Goal: Task Accomplishment & Management: Use online tool/utility

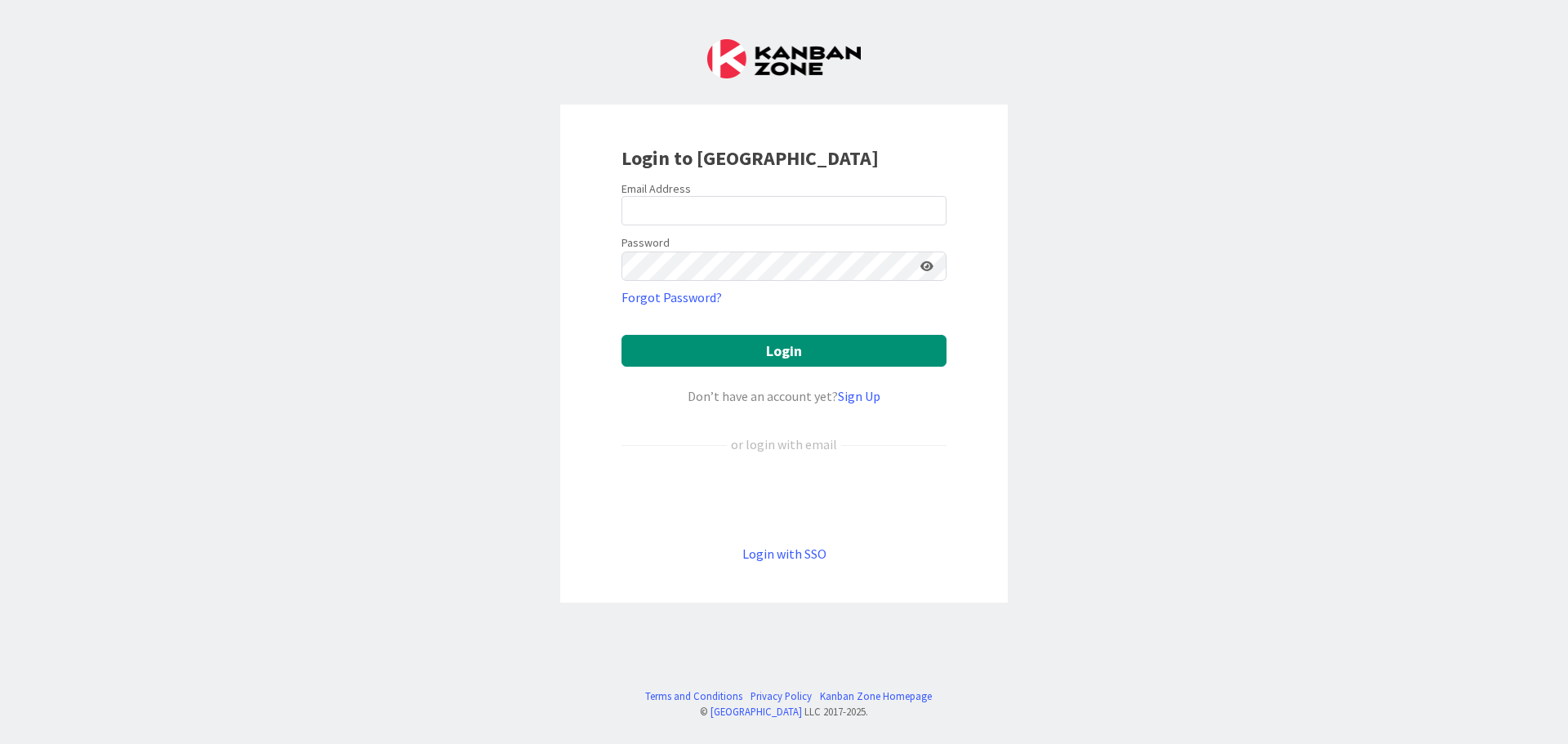
type input "[EMAIL_ADDRESS][PERSON_NAME][DOMAIN_NAME]"
click at [621, 334] on button "Login" at bounding box center [784, 350] width 325 height 32
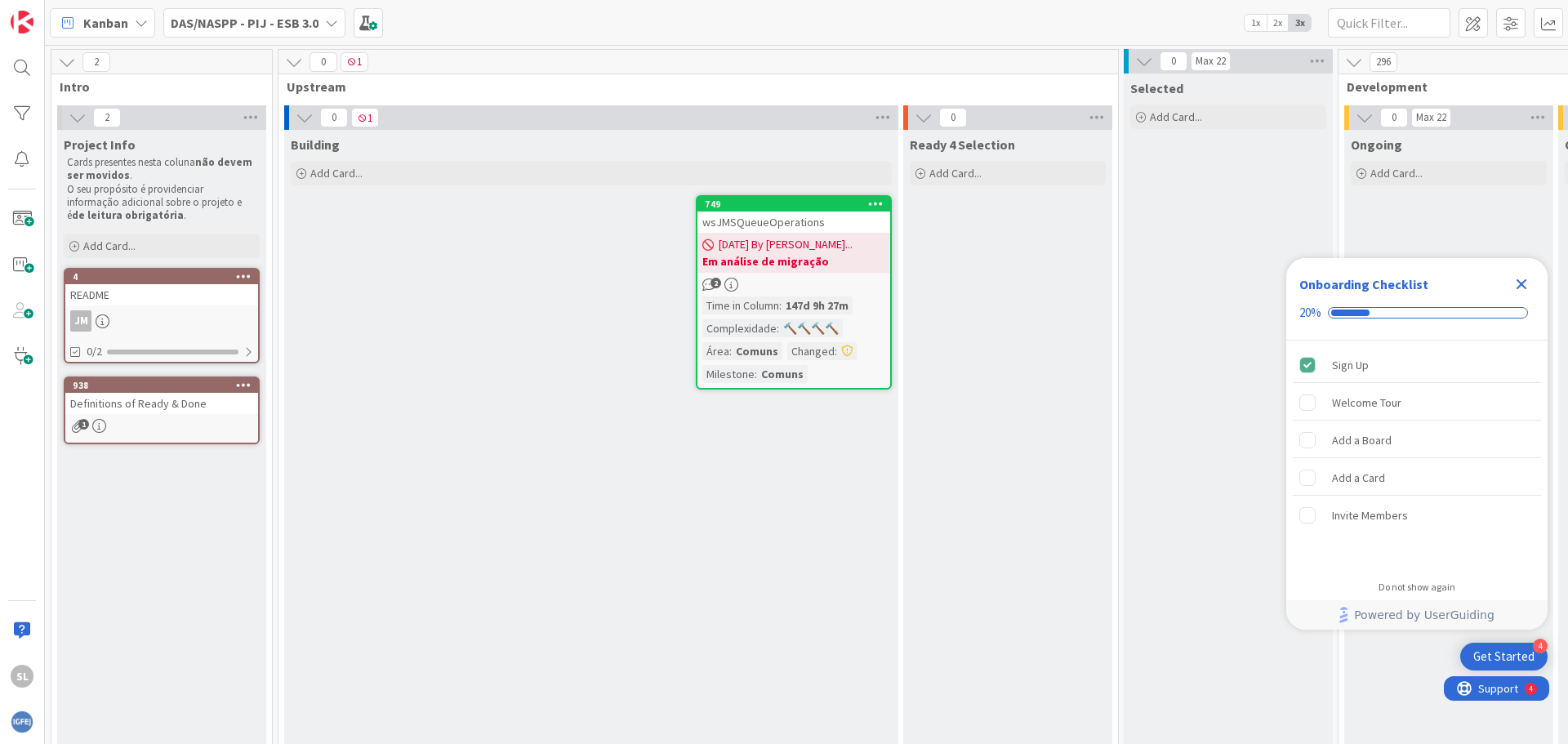
click at [242, 24] on b "DAS/NASPP - PIJ - ESB 3.0" at bounding box center [245, 22] width 148 height 17
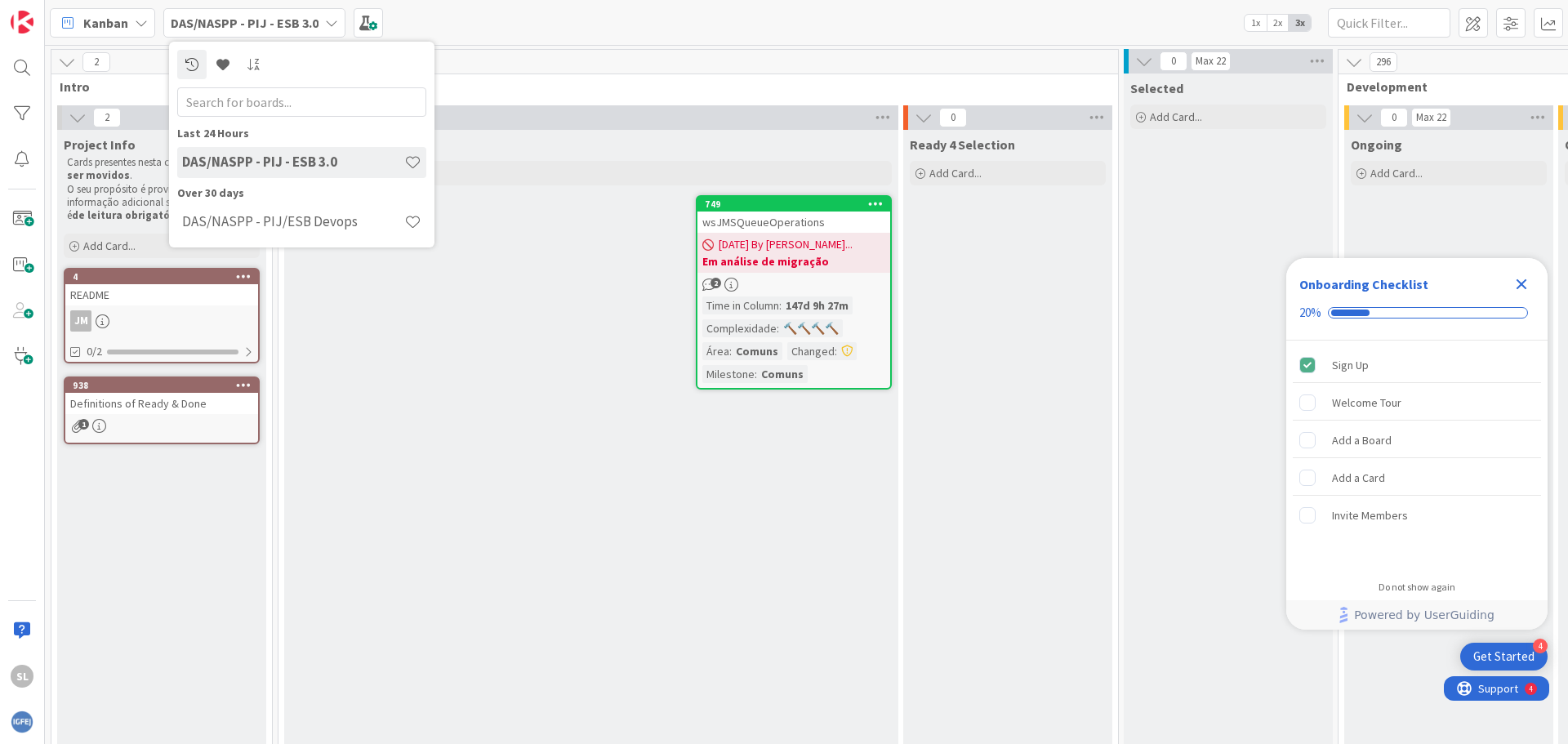
click at [876, 255] on b "Em análise de migração" at bounding box center [793, 261] width 183 height 17
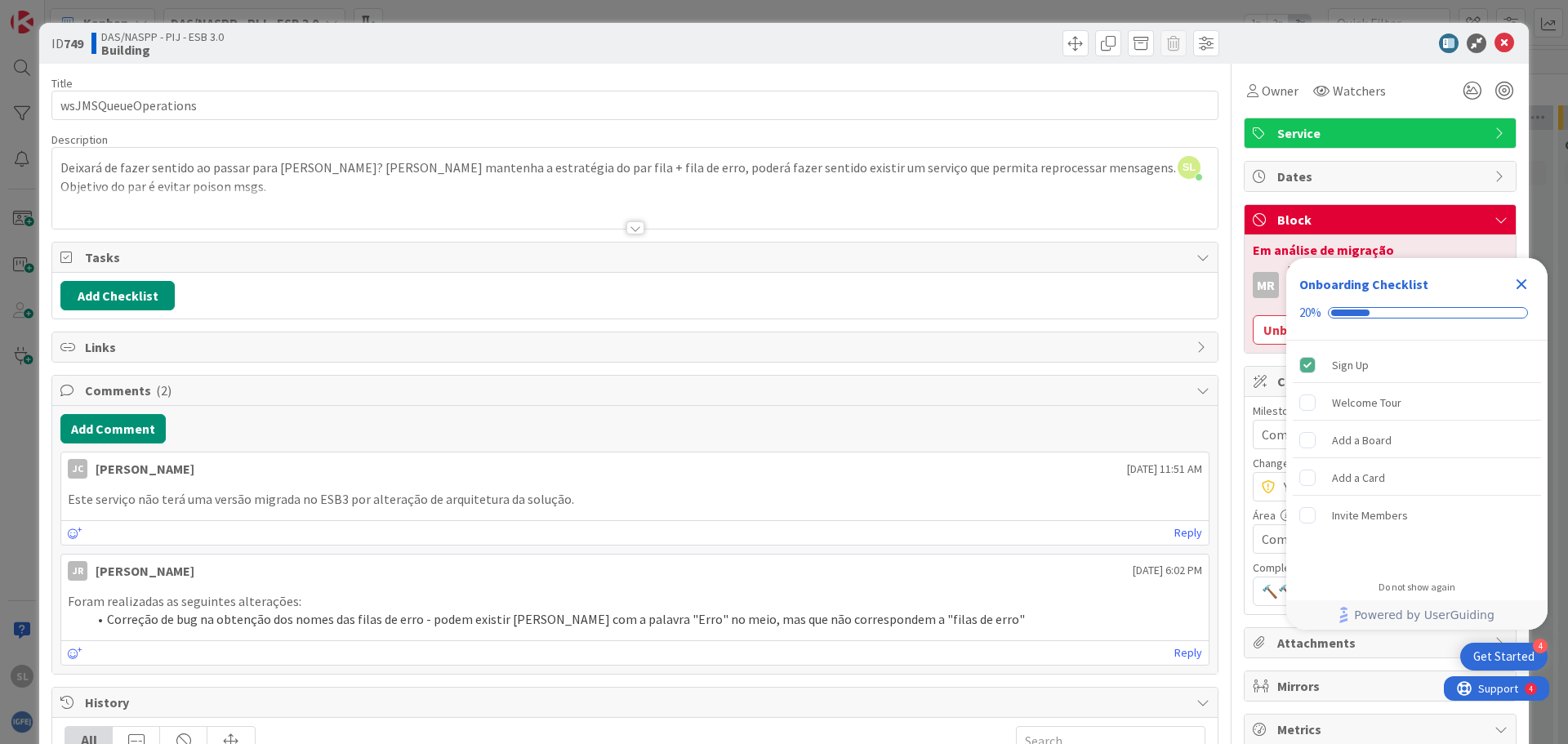
click at [327, 8] on div "ID 749 DAS/NASPP - PIJ - ESB 3.0 Building Title 20 / 128 wsJMSQueueOperations D…" at bounding box center [784, 372] width 1568 height 744
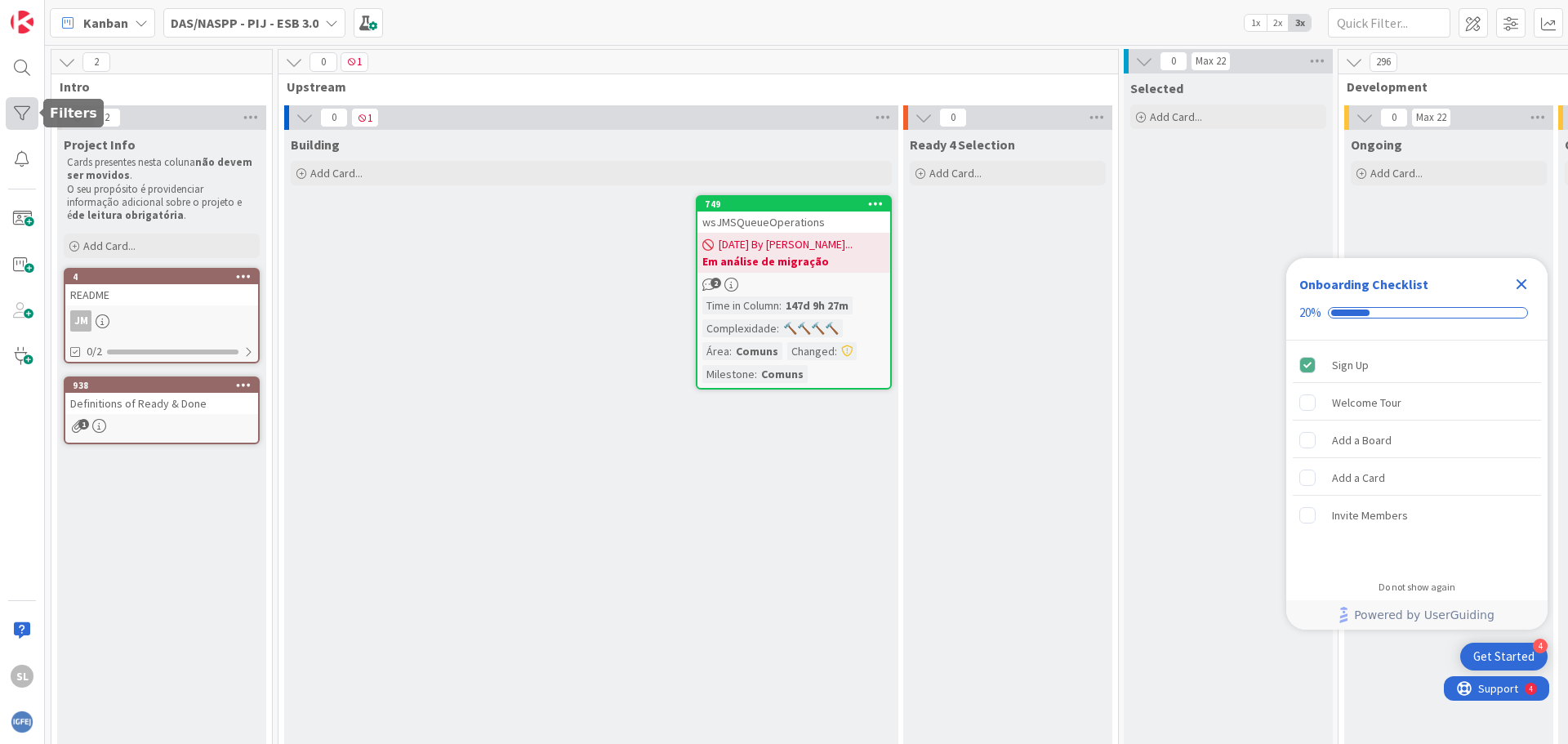
click at [17, 116] on div at bounding box center [22, 112] width 32 height 32
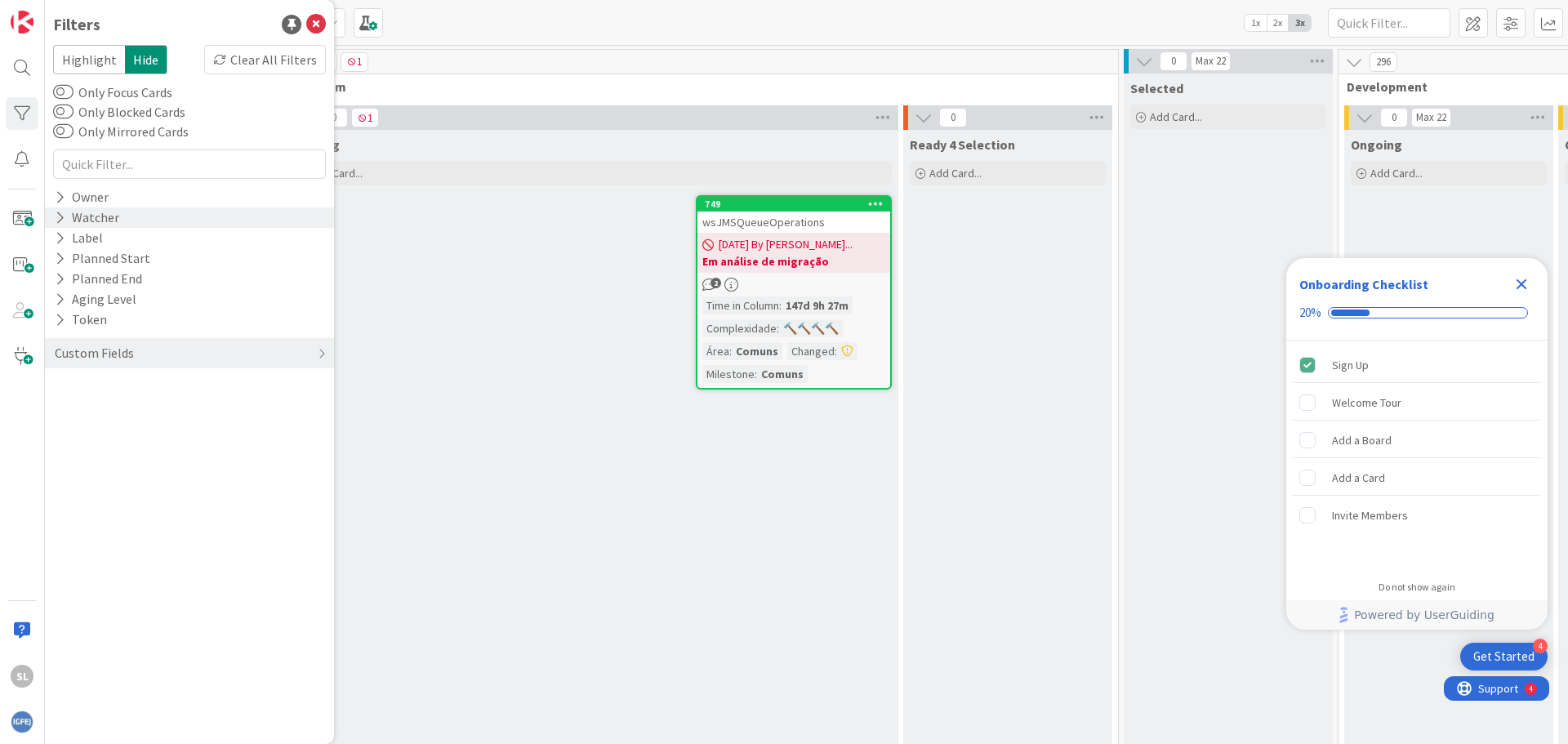
click at [57, 216] on icon at bounding box center [60, 217] width 11 height 14
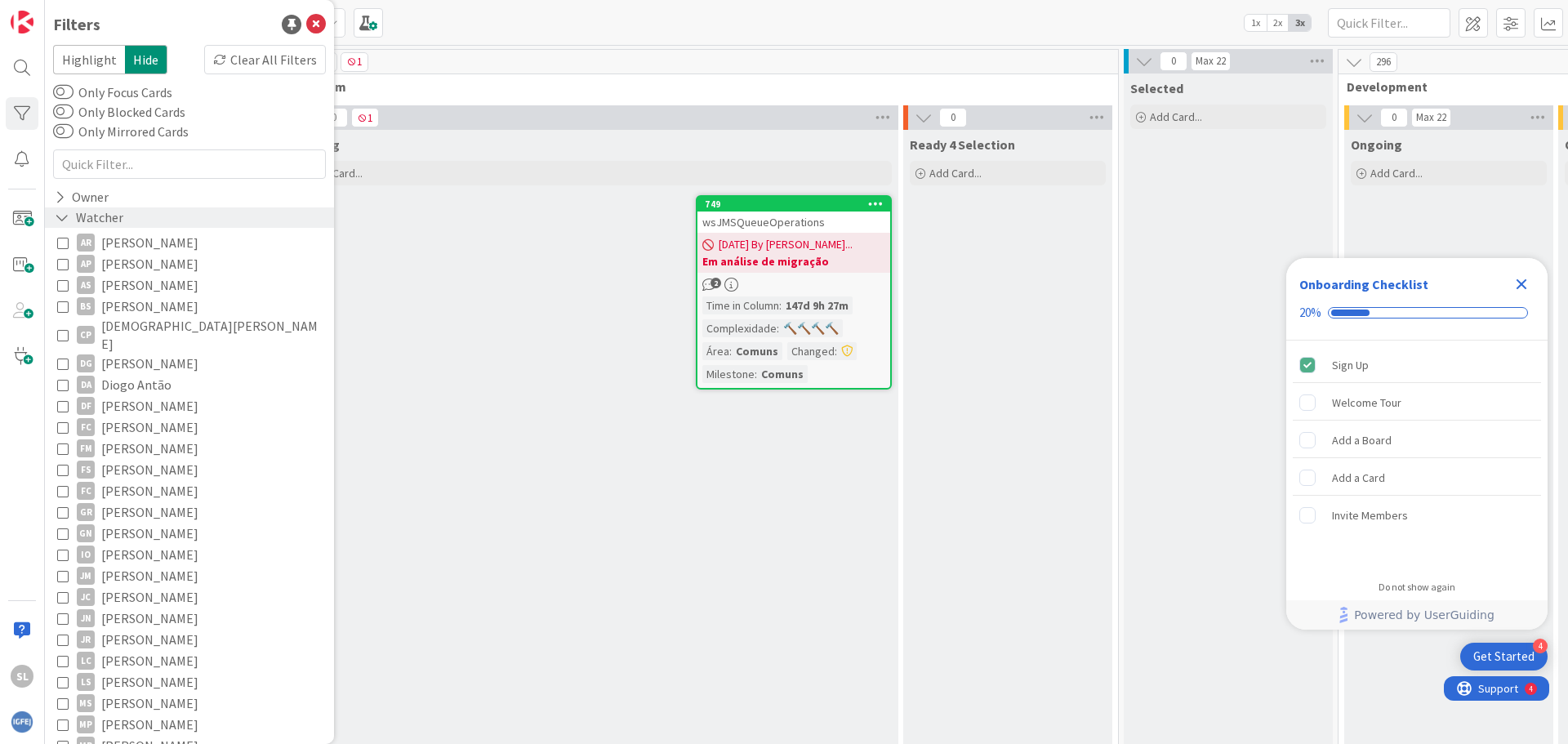
click at [57, 216] on icon at bounding box center [62, 217] width 15 height 14
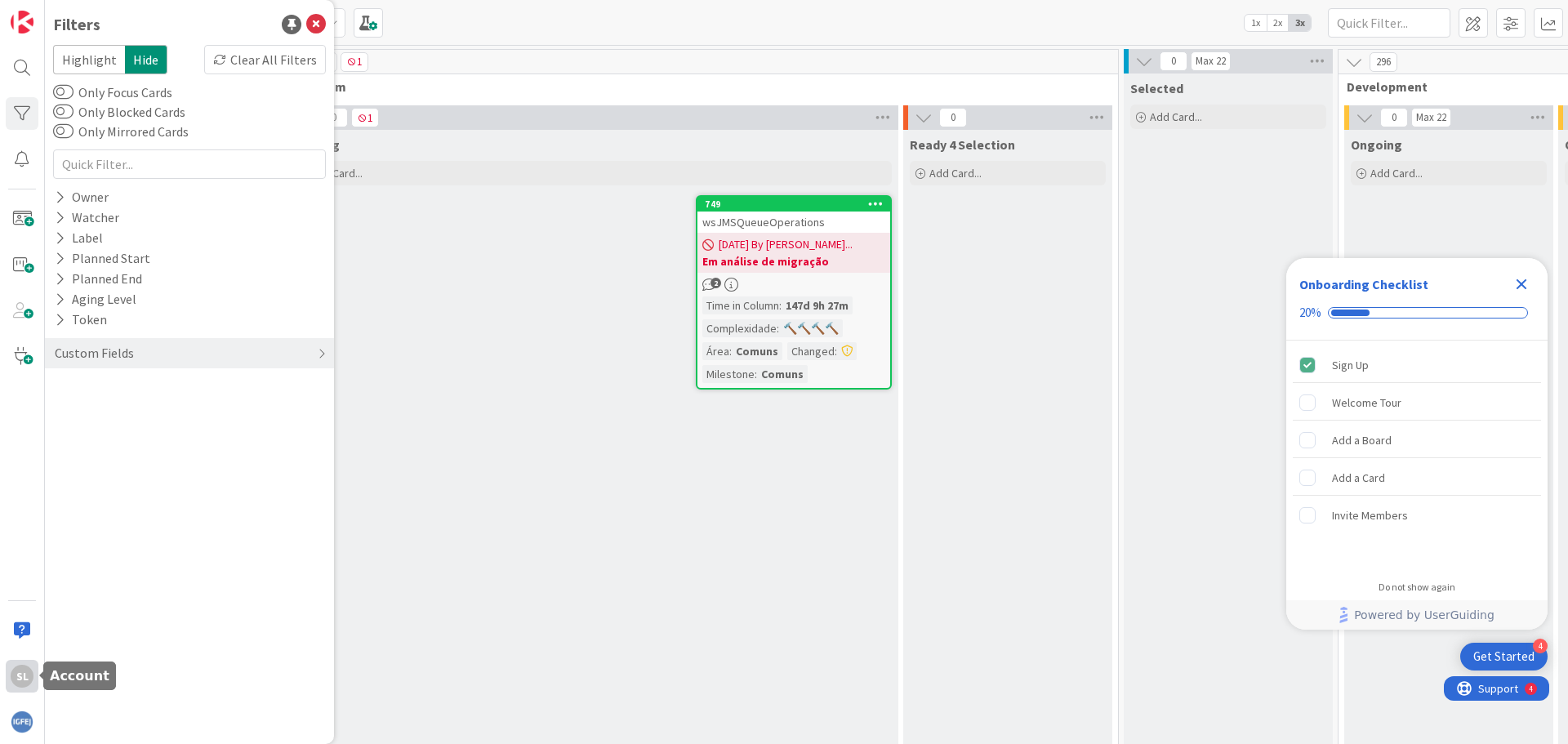
click at [21, 680] on div "SL" at bounding box center [22, 676] width 22 height 22
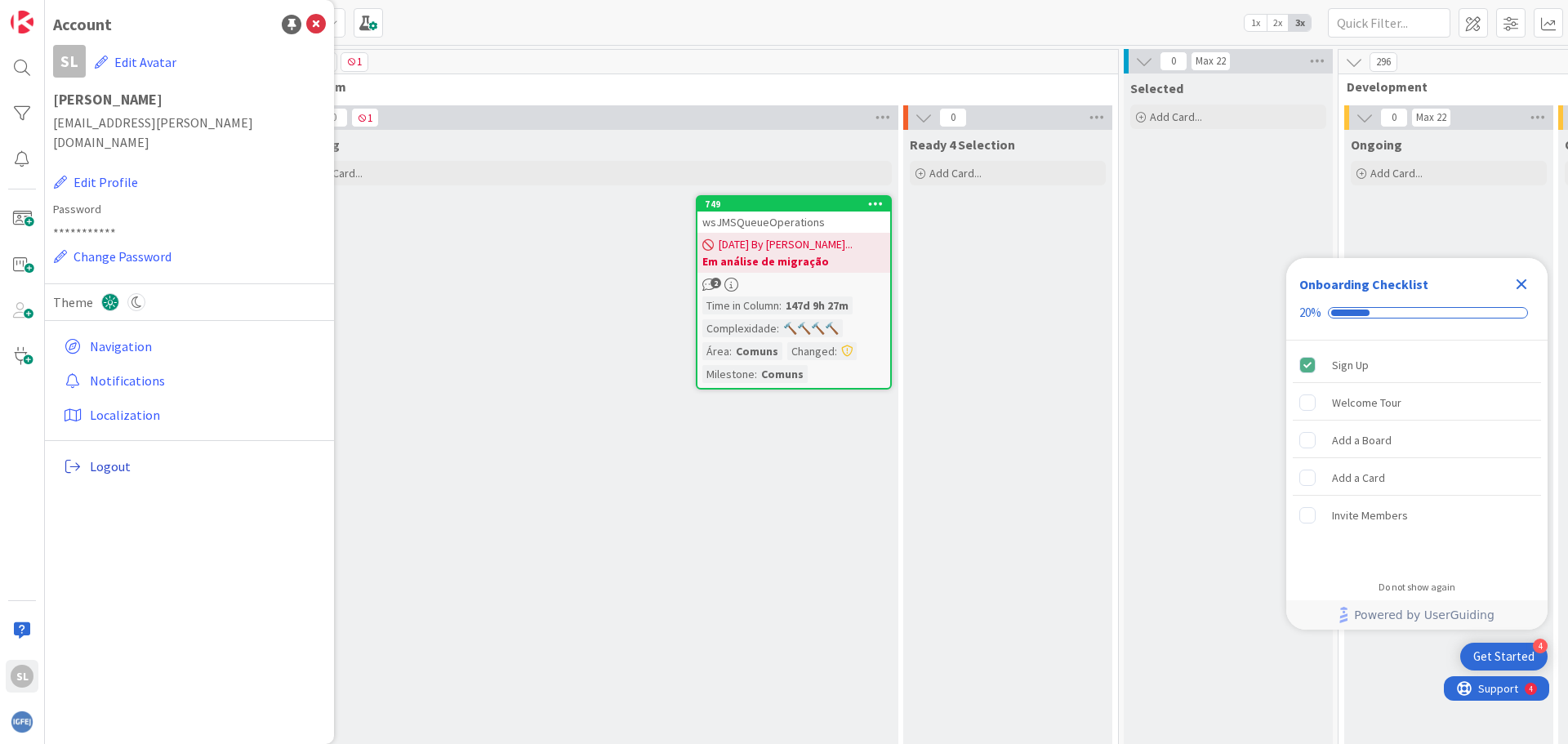
click at [118, 457] on span "Logout" at bounding box center [204, 466] width 230 height 20
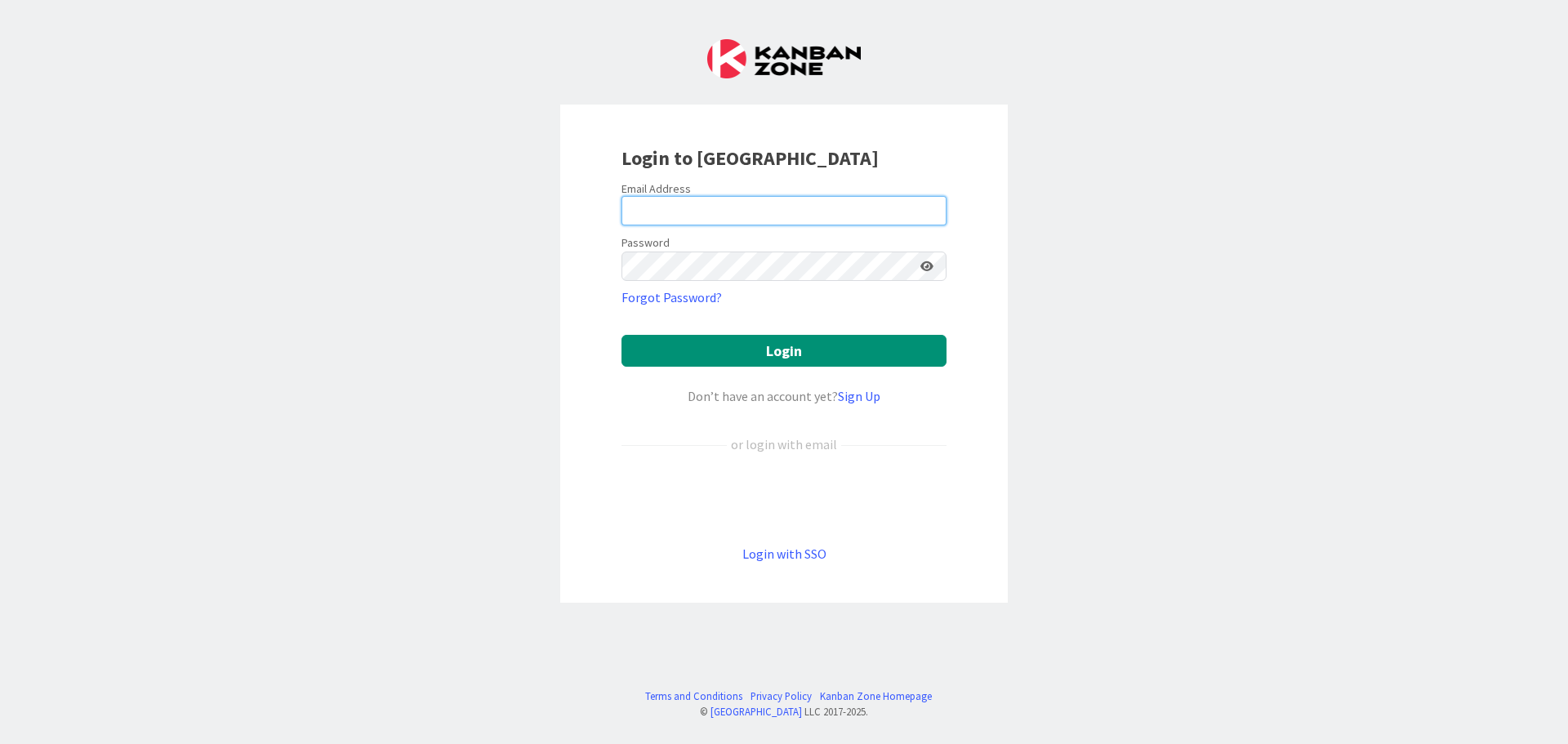
click at [714, 224] on input "email" at bounding box center [784, 210] width 325 height 29
type input "[EMAIL_ADDRESS][PERSON_NAME][DOMAIN_NAME]"
click at [621, 334] on button "Login" at bounding box center [784, 350] width 325 height 32
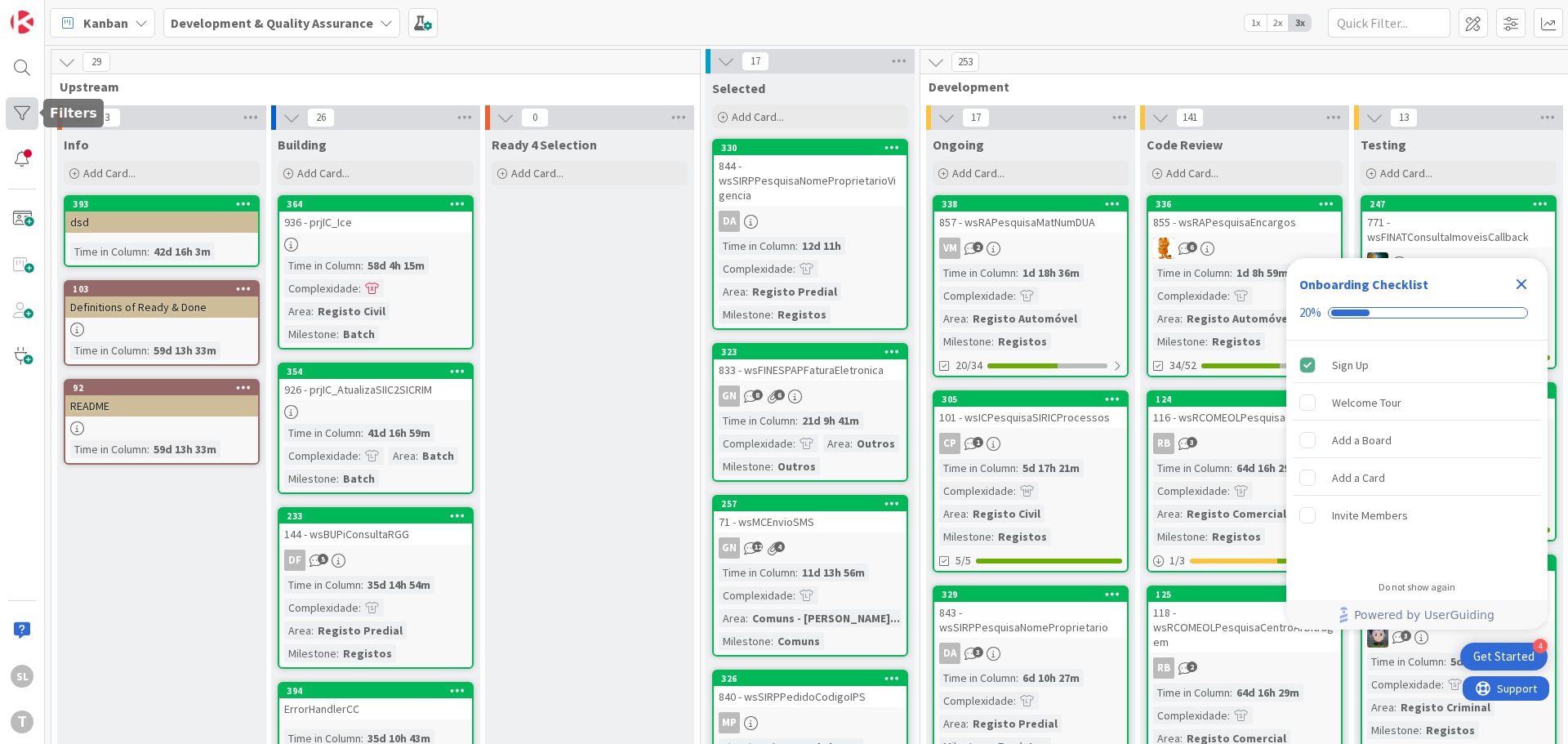
click at [22, 118] on div at bounding box center [22, 112] width 32 height 32
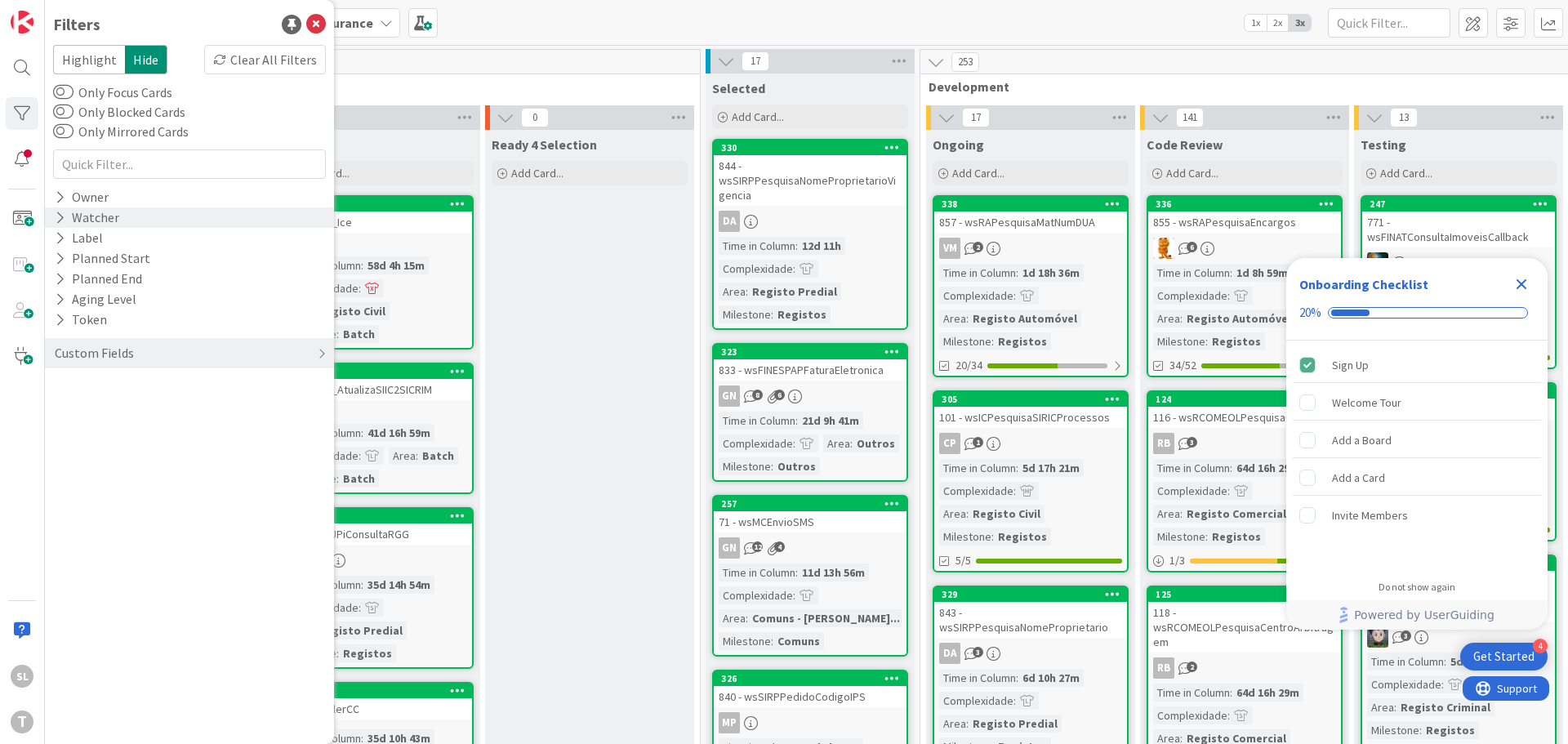
click at [59, 217] on icon at bounding box center [60, 217] width 11 height 14
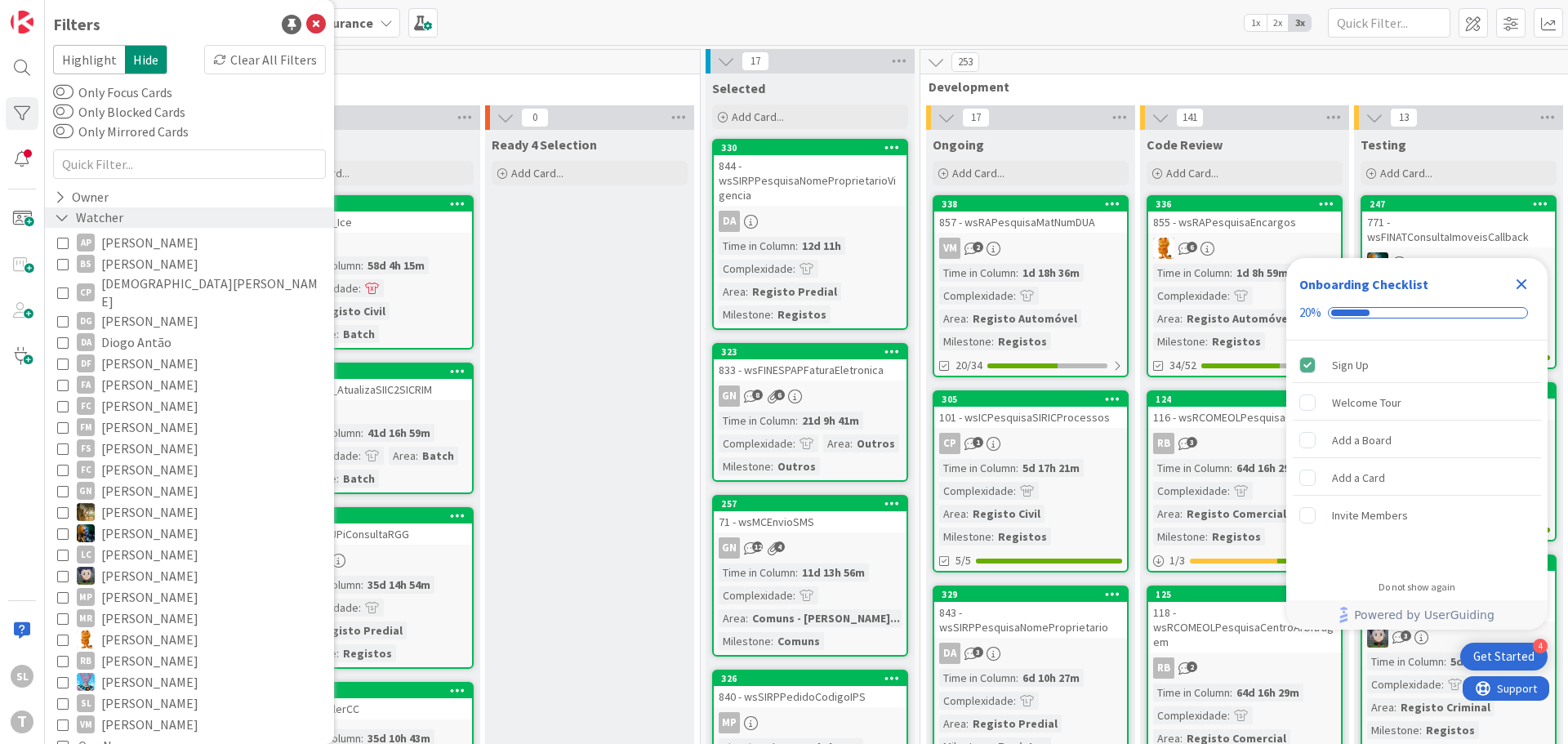
click at [59, 217] on icon at bounding box center [62, 217] width 15 height 14
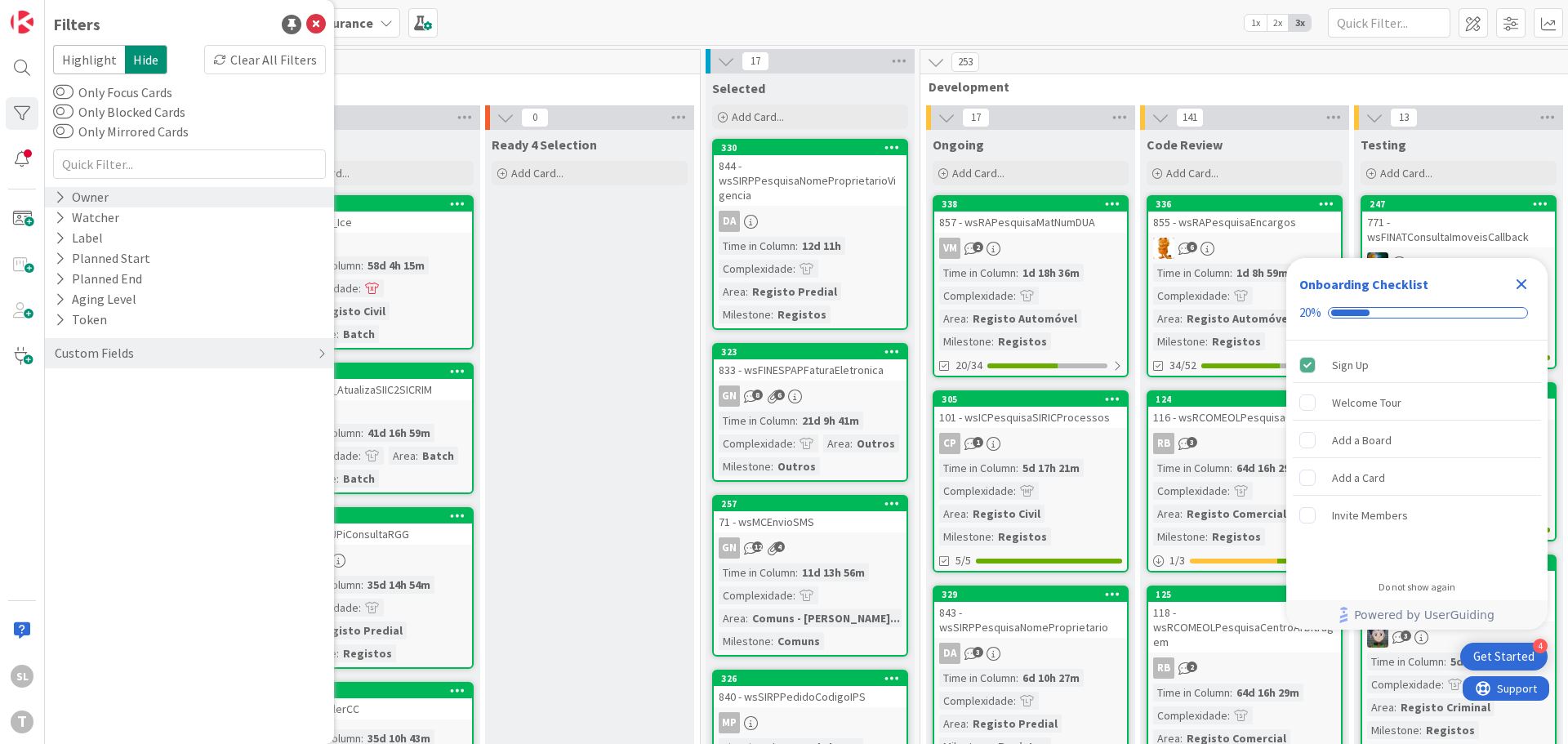
click at [59, 200] on icon at bounding box center [60, 197] width 11 height 14
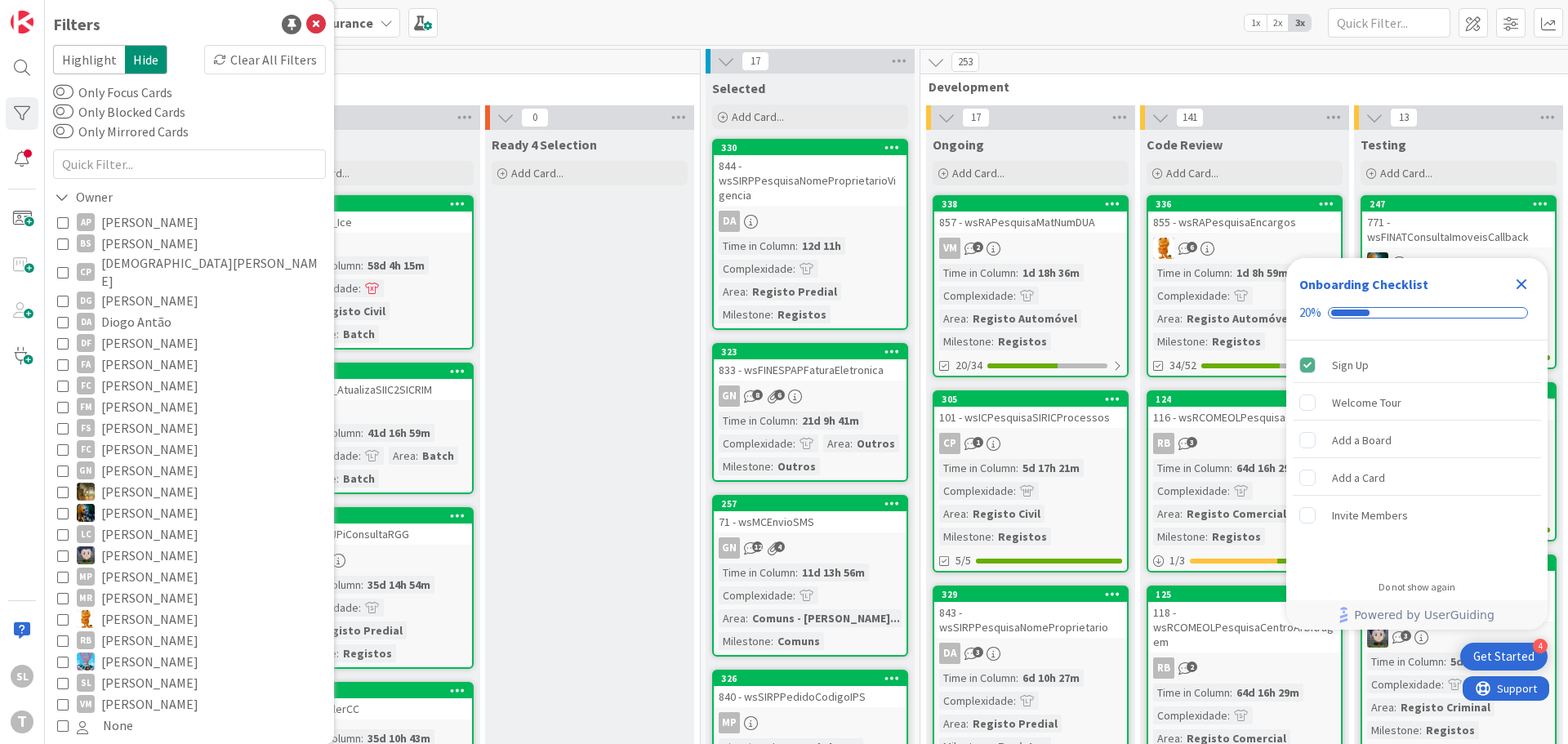
scroll to position [162, 0]
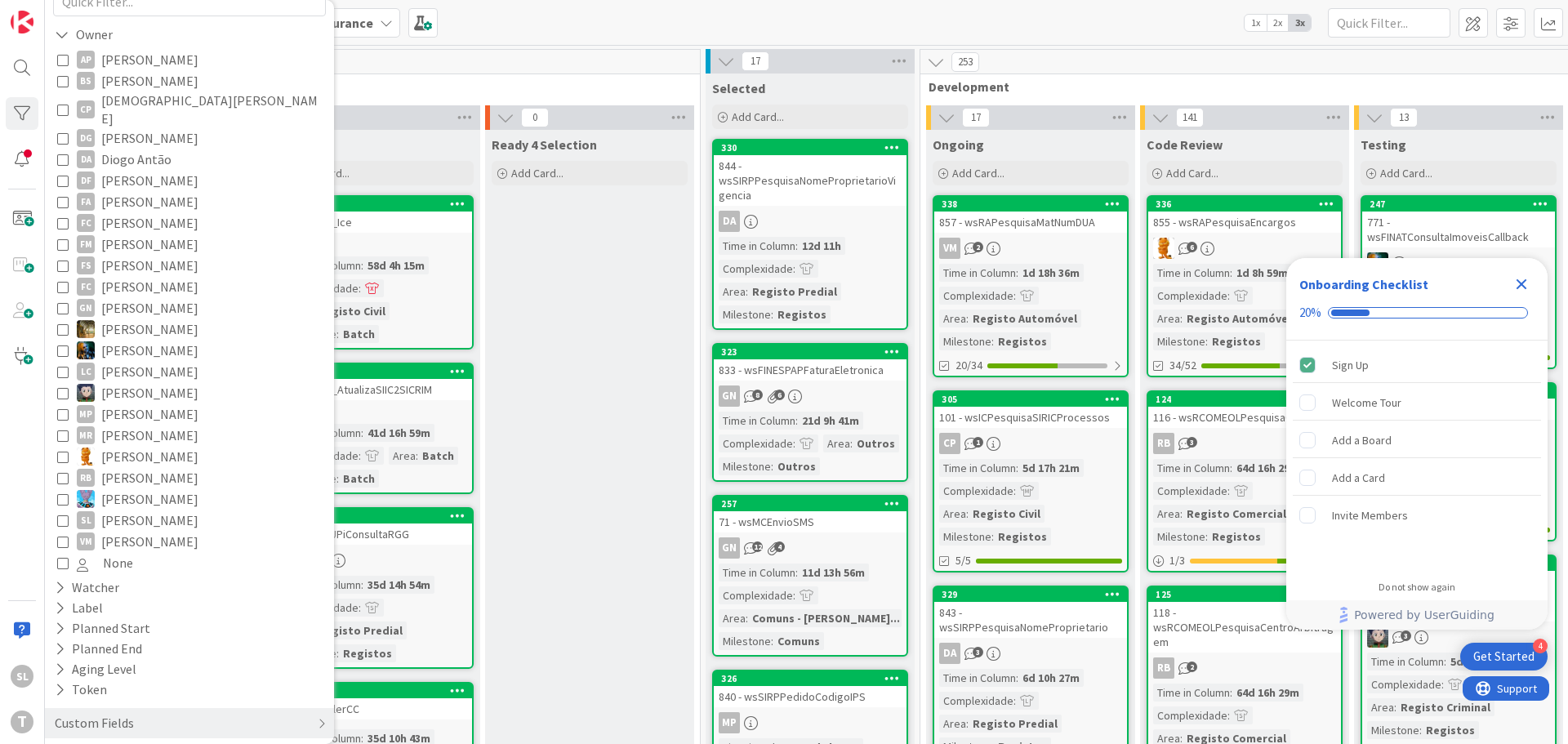
click at [63, 514] on icon at bounding box center [63, 520] width 12 height 12
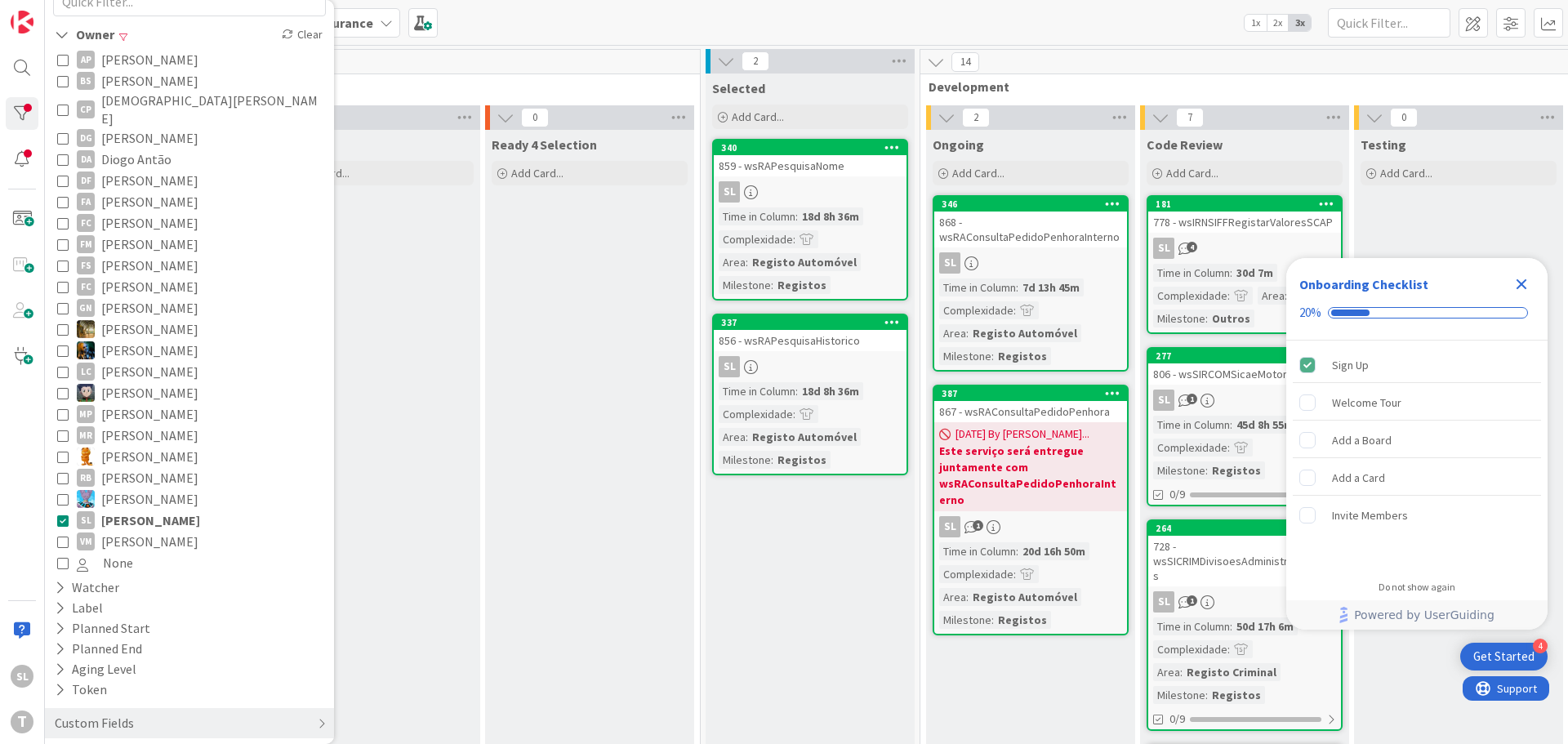
click at [1523, 284] on icon "Close Checklist" at bounding box center [1522, 284] width 11 height 11
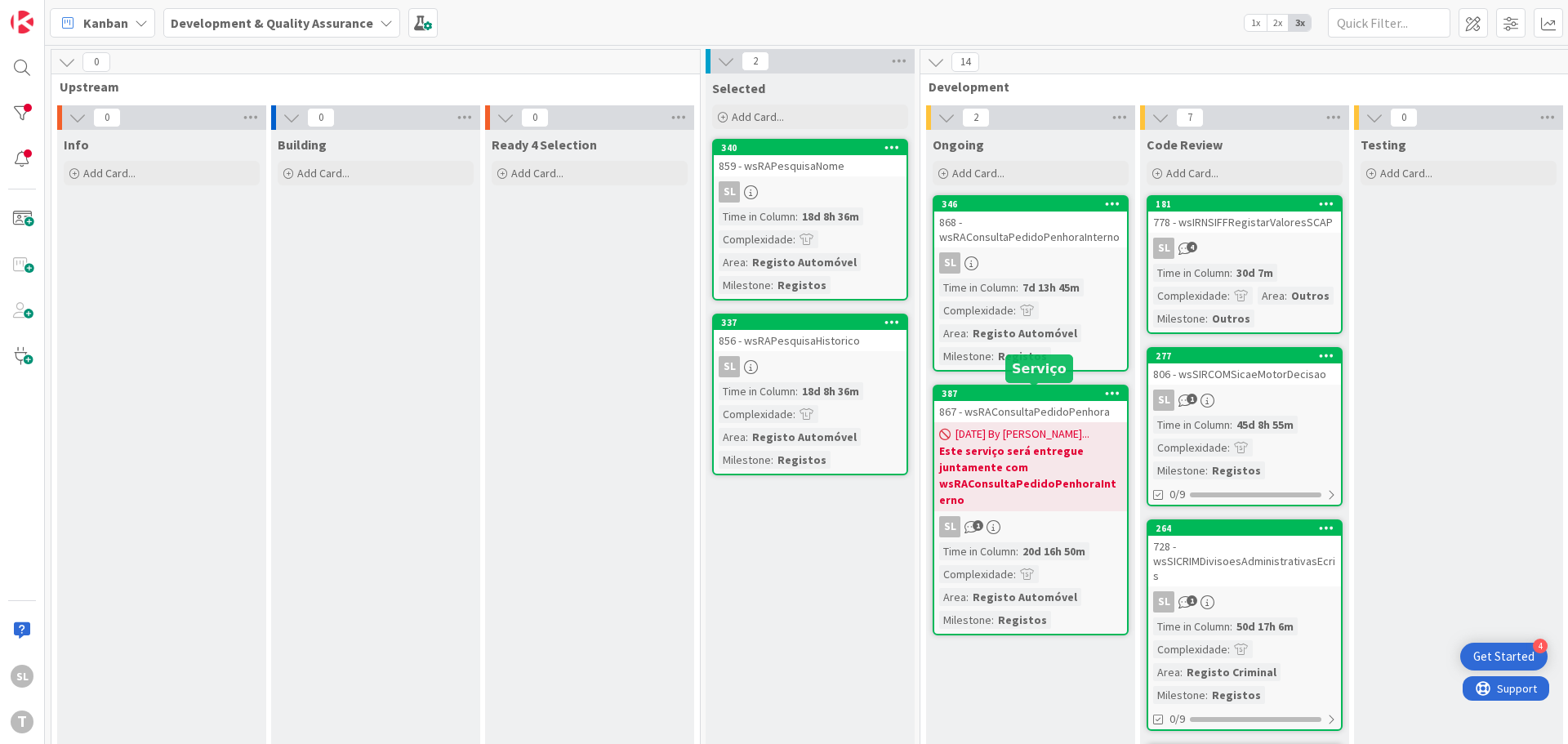
scroll to position [0, 0]
click at [1054, 532] on div "SL 1" at bounding box center [1030, 527] width 193 height 22
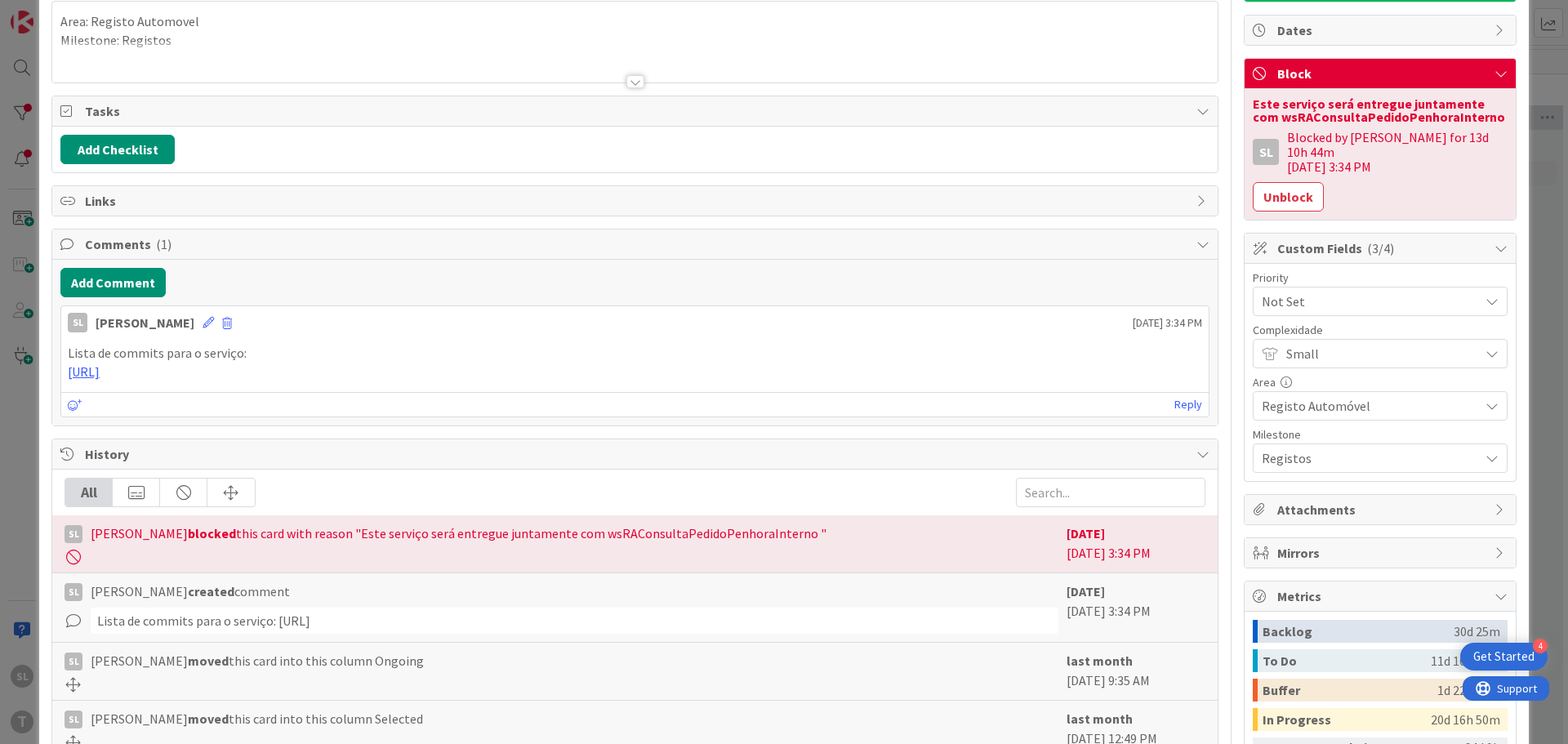
scroll to position [163, 0]
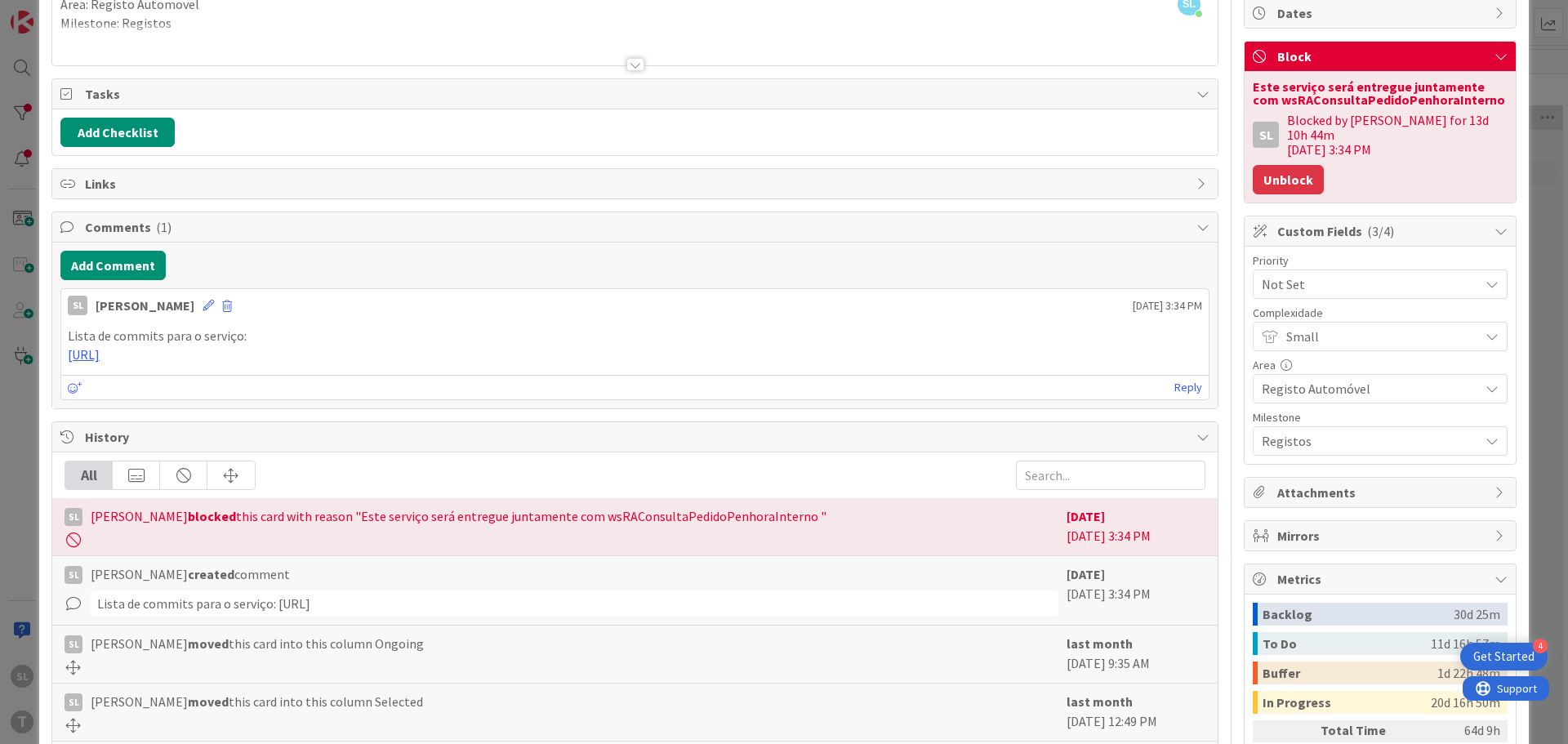
click at [1289, 167] on button "Unblock" at bounding box center [1288, 180] width 71 height 29
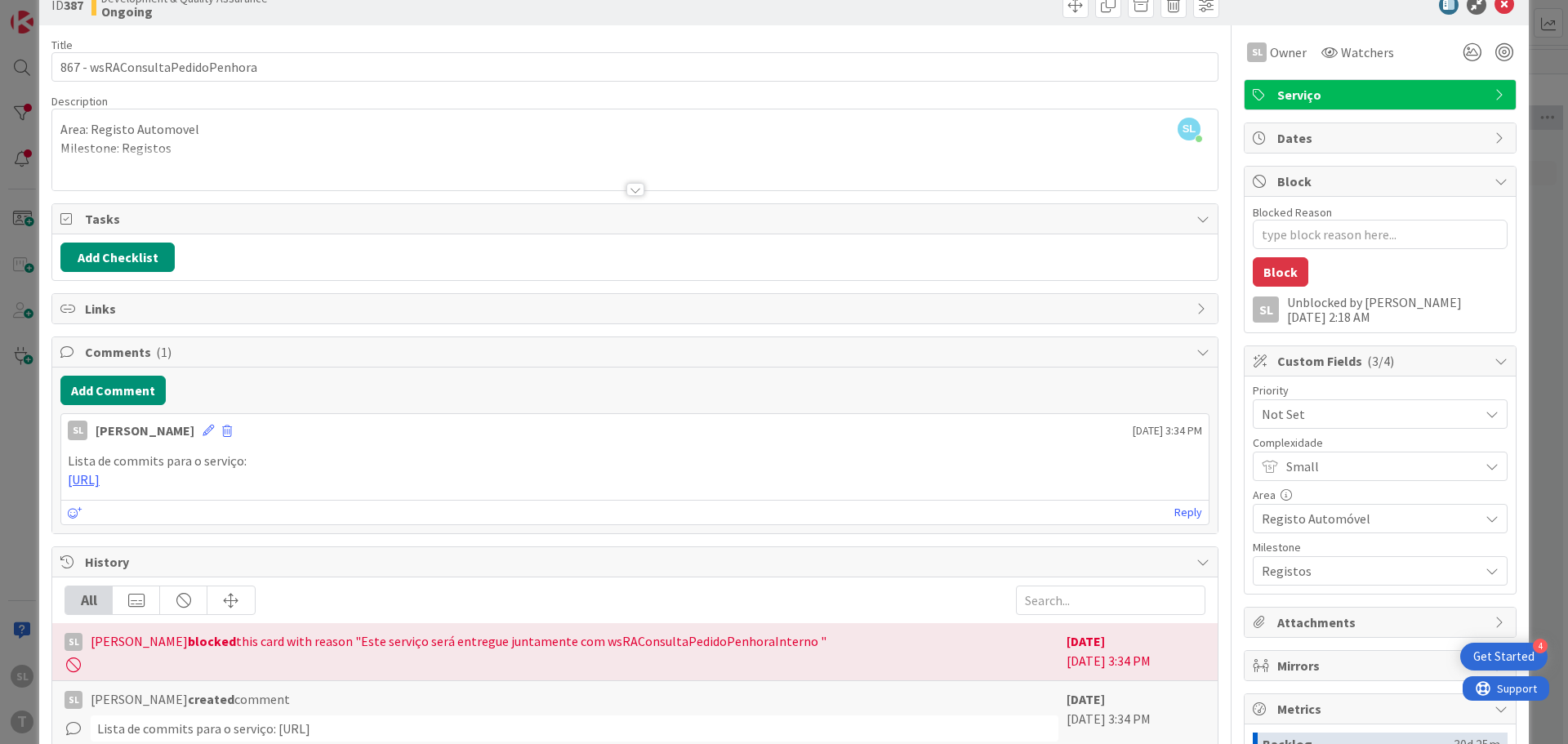
scroll to position [0, 0]
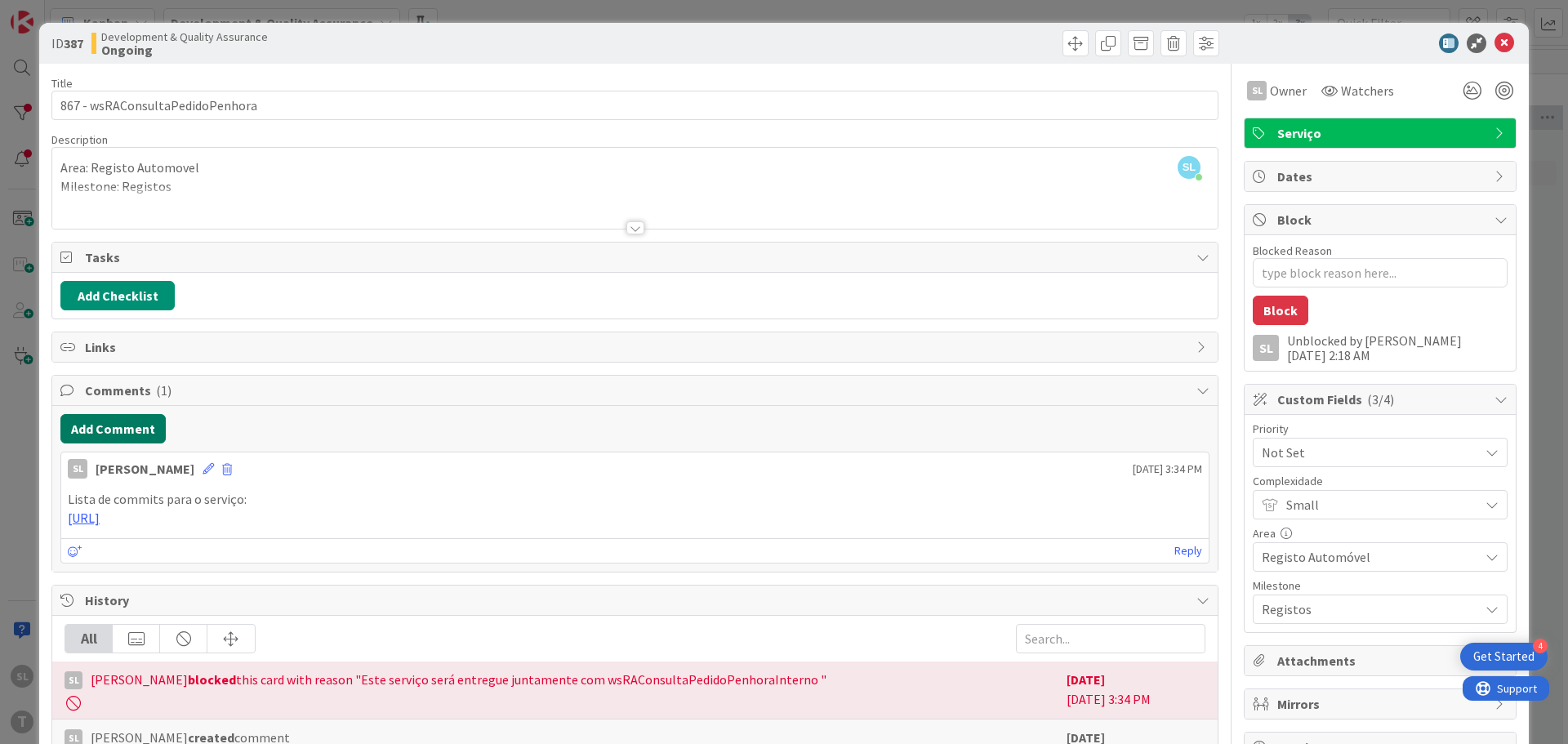
click at [119, 434] on button "Add Comment" at bounding box center [113, 428] width 106 height 29
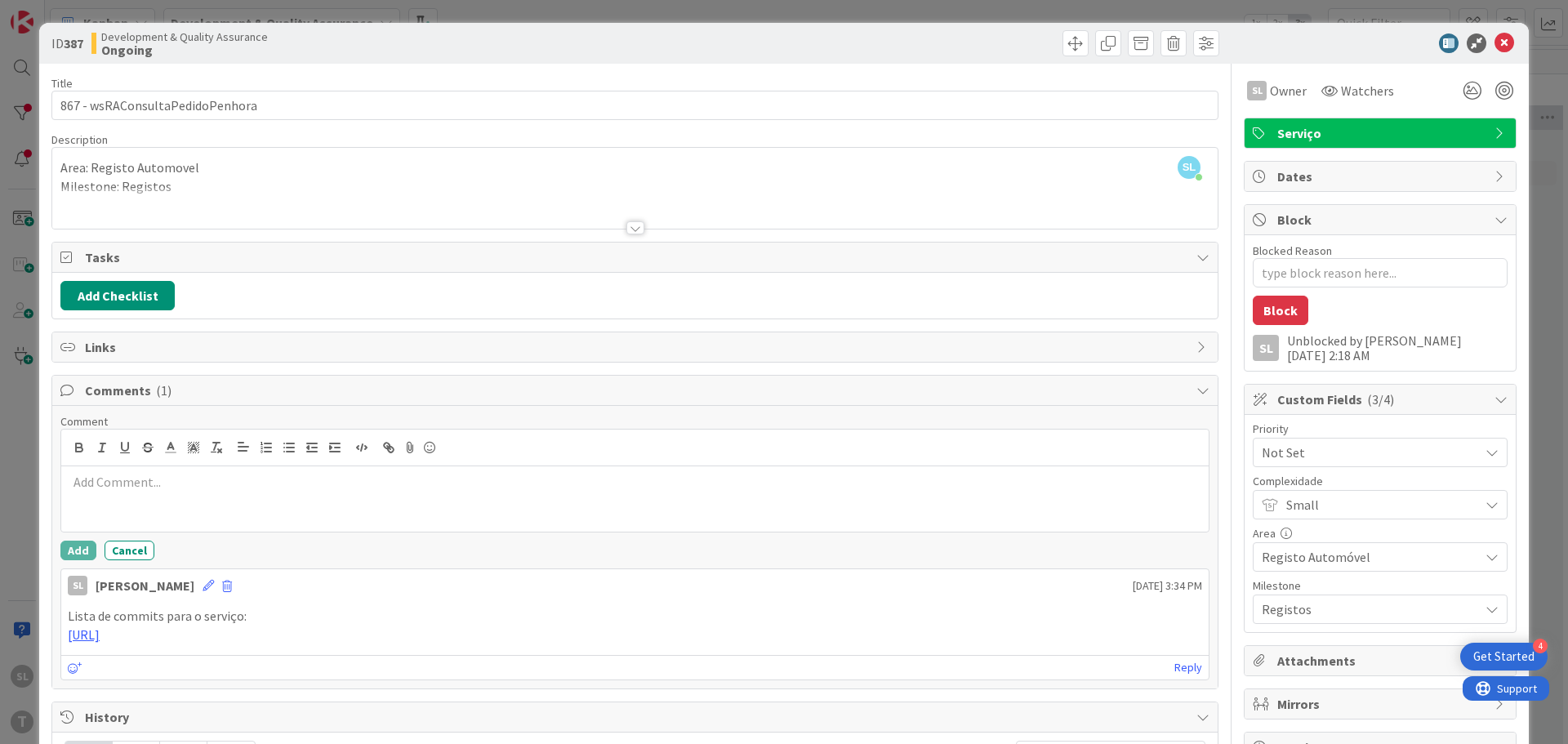
click at [1528, 222] on div "ID 387 Development & Quality Assurance Ongoing Title 31 / 128 867 - wsRAConsult…" at bounding box center [784, 372] width 1568 height 744
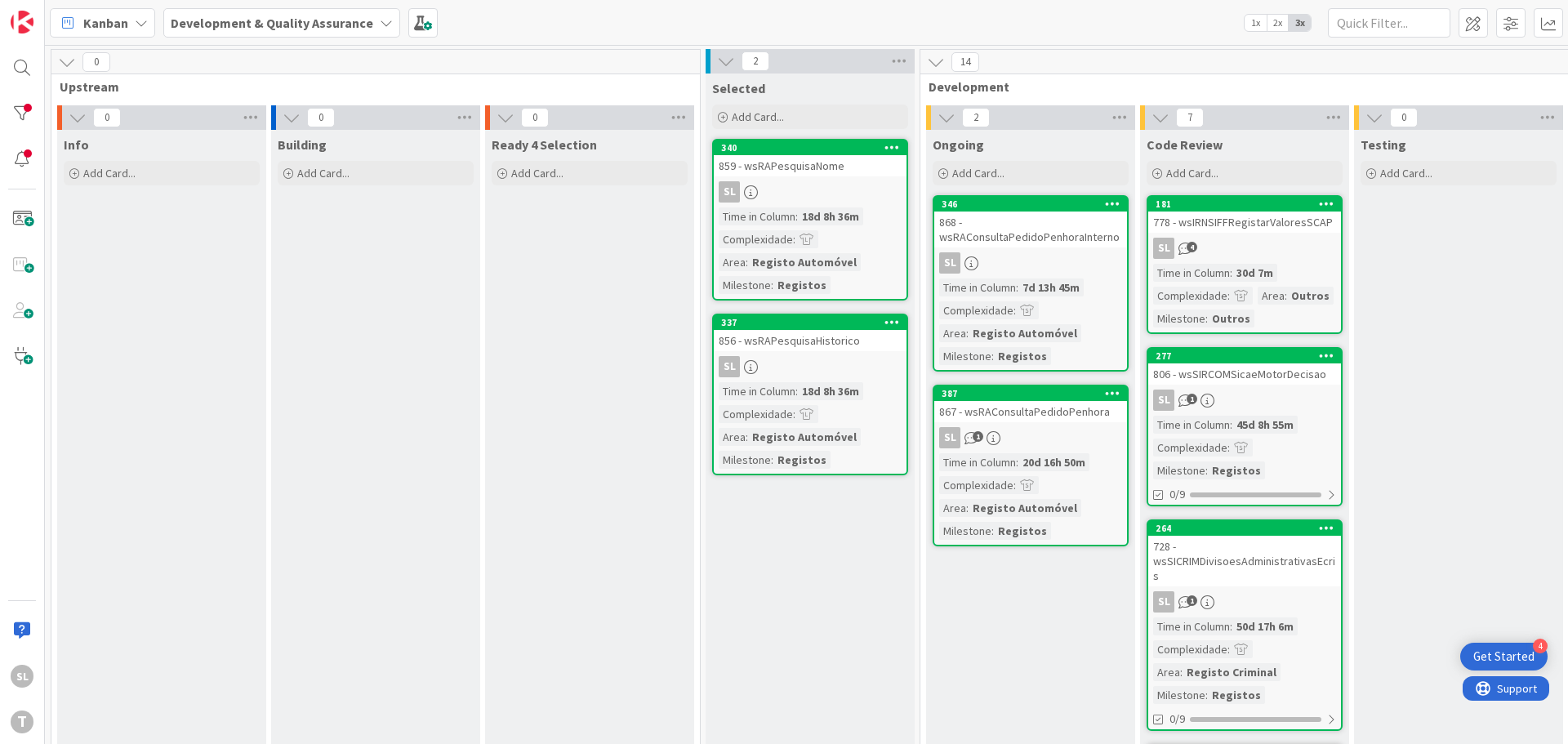
click at [1232, 254] on div "SL 4" at bounding box center [1244, 248] width 193 height 22
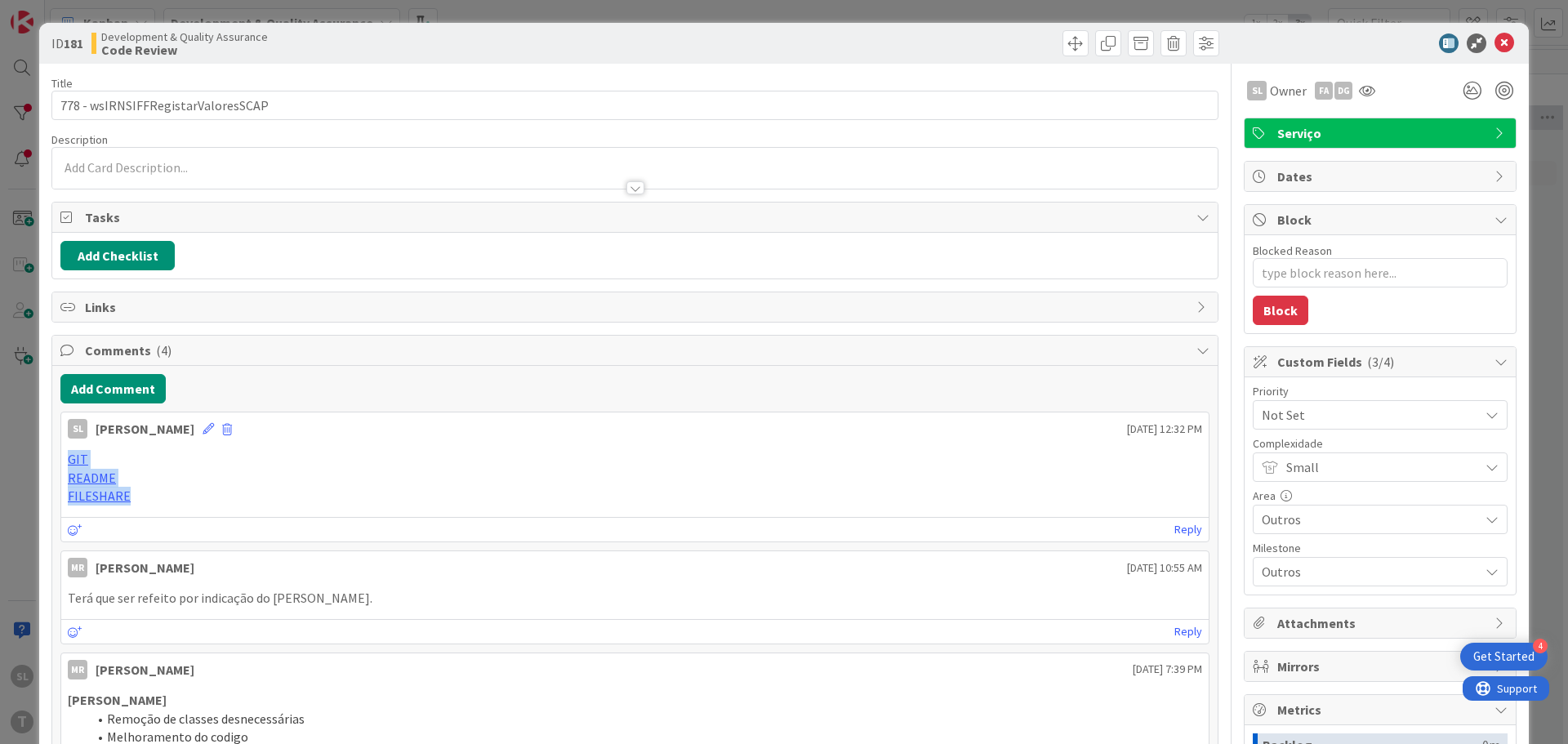
drag, startPoint x: 139, startPoint y: 503, endPoint x: 49, endPoint y: 458, distance: 100.6
click at [49, 458] on div "ID 181 Development & Quality Assurance Code Review Title 34 / 128 778 - wsIRNSI…" at bounding box center [784, 742] width 1490 height 1439
copy div "GIT README FILESHARE"
click at [434, 14] on div "ID 181 Development & Quality Assurance Code Review Title 34 / 128 778 - wsIRNSI…" at bounding box center [784, 372] width 1568 height 744
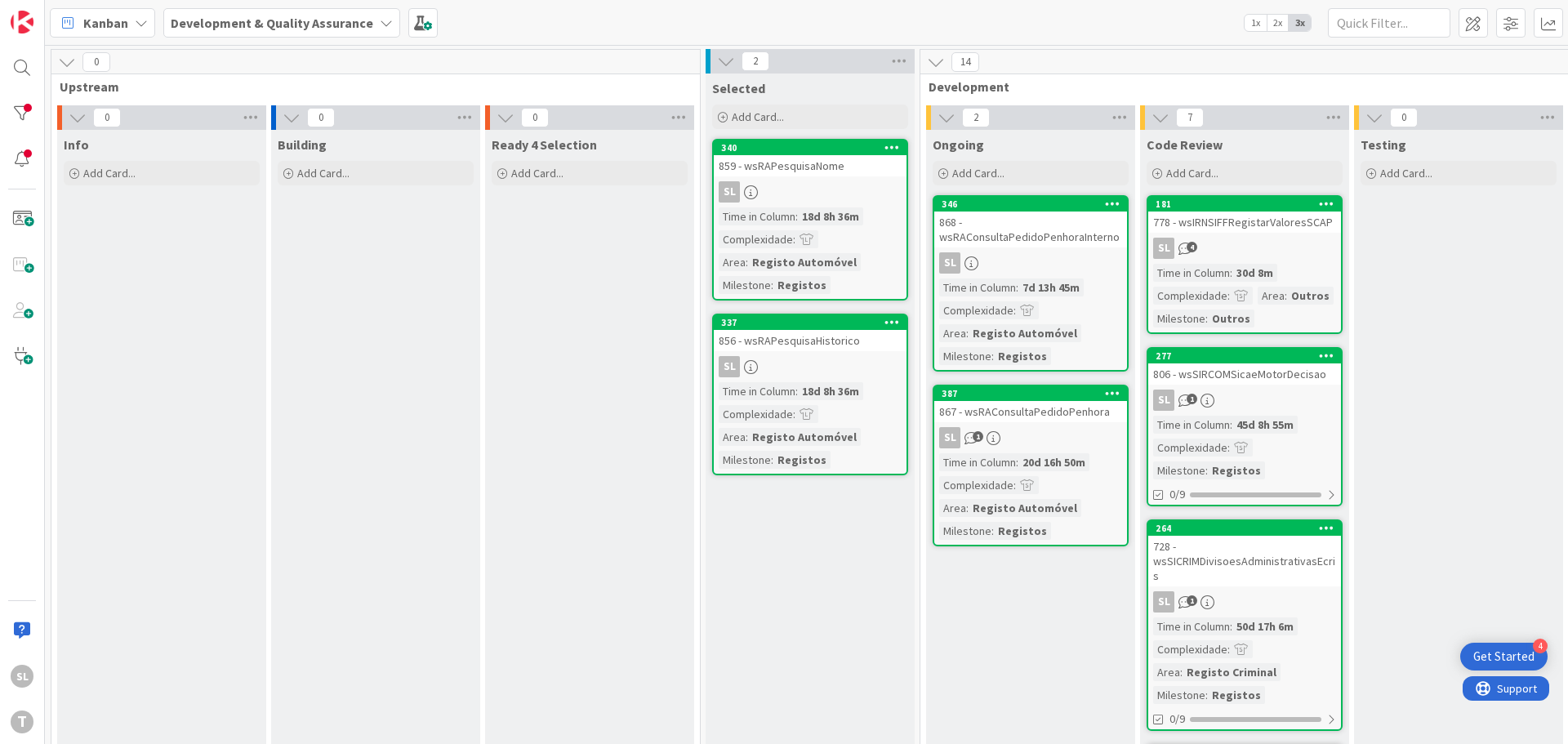
click at [1060, 438] on div "SL 1" at bounding box center [1030, 438] width 193 height 22
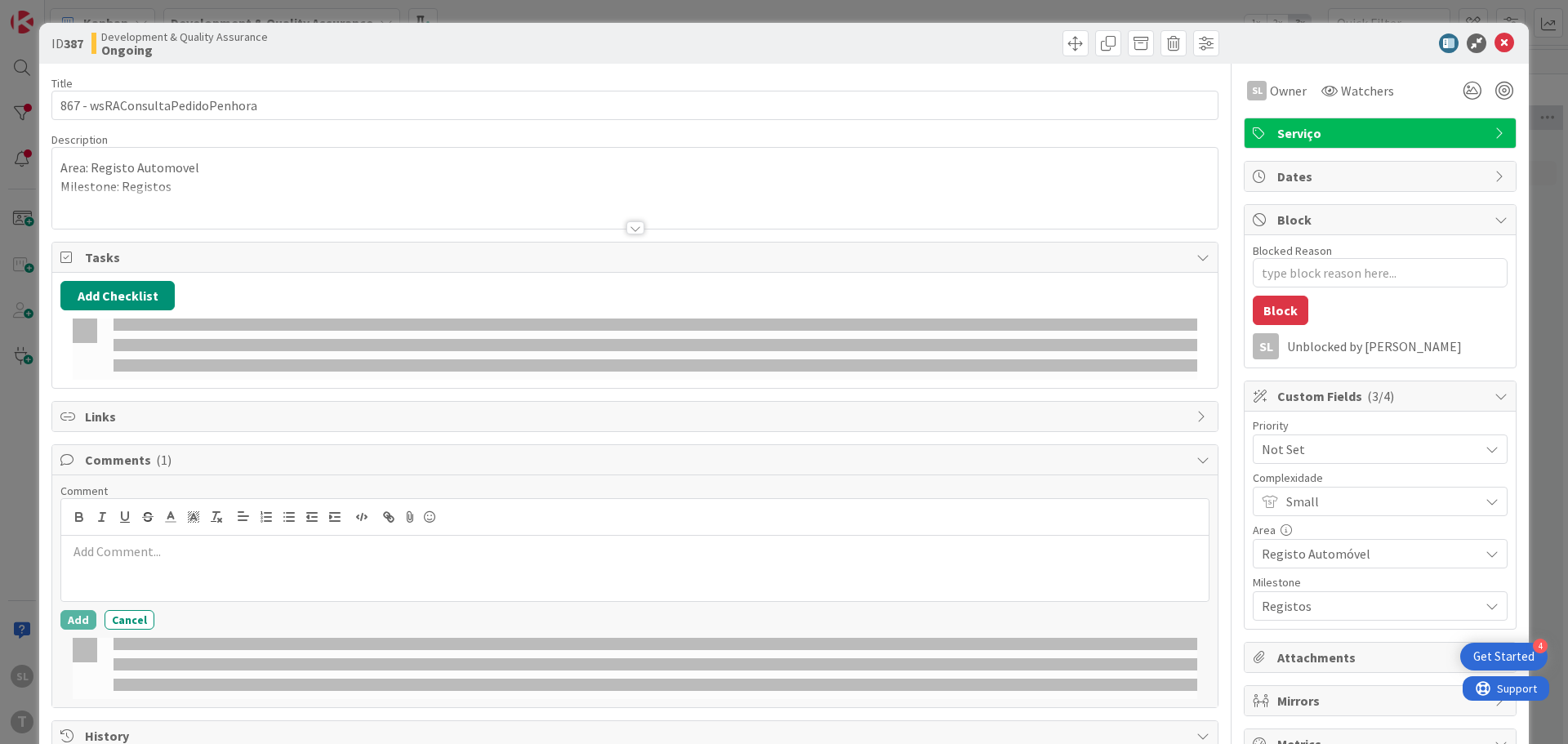
type textarea "x"
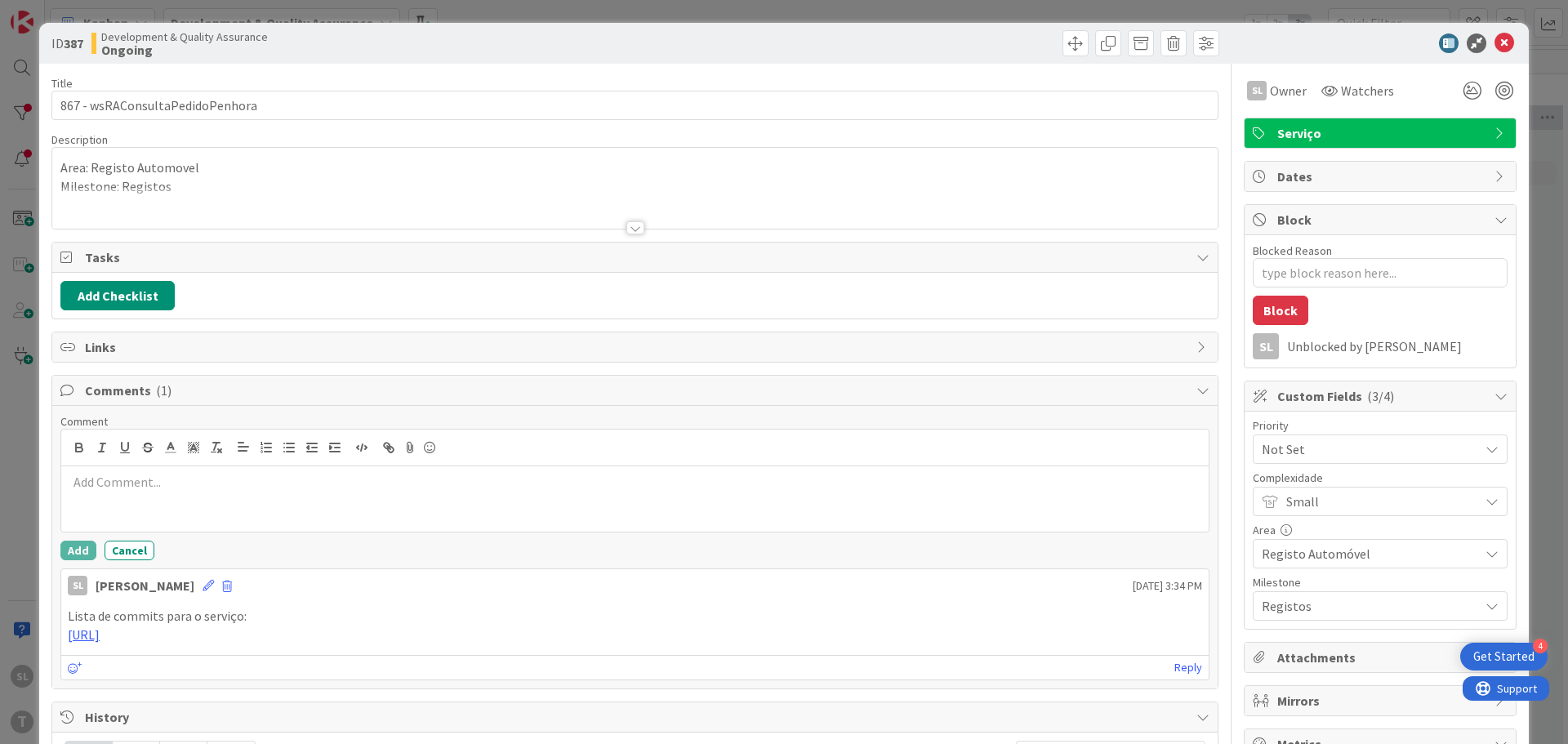
click at [190, 506] on div at bounding box center [635, 499] width 1147 height 66
click at [26, 481] on div "ID 387 Development & Quality Assurance Ongoing Title 31 / 128 867 - wsRAConsult…" at bounding box center [784, 372] width 1568 height 744
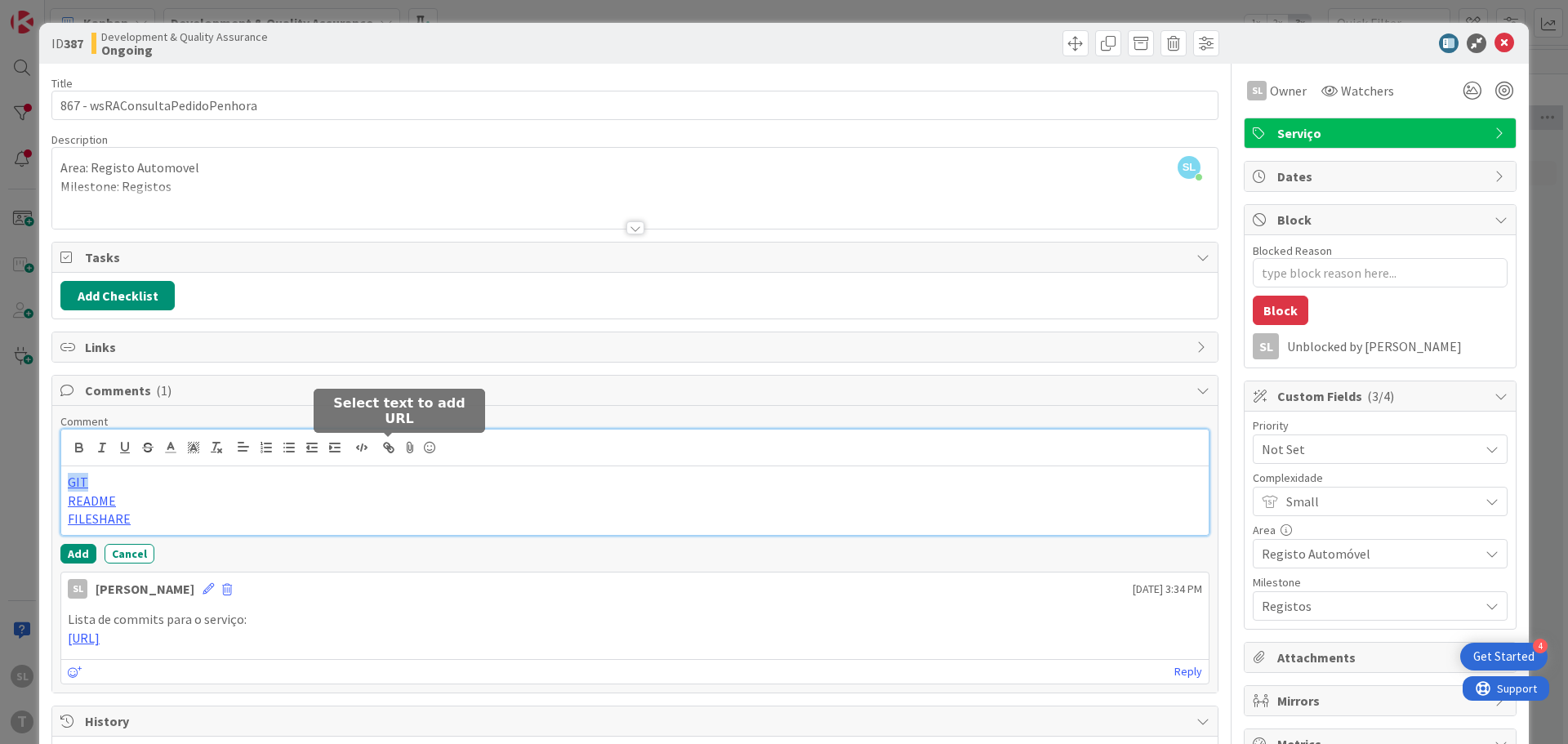
click at [392, 443] on icon "button" at bounding box center [388, 447] width 15 height 15
paste input "[URL]"
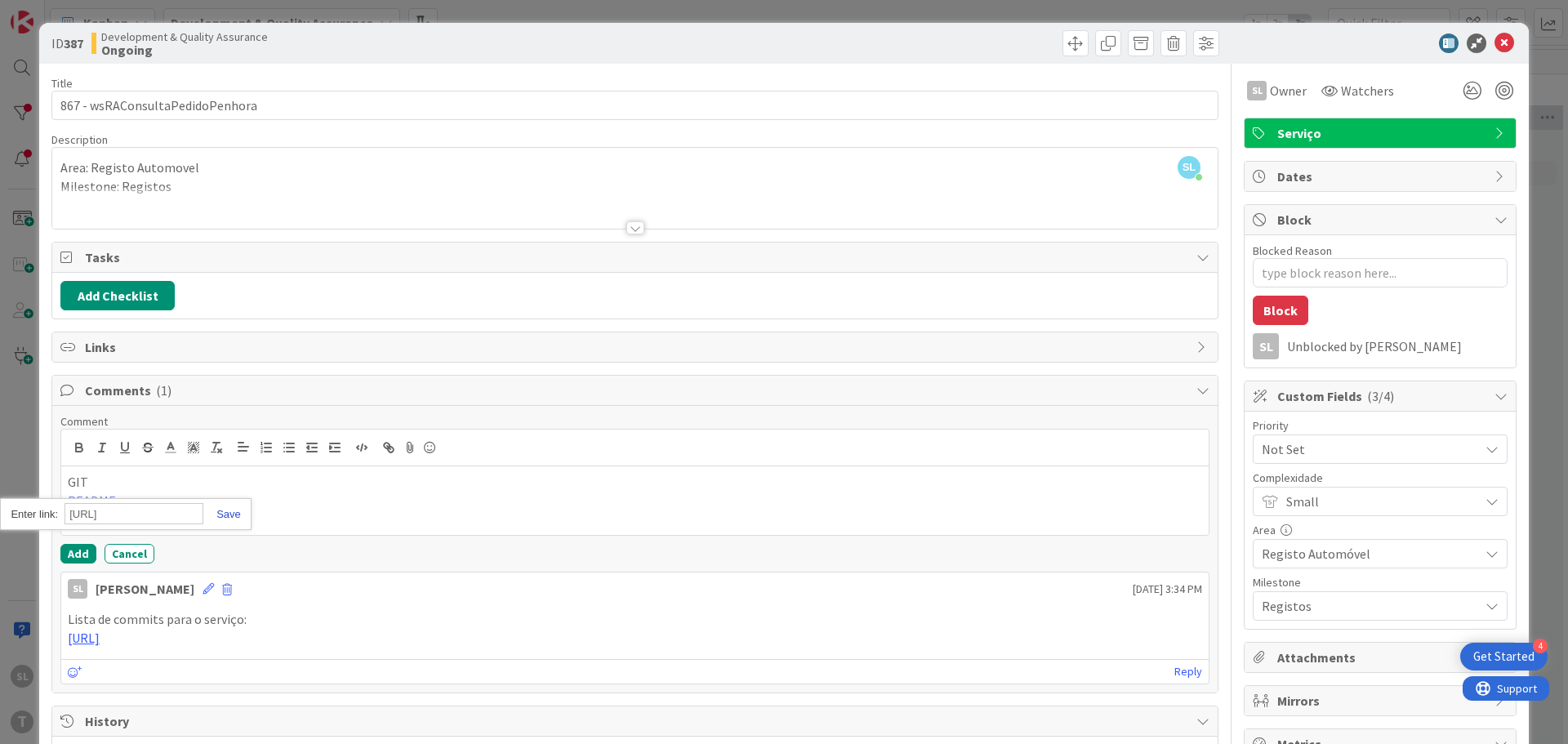
click at [231, 515] on link at bounding box center [222, 513] width 37 height 13
click at [97, 501] on link "README" at bounding box center [91, 500] width 48 height 17
drag, startPoint x: 126, startPoint y: 502, endPoint x: 63, endPoint y: 501, distance: 63.0
click at [63, 501] on div "GIT README FILESHARE" at bounding box center [635, 501] width 1147 height 68
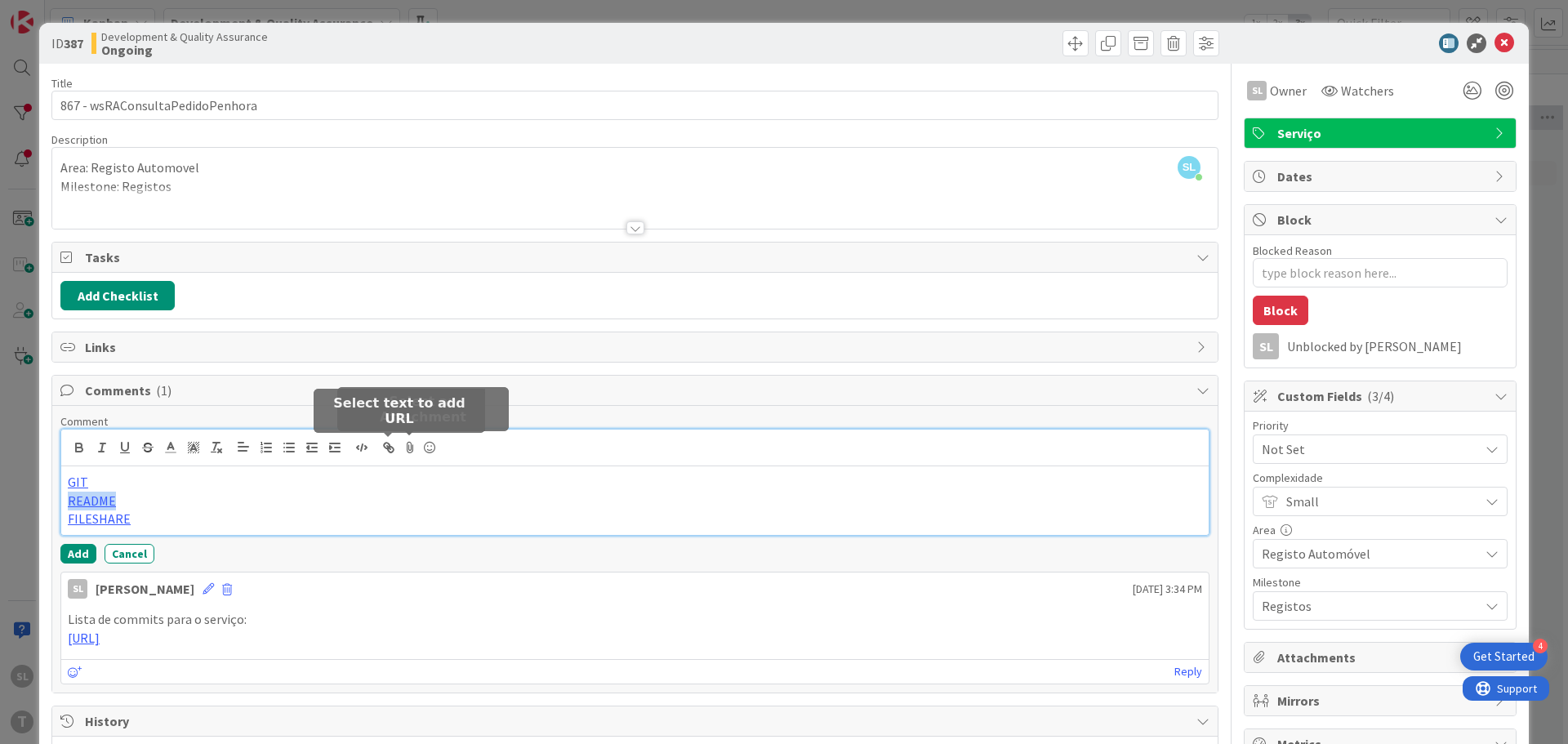
click at [392, 447] on icon "button" at bounding box center [388, 447] width 15 height 15
click at [392, 447] on icon "button" at bounding box center [391, 450] width 6 height 6
paste input "[URL]"
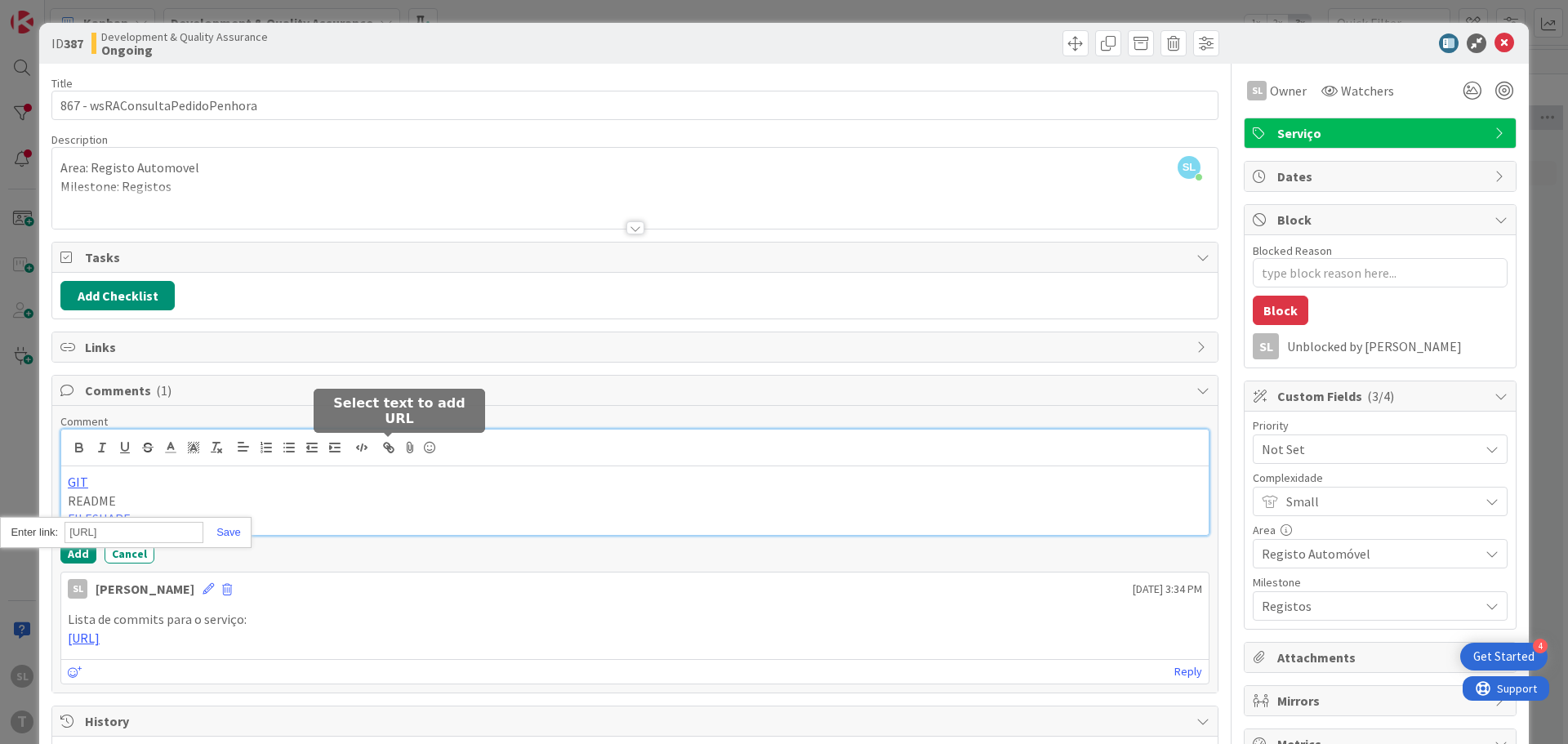
scroll to position [0, 506]
type input "[URL]"
click at [233, 531] on link at bounding box center [222, 532] width 37 height 13
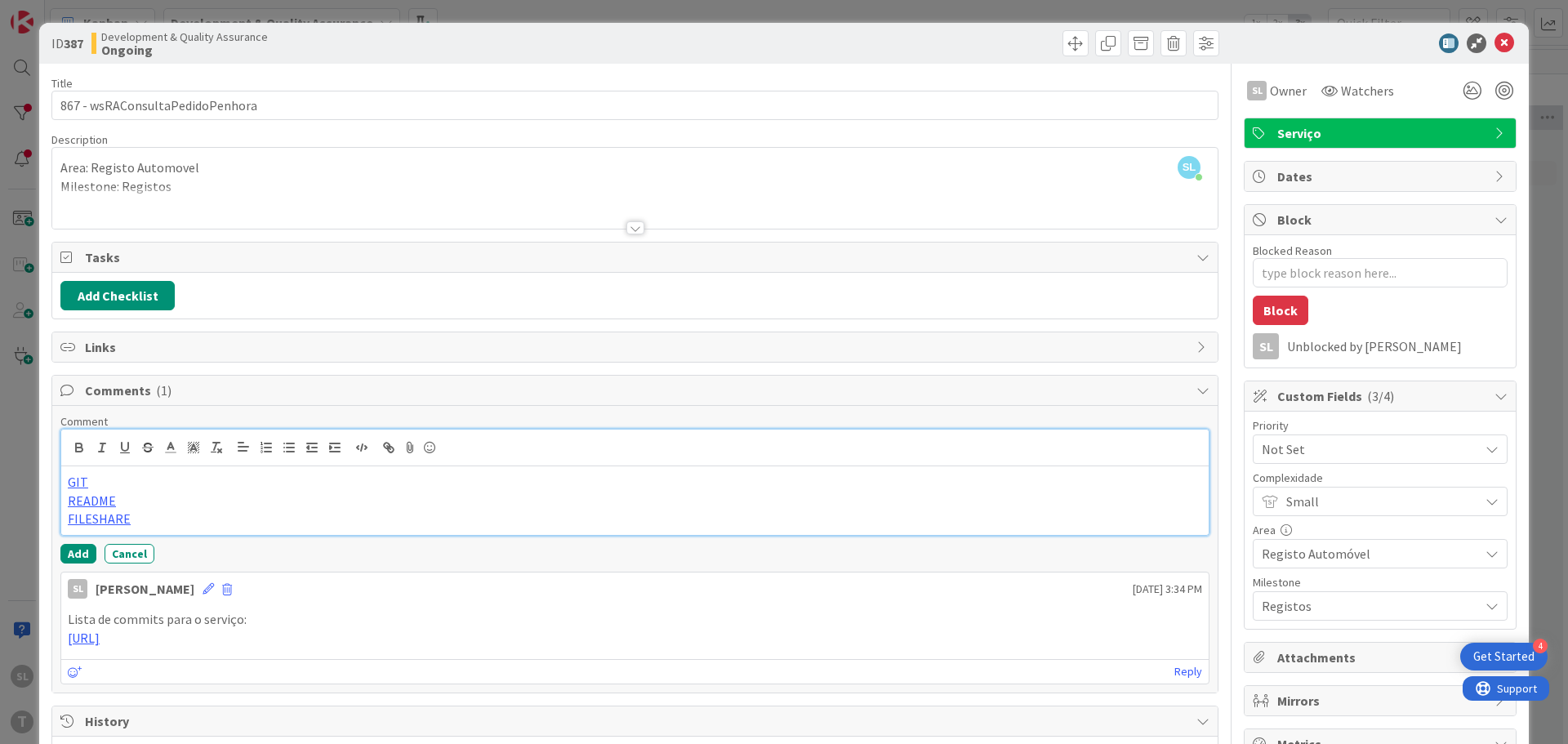
scroll to position [0, 0]
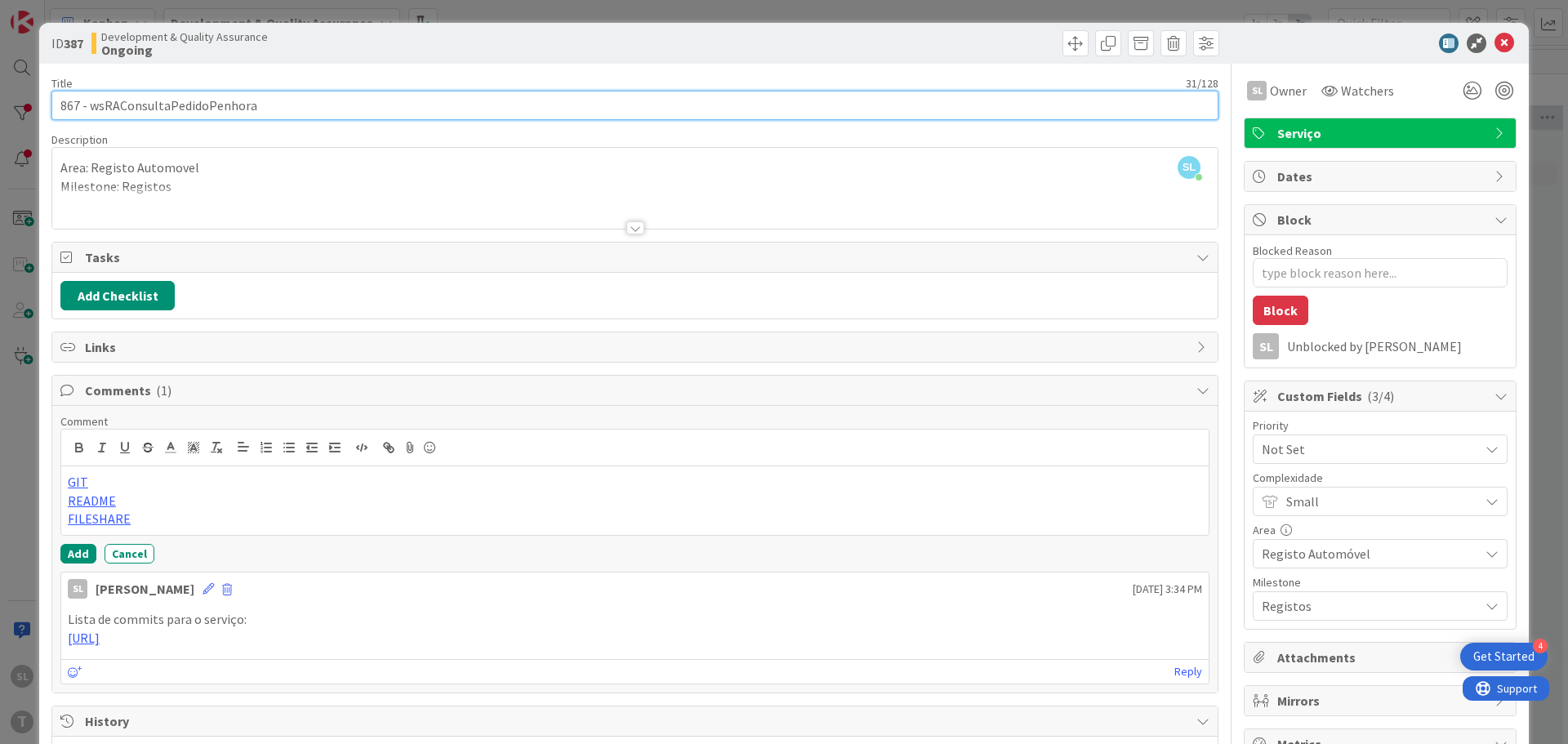
click at [184, 102] on input "867 - wsRAConsultaPedidoPenhora" at bounding box center [635, 106] width 1167 height 29
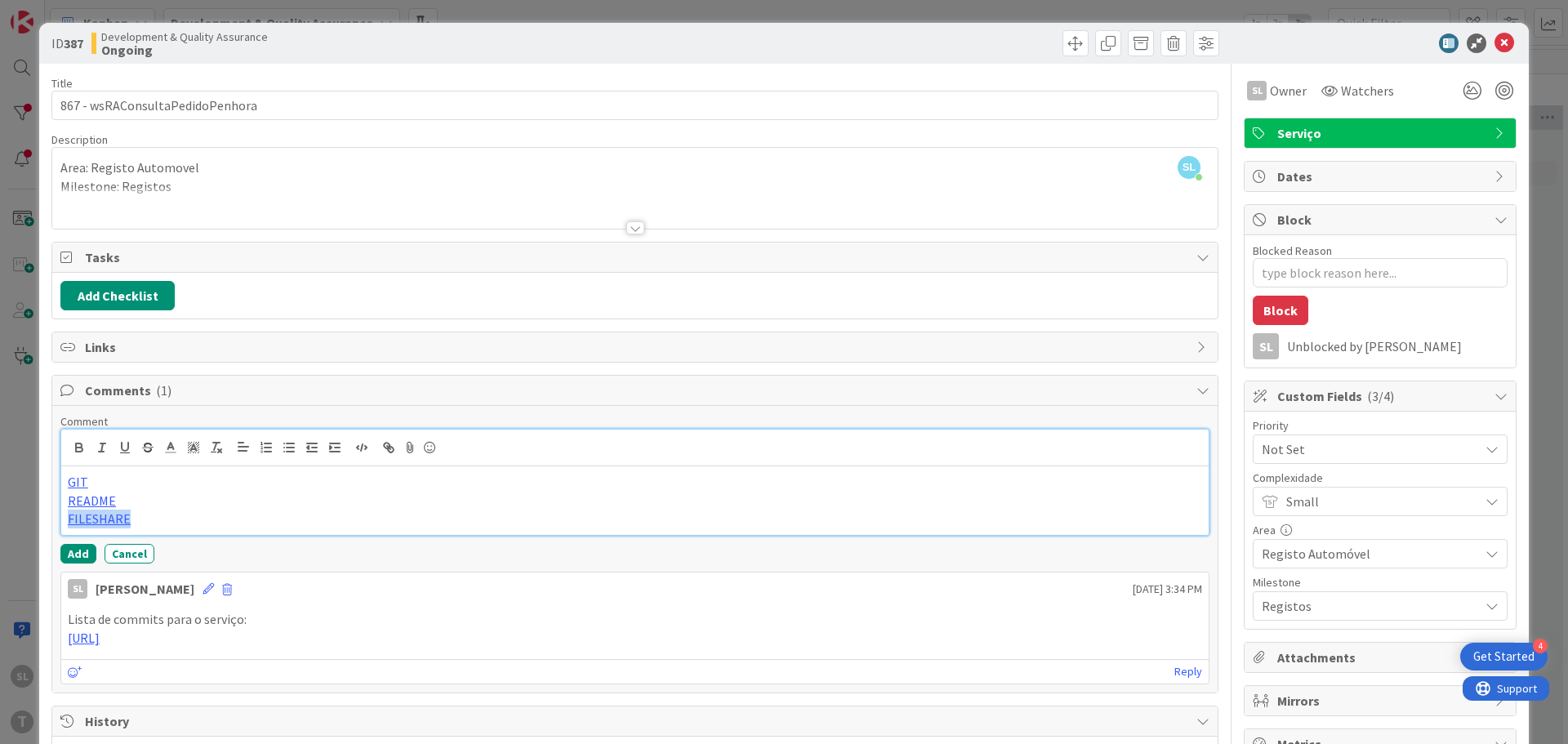
drag, startPoint x: 133, startPoint y: 515, endPoint x: 62, endPoint y: 517, distance: 71.0
click at [62, 517] on div "GIT README FILESHARE" at bounding box center [635, 501] width 1147 height 68
click at [76, 519] on p "PROCESSOR" at bounding box center [635, 518] width 1135 height 19
click at [145, 511] on p "PROCESSOR" at bounding box center [635, 518] width 1135 height 19
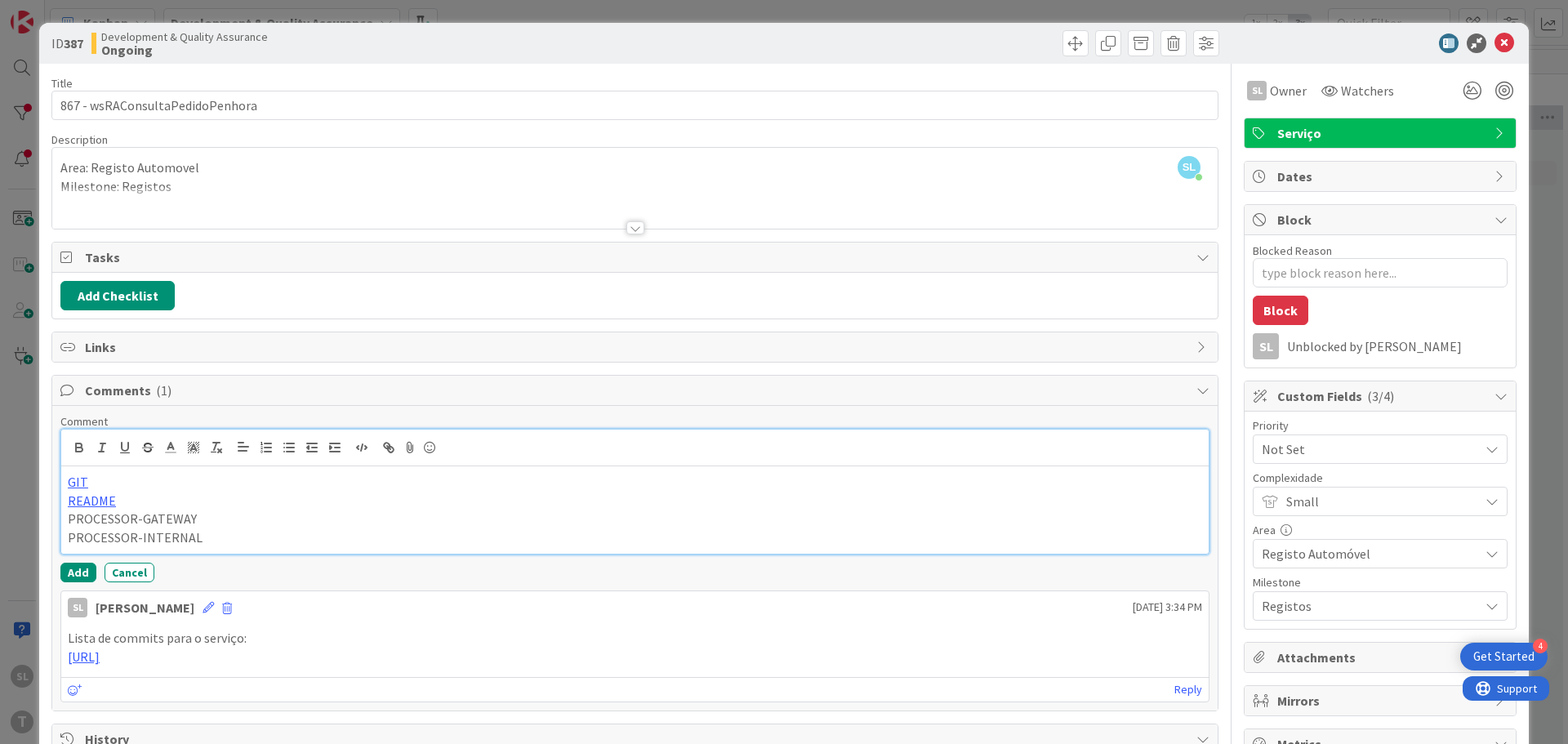
click at [140, 505] on p "README" at bounding box center [635, 501] width 1135 height 19
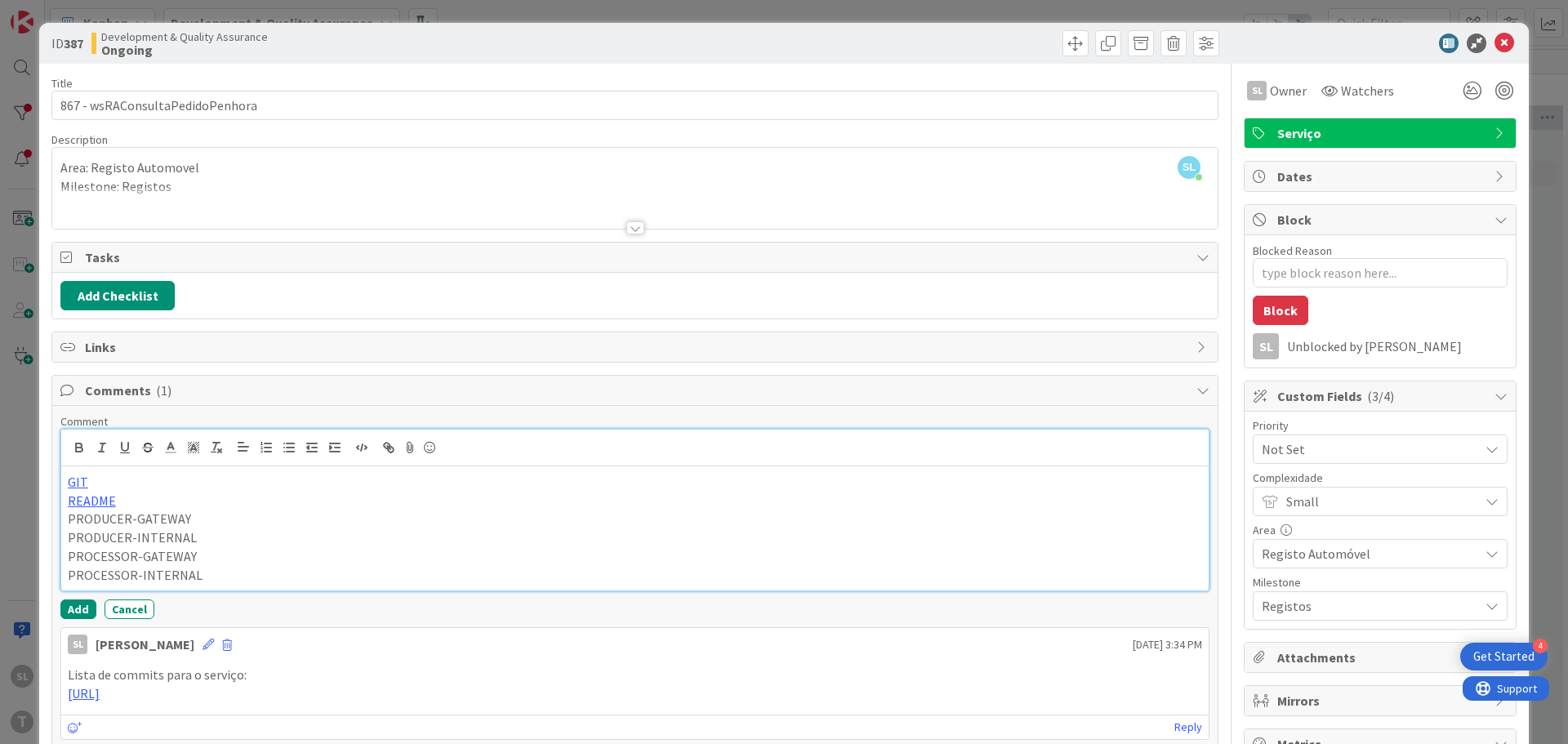
click at [141, 517] on p "PRODUCER-GATEWAY" at bounding box center [635, 518] width 1135 height 19
click at [119, 512] on p "PRODUCER-GATEWAY" at bounding box center [635, 518] width 1135 height 19
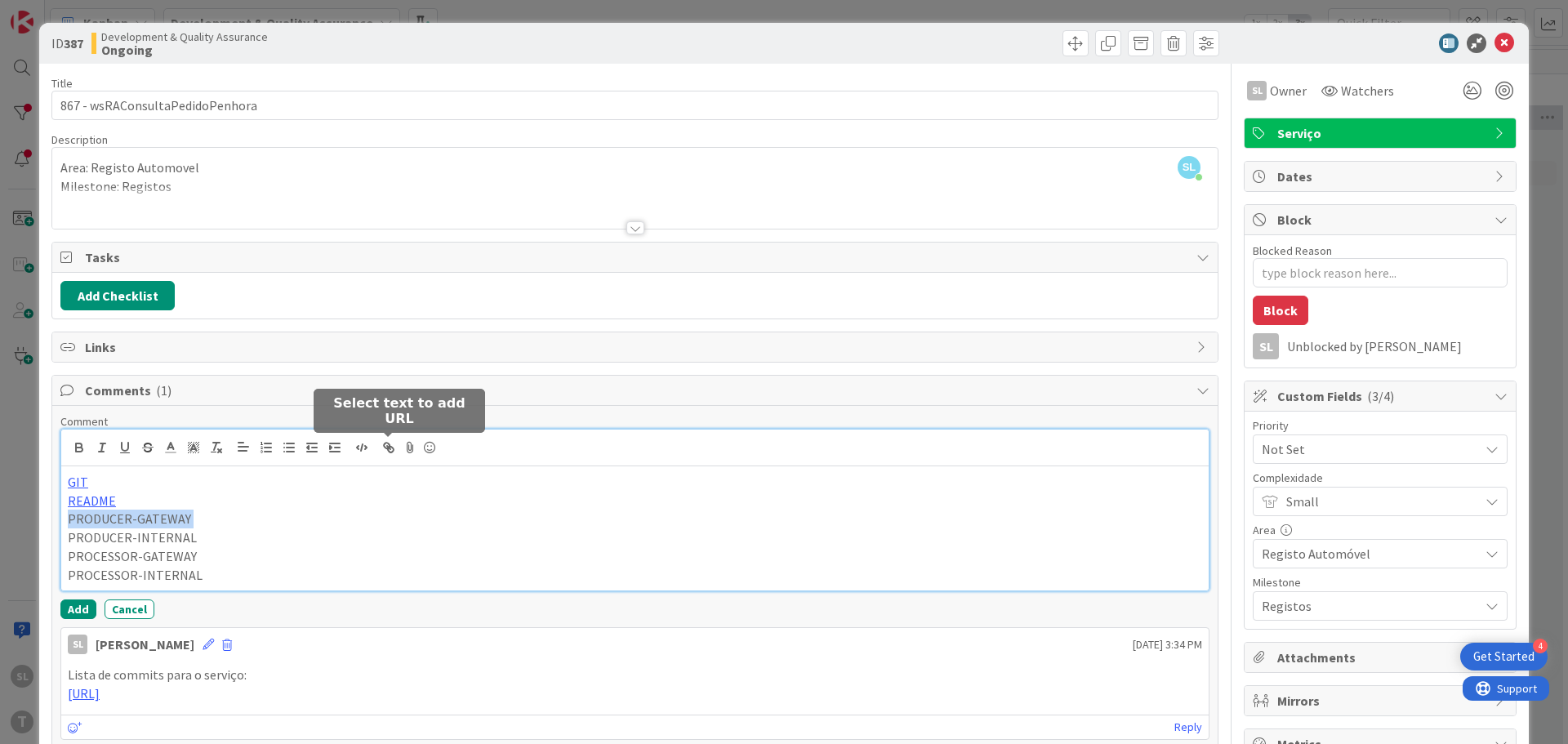
click at [388, 453] on icon "button" at bounding box center [388, 447] width 15 height 15
paste input "[URL][DOMAIN_NAME]"
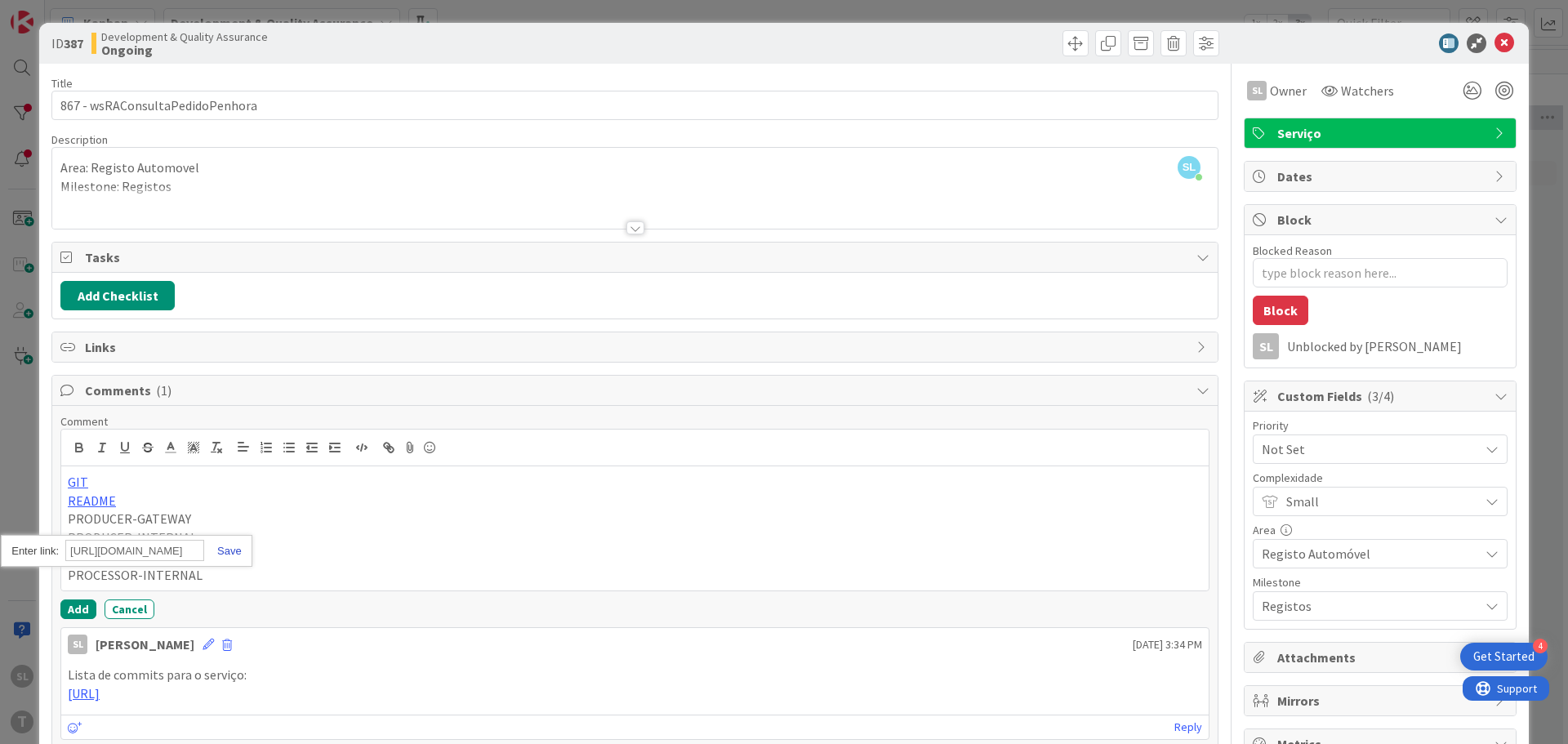
click at [226, 547] on link at bounding box center [223, 550] width 37 height 13
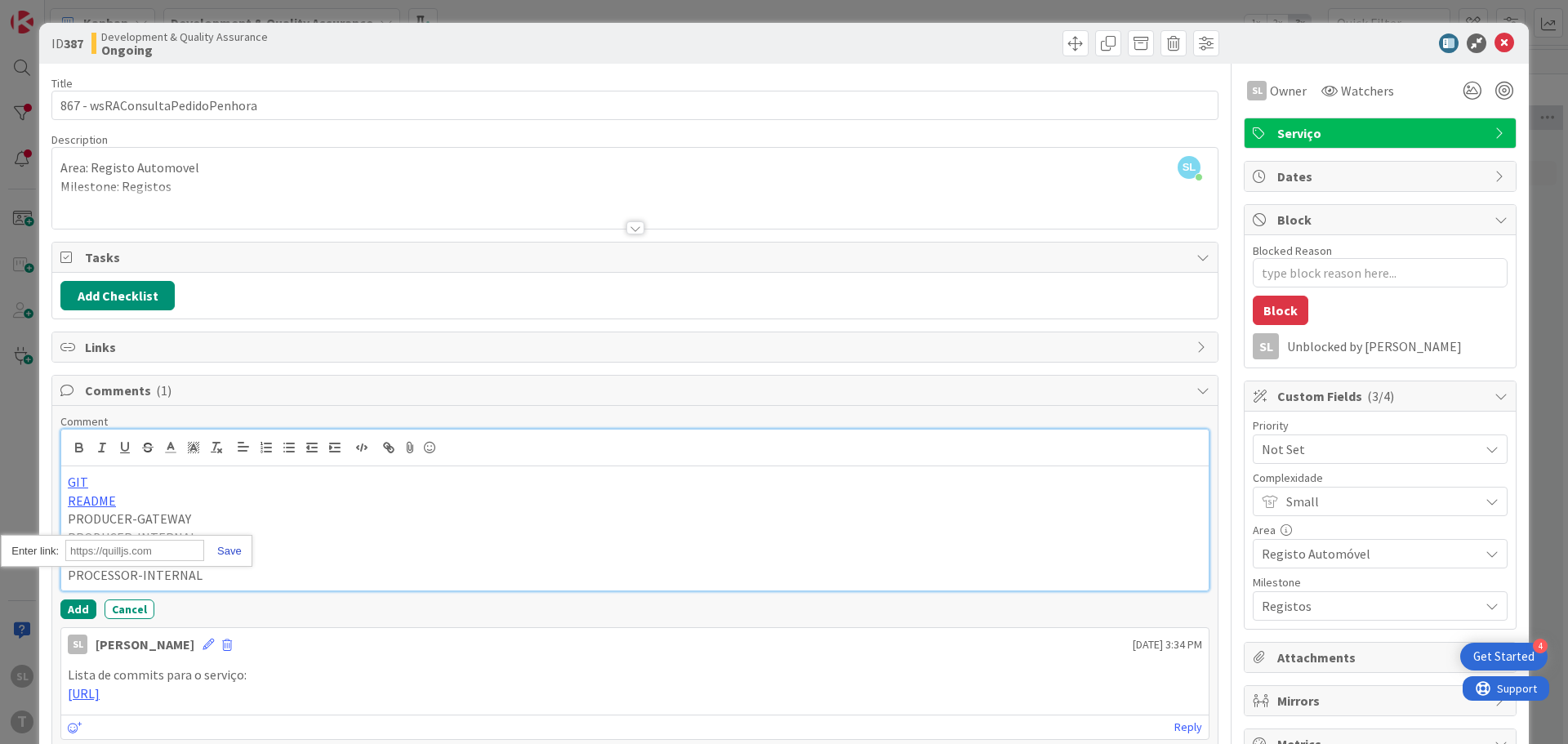
scroll to position [0, 0]
click at [126, 539] on p "PRODUCER-INTERNAL" at bounding box center [635, 537] width 1135 height 19
click at [131, 539] on p "PRODUCER-INTERNAL" at bounding box center [635, 537] width 1135 height 19
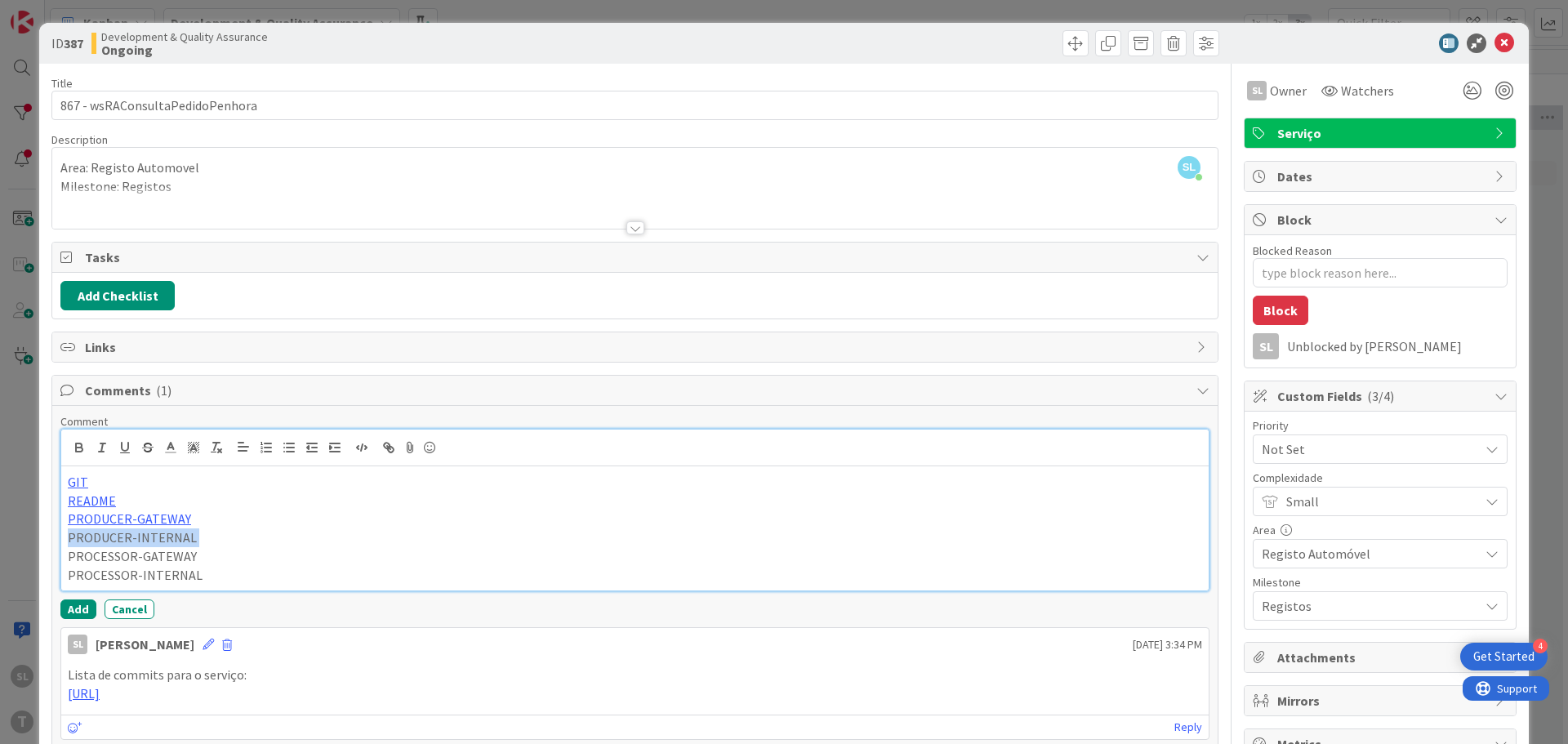
click at [131, 539] on p "PRODUCER-INTERNAL" at bounding box center [635, 537] width 1135 height 19
click at [388, 450] on icon "button" at bounding box center [391, 450] width 6 height 6
paste input "[URL][DOMAIN_NAME]"
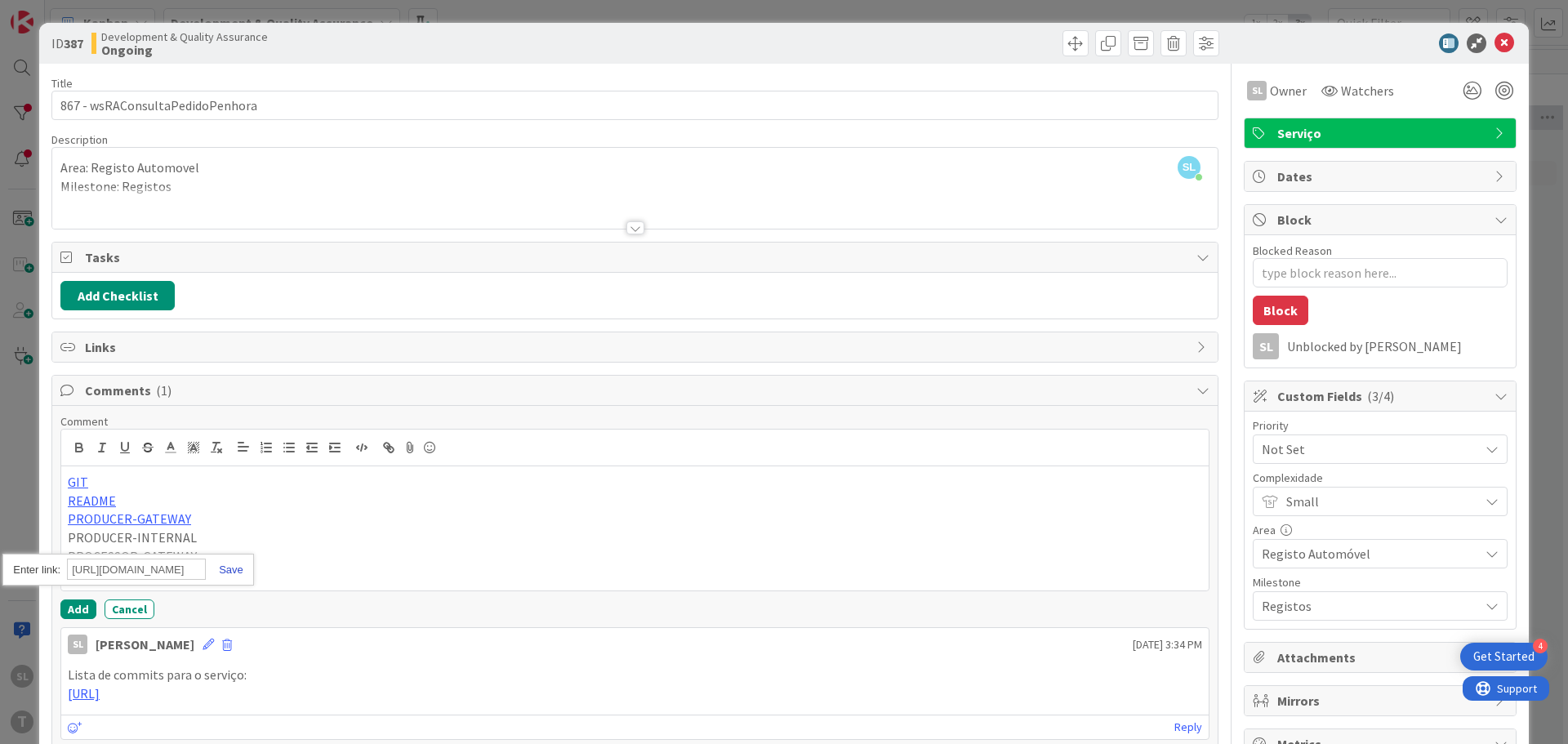
click at [234, 570] on link at bounding box center [224, 569] width 37 height 13
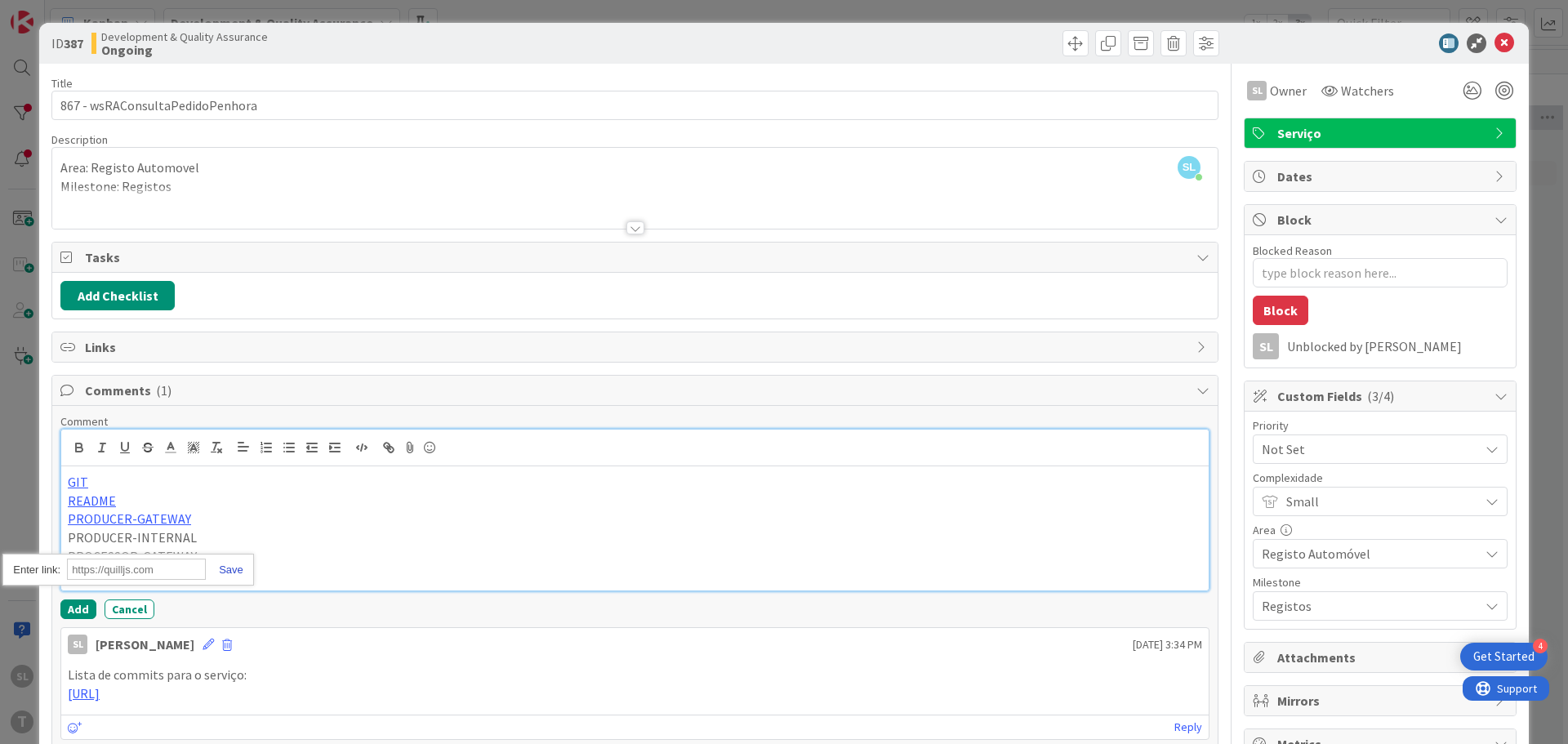
scroll to position [0, 0]
click at [156, 551] on p "PROCESSOR-GATEWAY" at bounding box center [635, 555] width 1135 height 19
click at [156, 580] on p "PROCESSOR-INTERNAL" at bounding box center [635, 575] width 1135 height 19
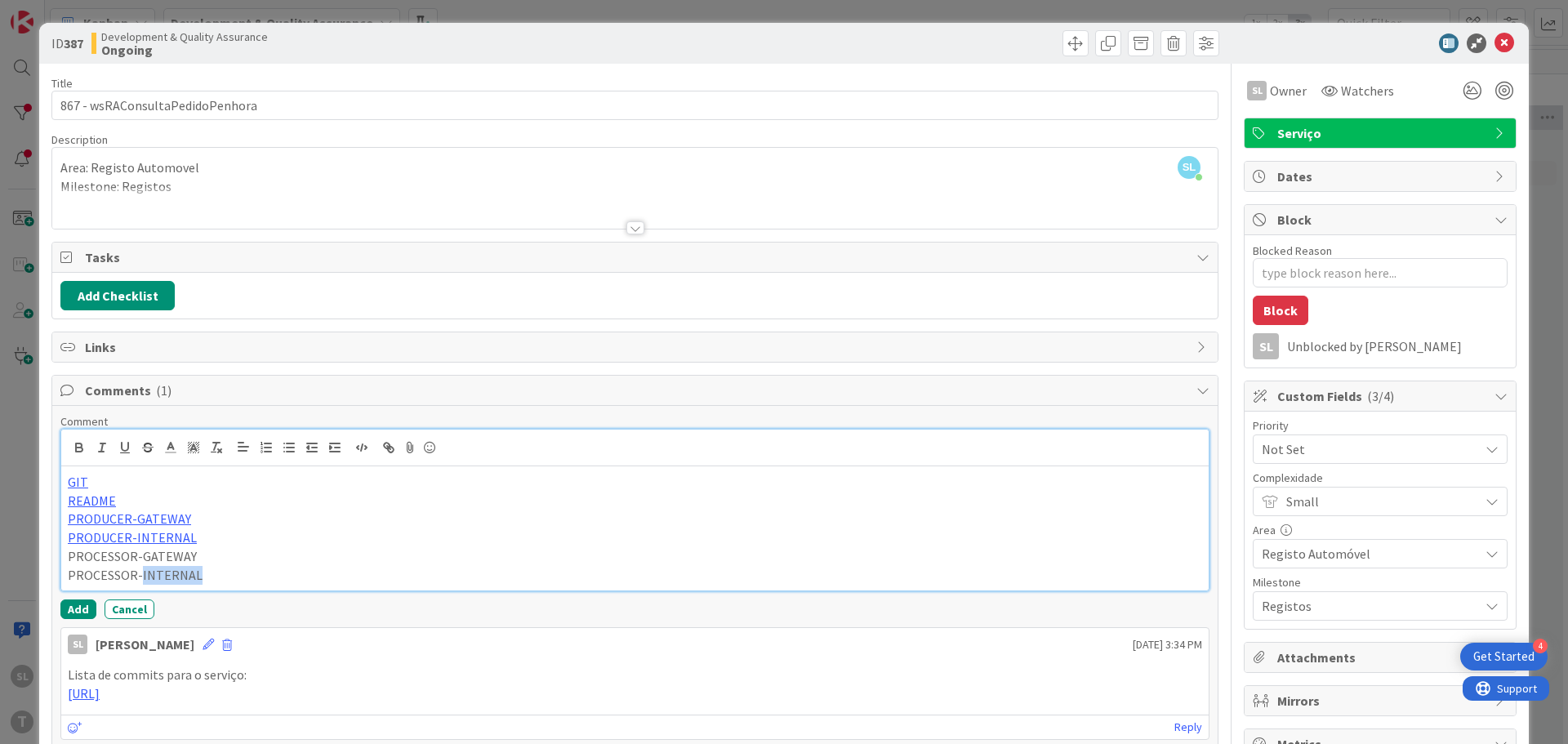
click at [156, 580] on p "PROCESSOR-INTERNAL" at bounding box center [635, 575] width 1135 height 19
click at [391, 447] on icon "button" at bounding box center [391, 450] width 6 height 6
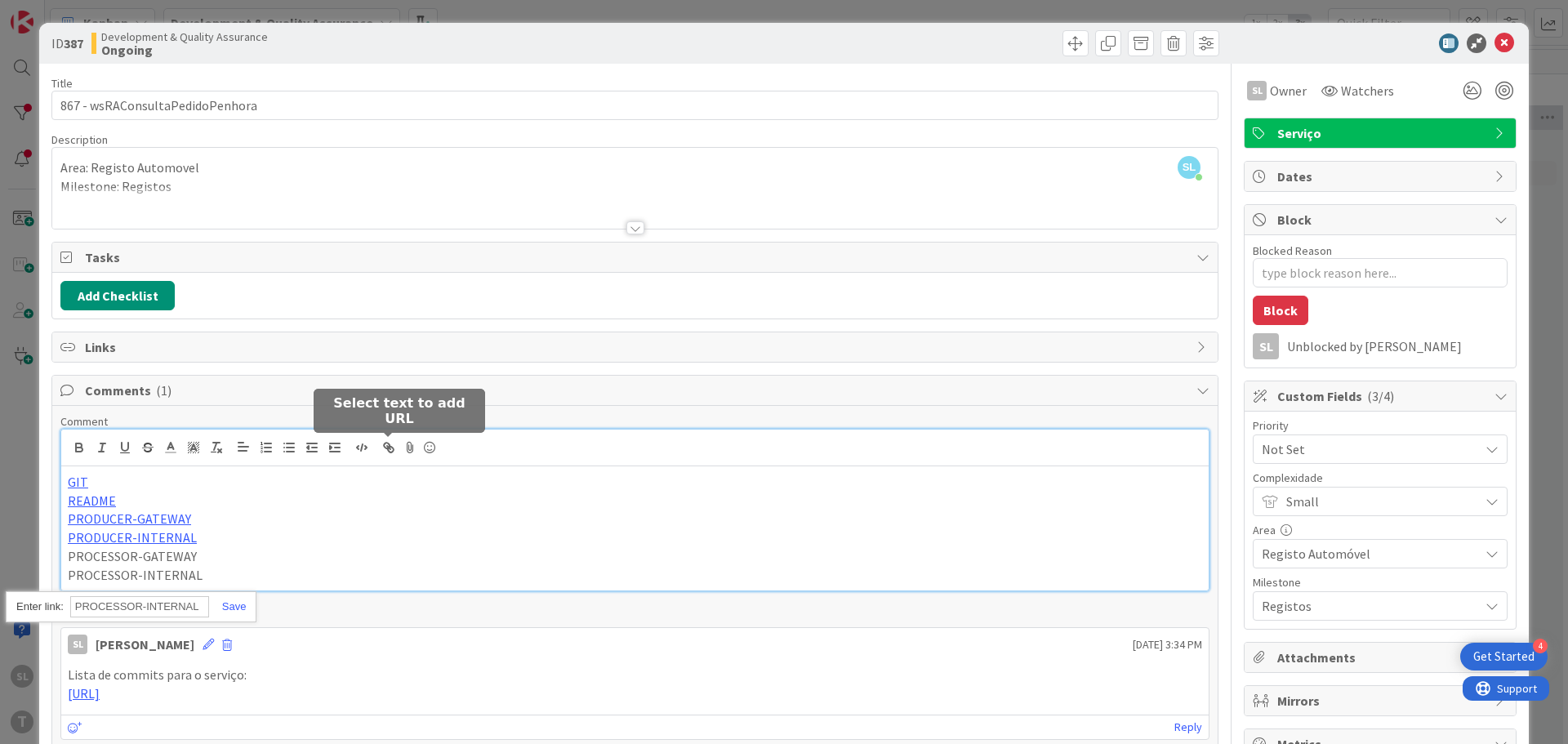
paste input "[URL][DOMAIN_NAME]"
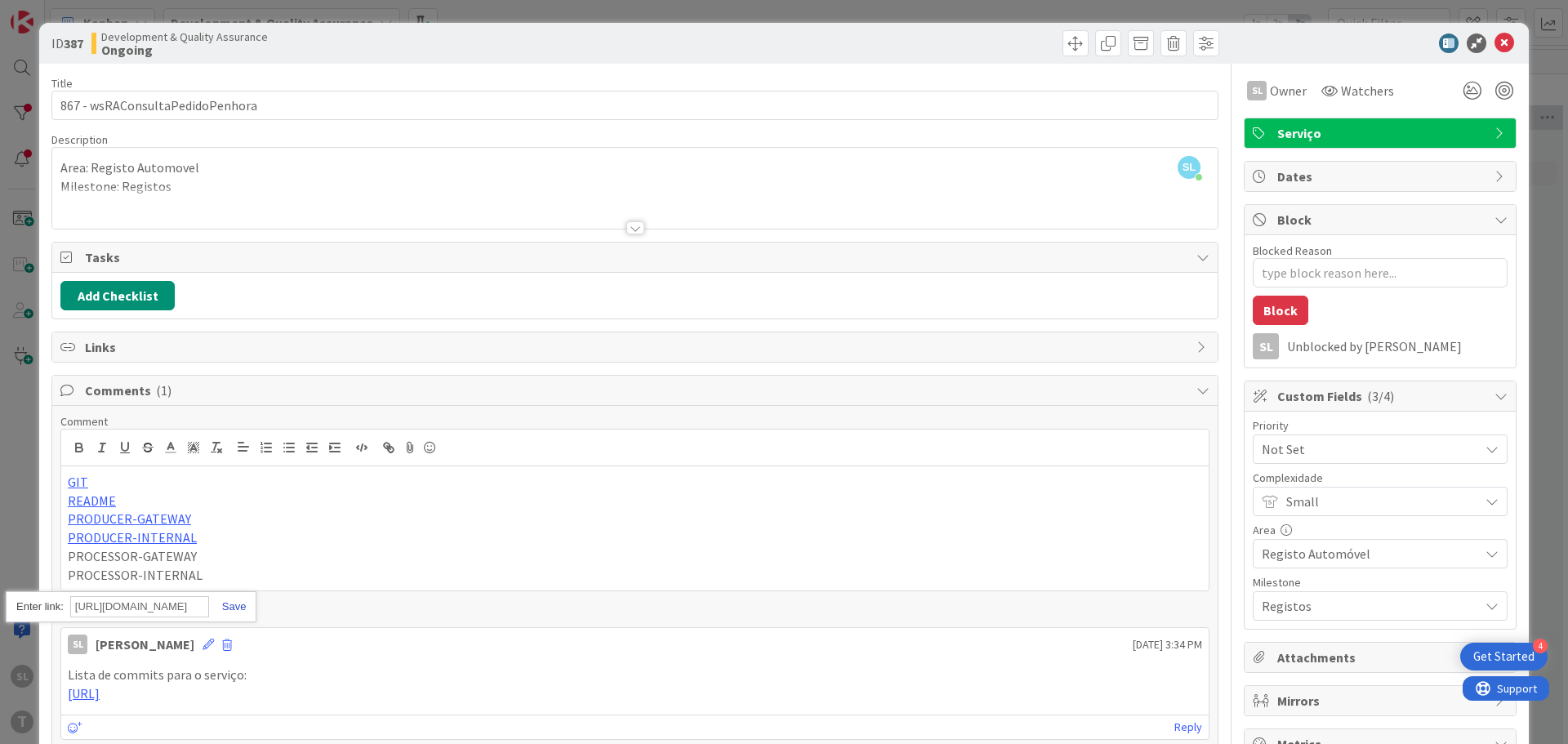
click at [243, 601] on link at bounding box center [228, 606] width 37 height 13
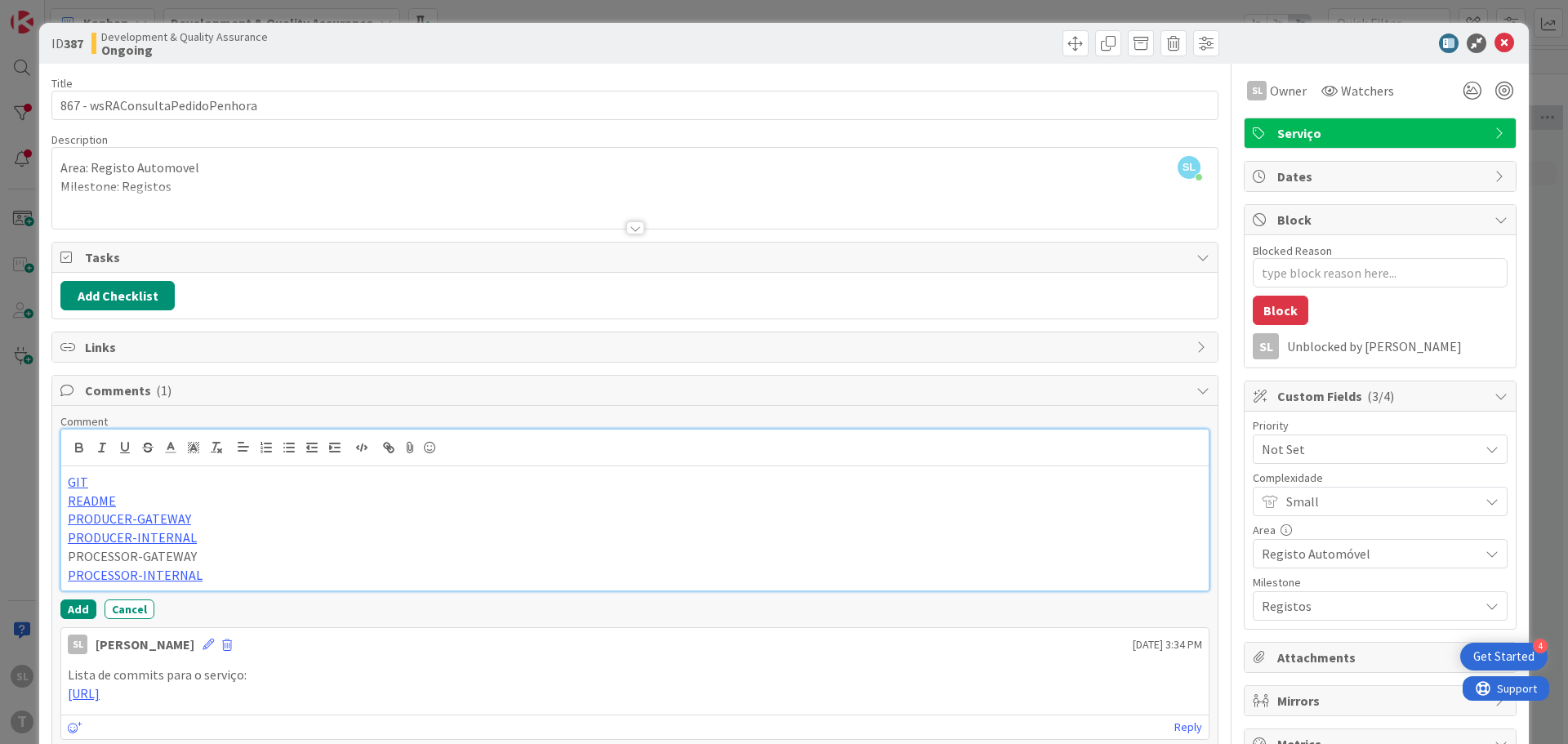
scroll to position [0, 0]
click at [160, 555] on p "PROCESSOR-GATEWAY" at bounding box center [635, 555] width 1135 height 19
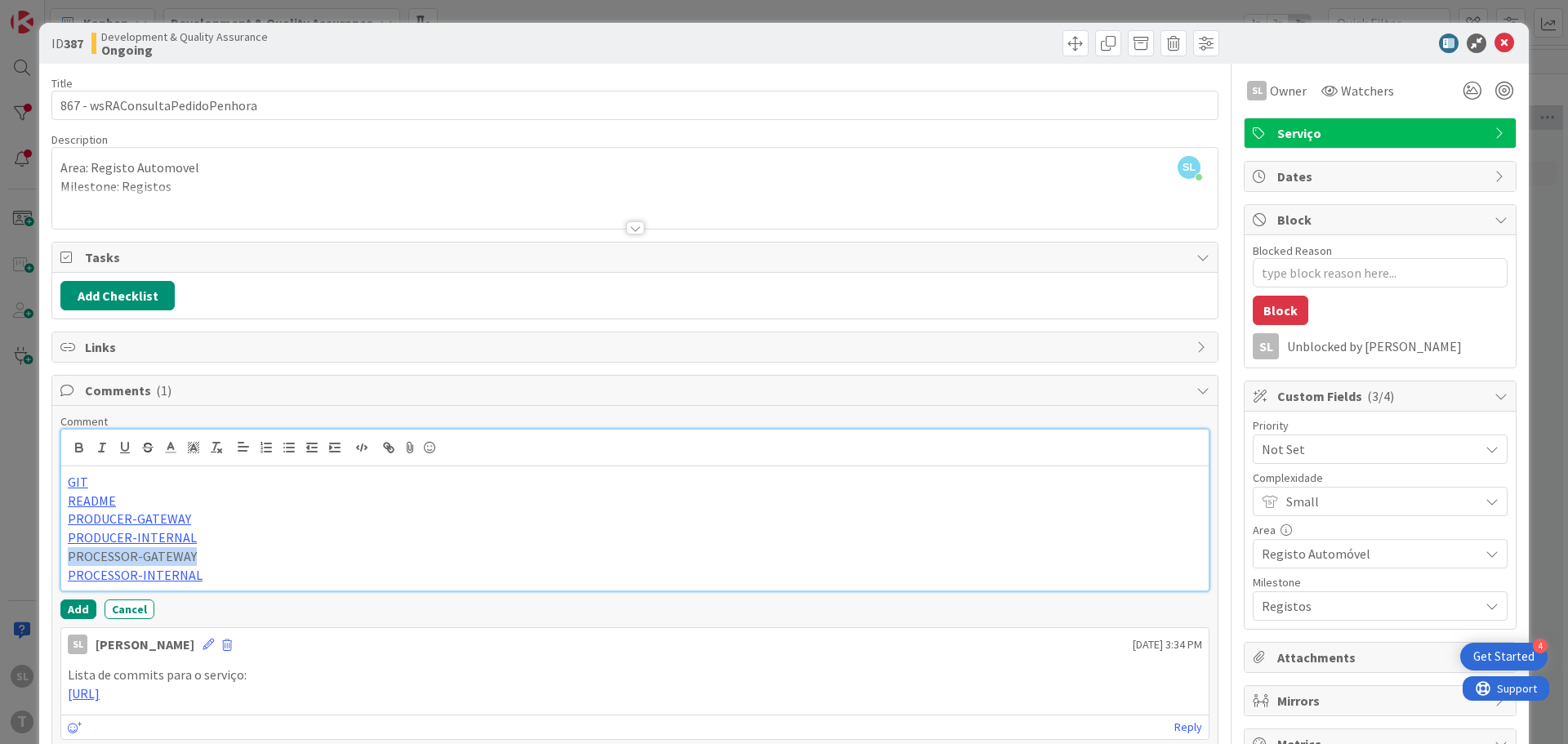
click at [160, 555] on p "PROCESSOR-GATEWAY" at bounding box center [635, 555] width 1135 height 19
click at [381, 445] on icon "button" at bounding box center [388, 447] width 15 height 15
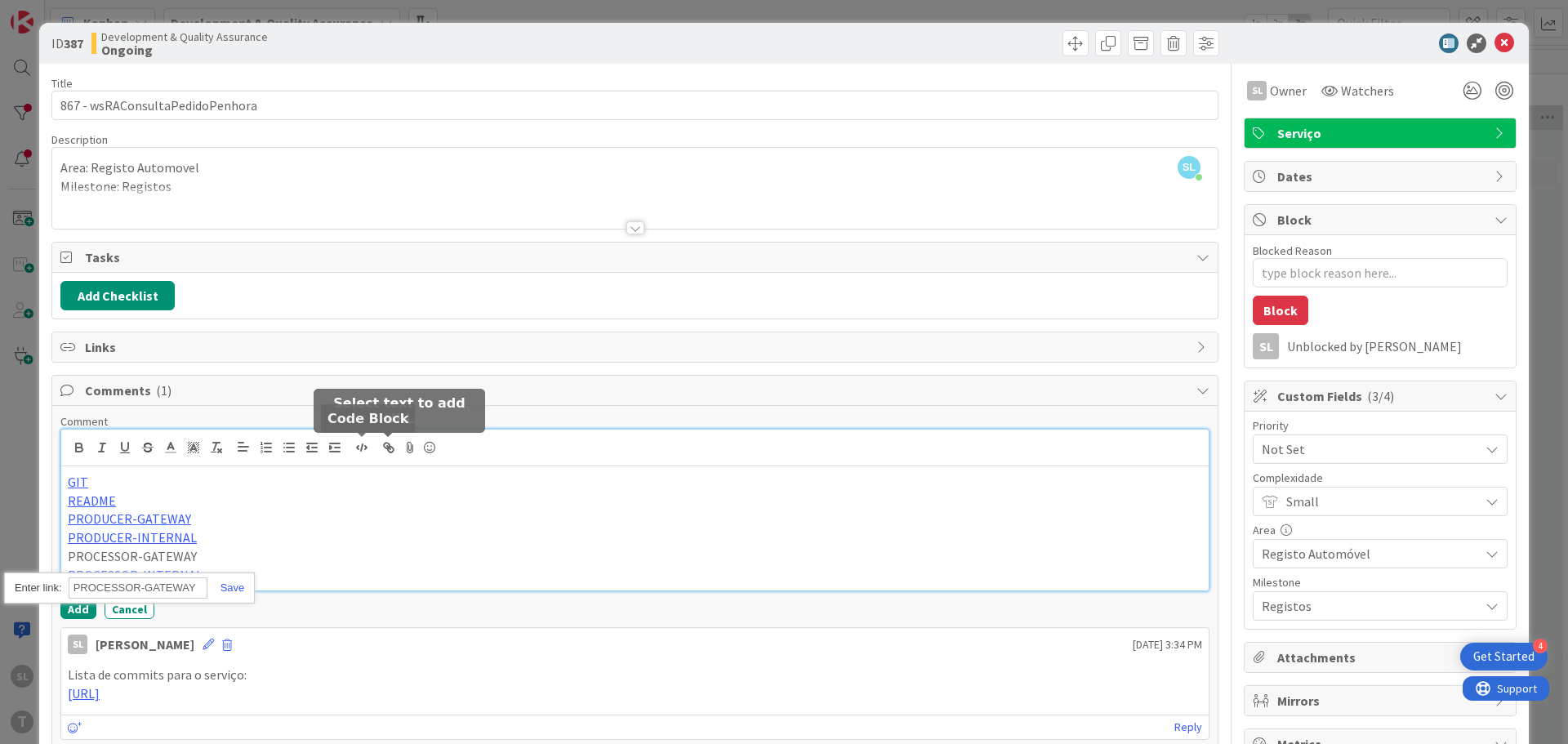
paste input "[URL][DOMAIN_NAME]"
type input "[URL][DOMAIN_NAME]"
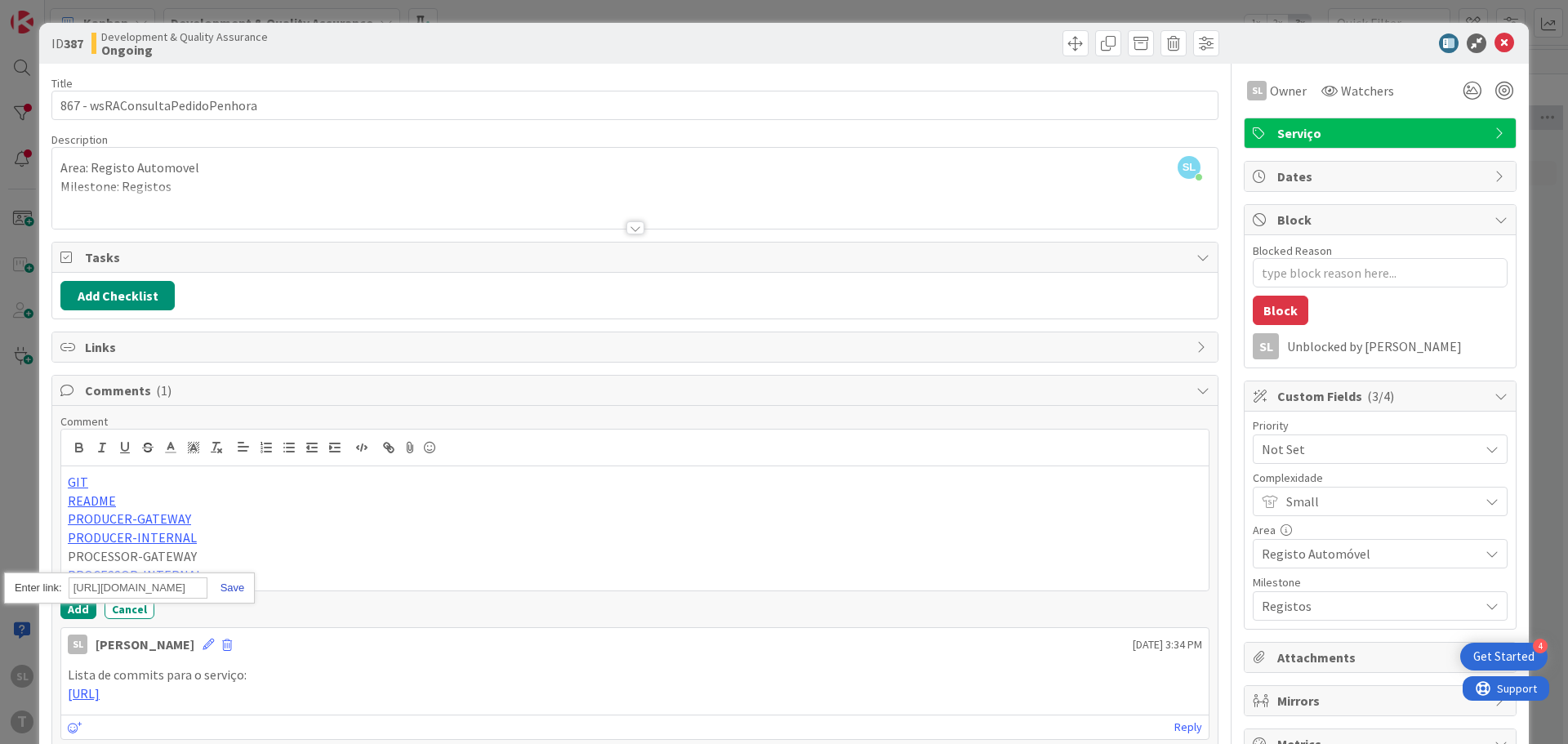
click at [242, 585] on link at bounding box center [226, 587] width 37 height 13
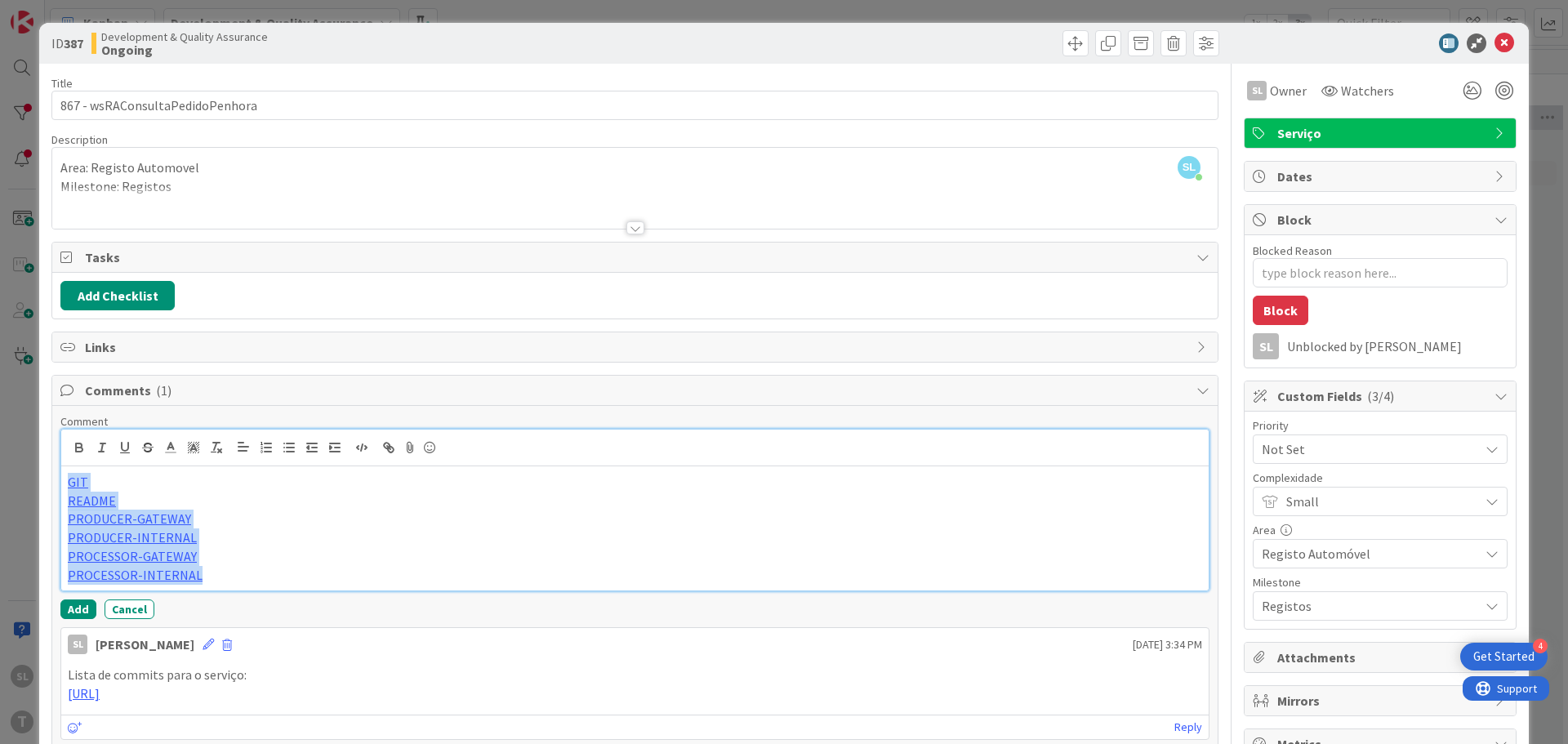
drag, startPoint x: 220, startPoint y: 582, endPoint x: 20, endPoint y: 482, distance: 223.6
click at [20, 482] on div "ID 387 Development & Quality Assurance Ongoing Title 31 / 128 867 - wsRAConsult…" at bounding box center [784, 372] width 1568 height 744
copy div "GIT README PRODUCER-GATEWAY PRODUCER-INTERNAL PROCESSOR-GATEWAY PROCESSOR-INTER…"
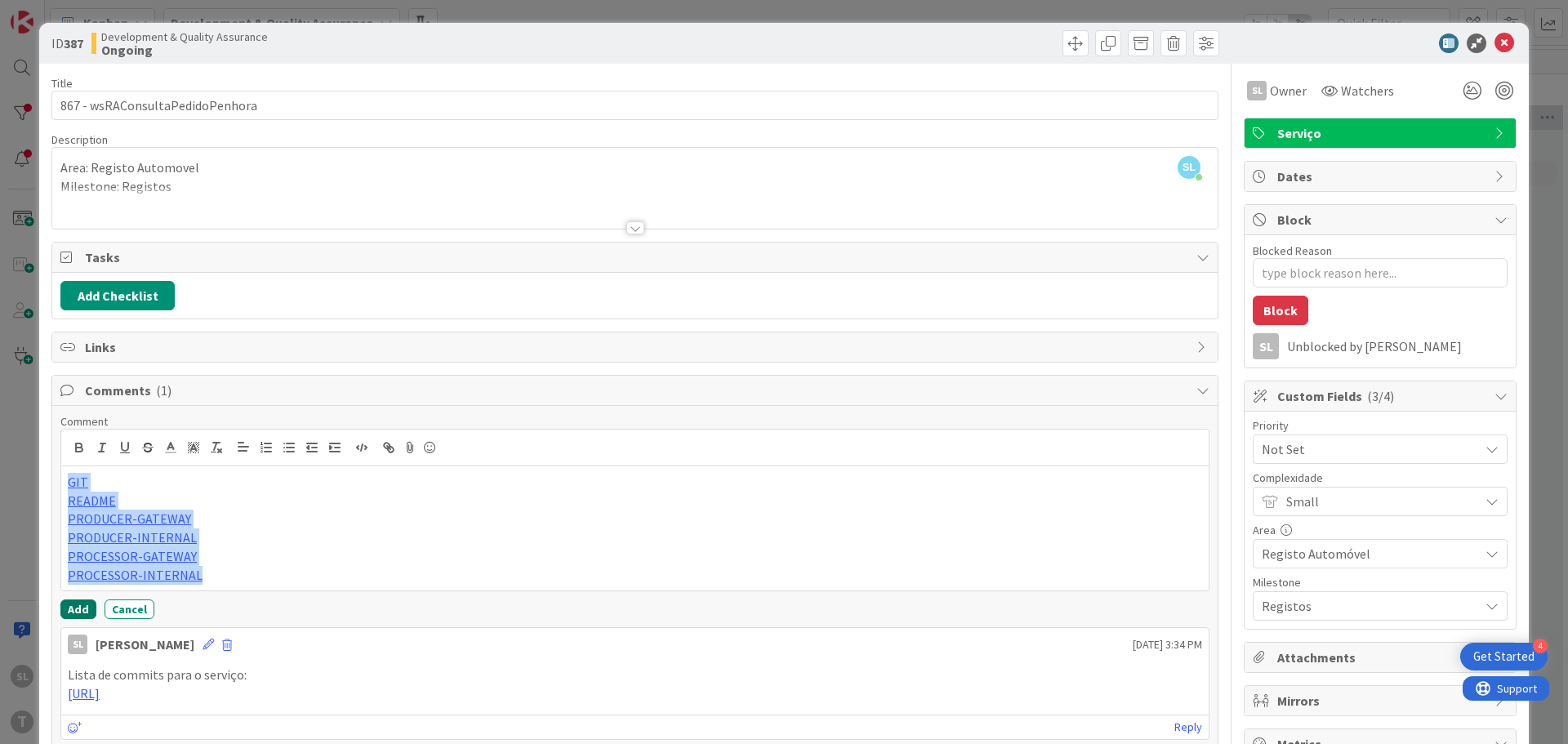
click at [78, 611] on button "Add" at bounding box center [78, 609] width 36 height 20
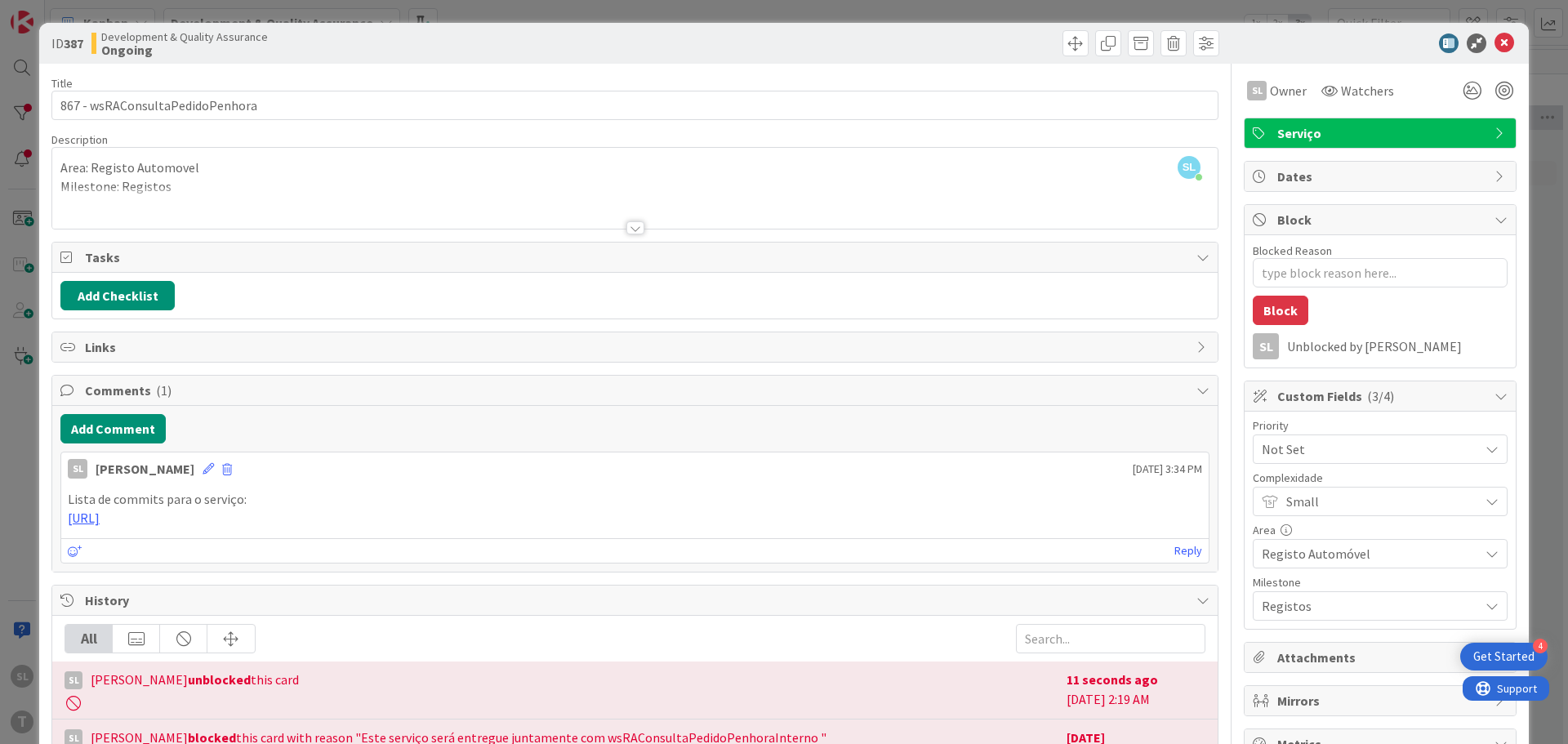
click at [1, 522] on div "ID 387 Development & Quality Assurance Ongoing Title 31 / 128 867 - wsRAConsult…" at bounding box center [784, 372] width 1568 height 744
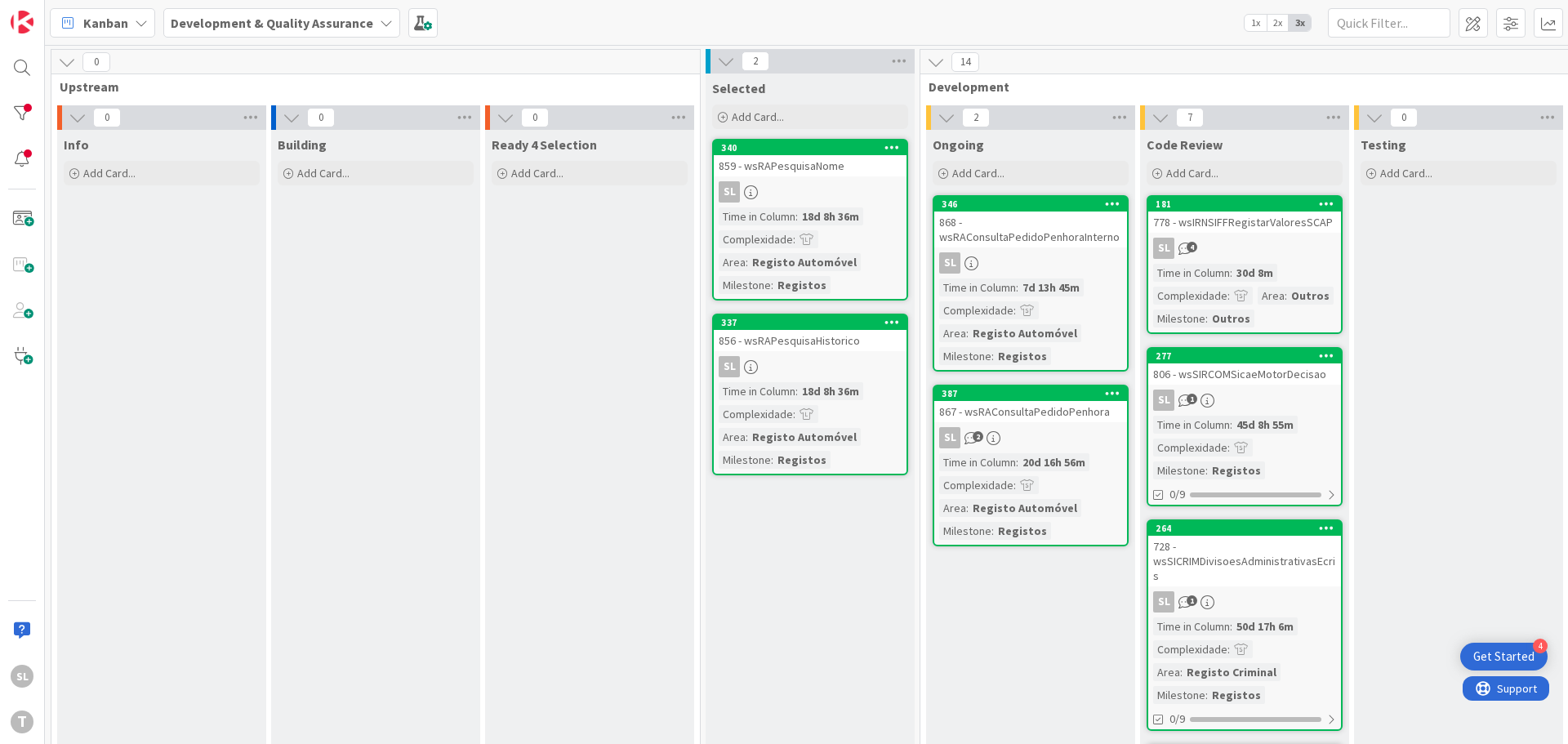
click at [1022, 250] on link "346 868 - wsRAConsultaPedidoPenhoraInterno SL Time in [GEOGRAPHIC_DATA] : 7d 13…" at bounding box center [1031, 284] width 196 height 176
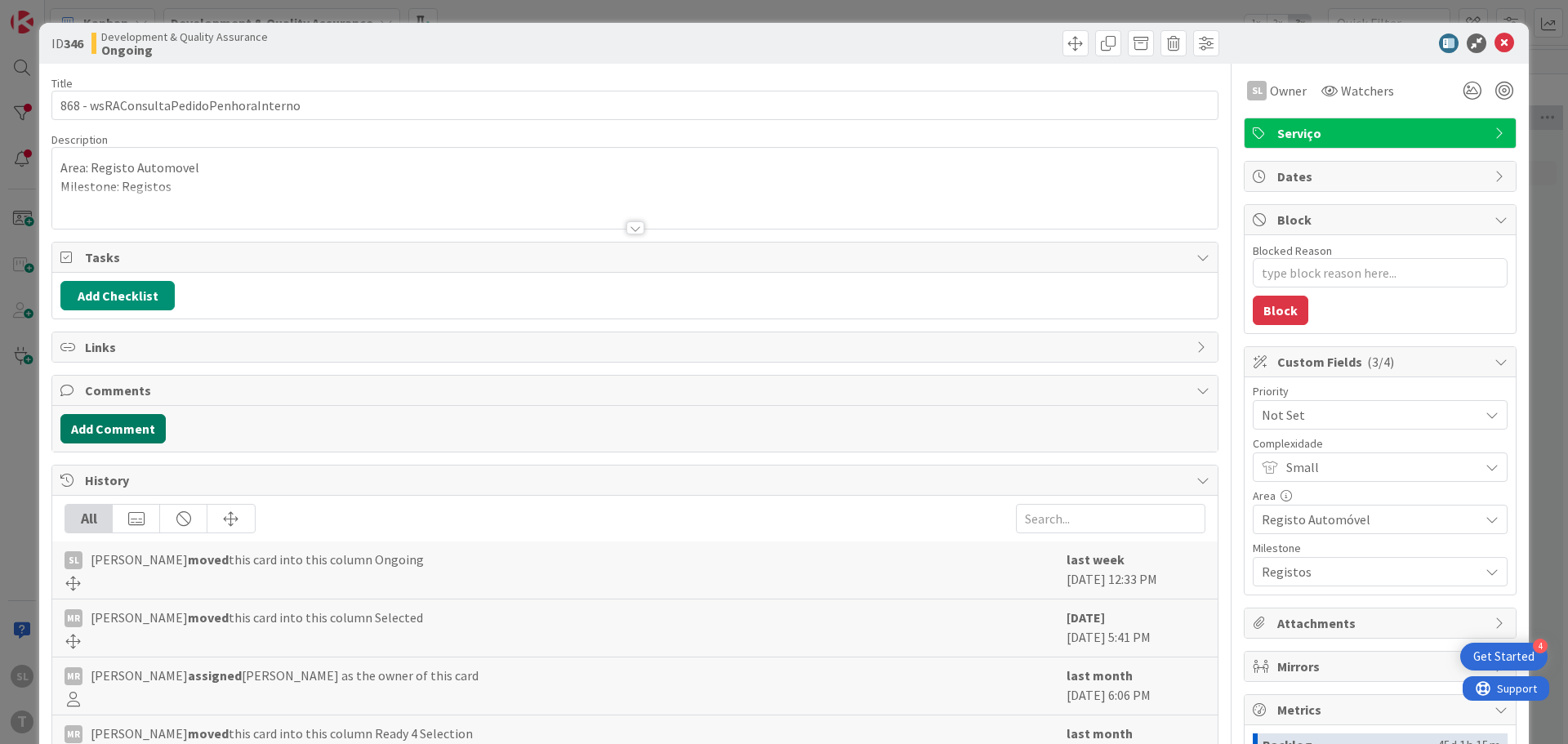
click at [143, 440] on button "Add Comment" at bounding box center [113, 428] width 106 height 29
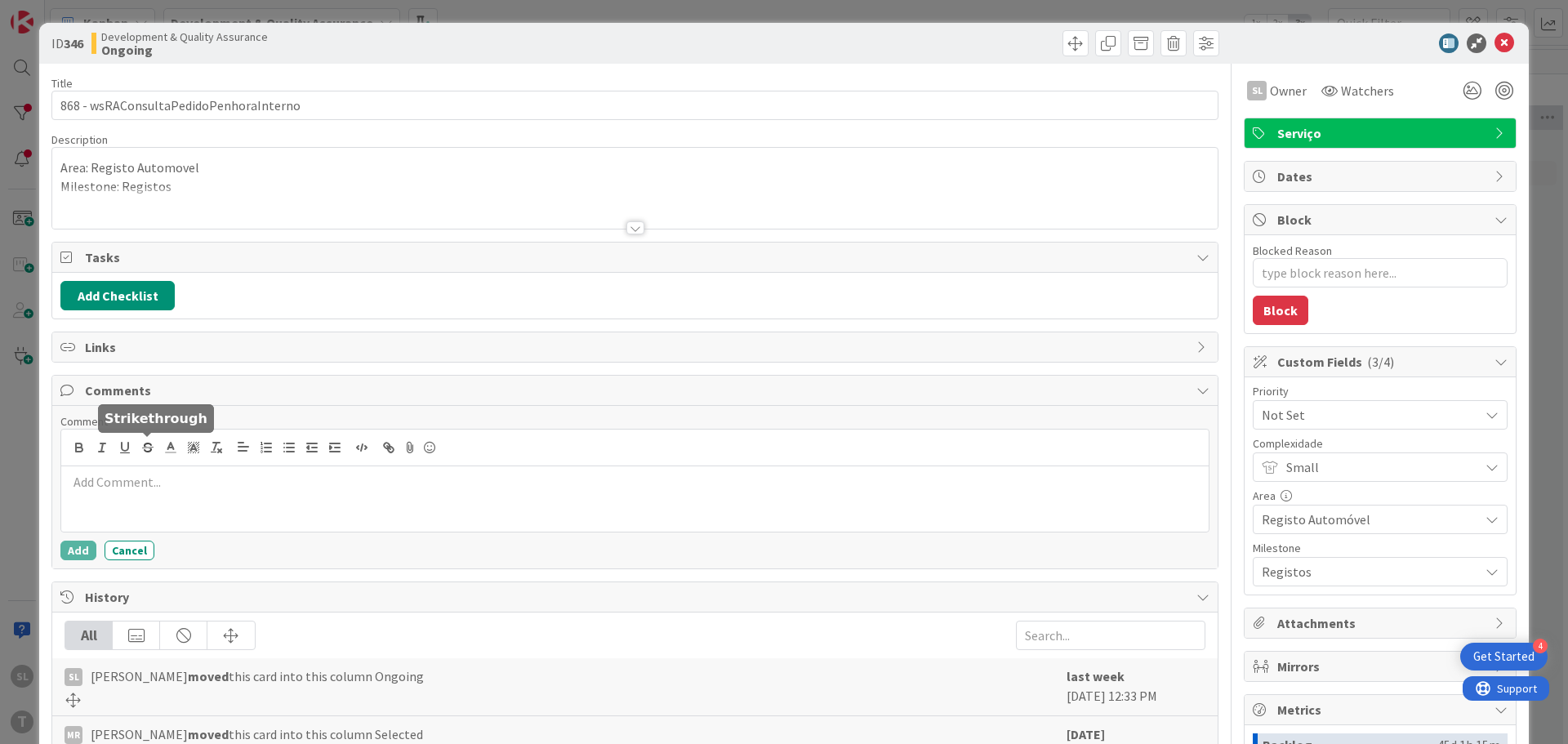
click at [154, 488] on p at bounding box center [635, 481] width 1135 height 19
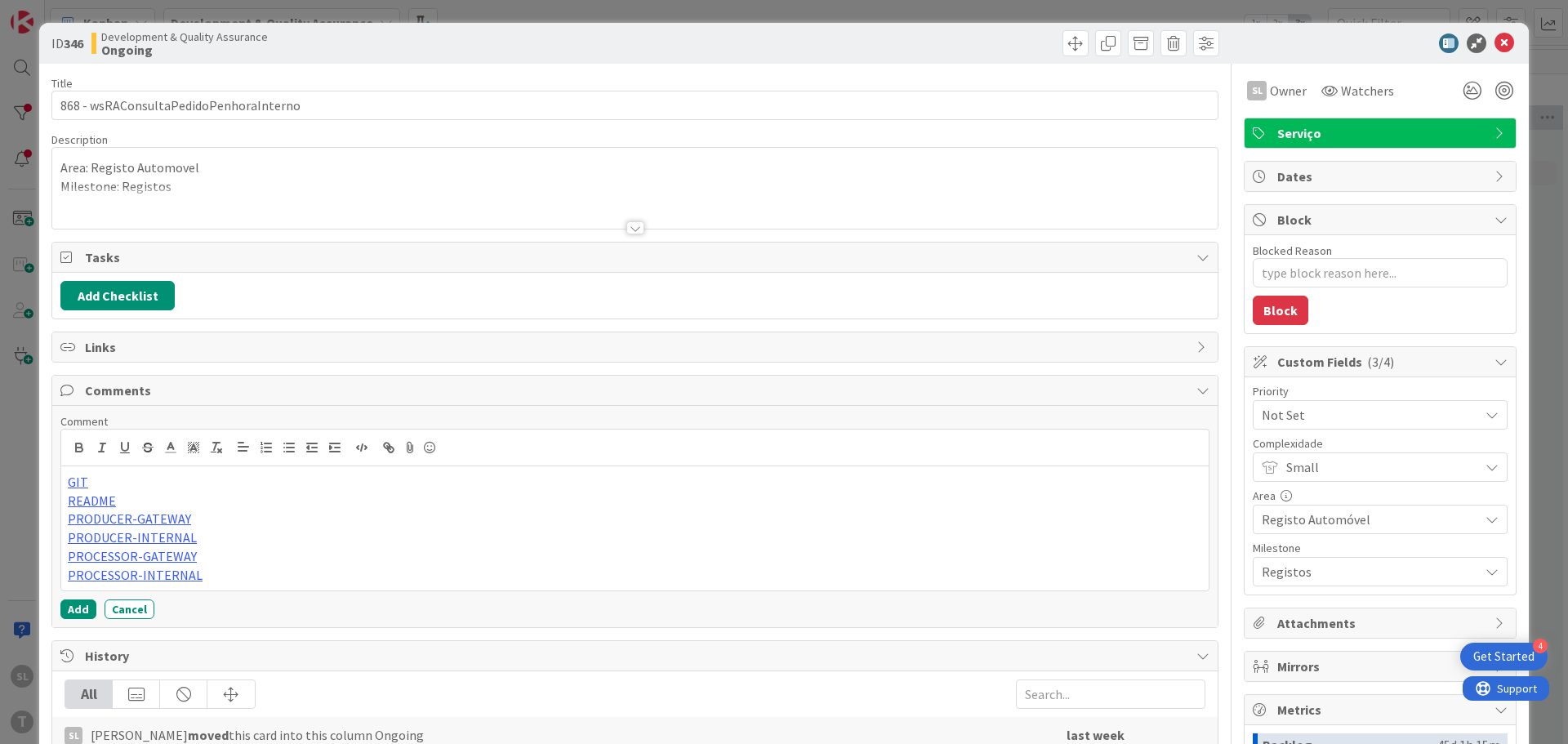
click at [79, 597] on div "Comment GIT README PRODUCER-GATEWAY PRODUCER-INTERNAL PROCESSOR-GATEWAY PROCESS…" at bounding box center [635, 516] width 1149 height 205
click at [78, 600] on button "Add" at bounding box center [78, 609] width 36 height 20
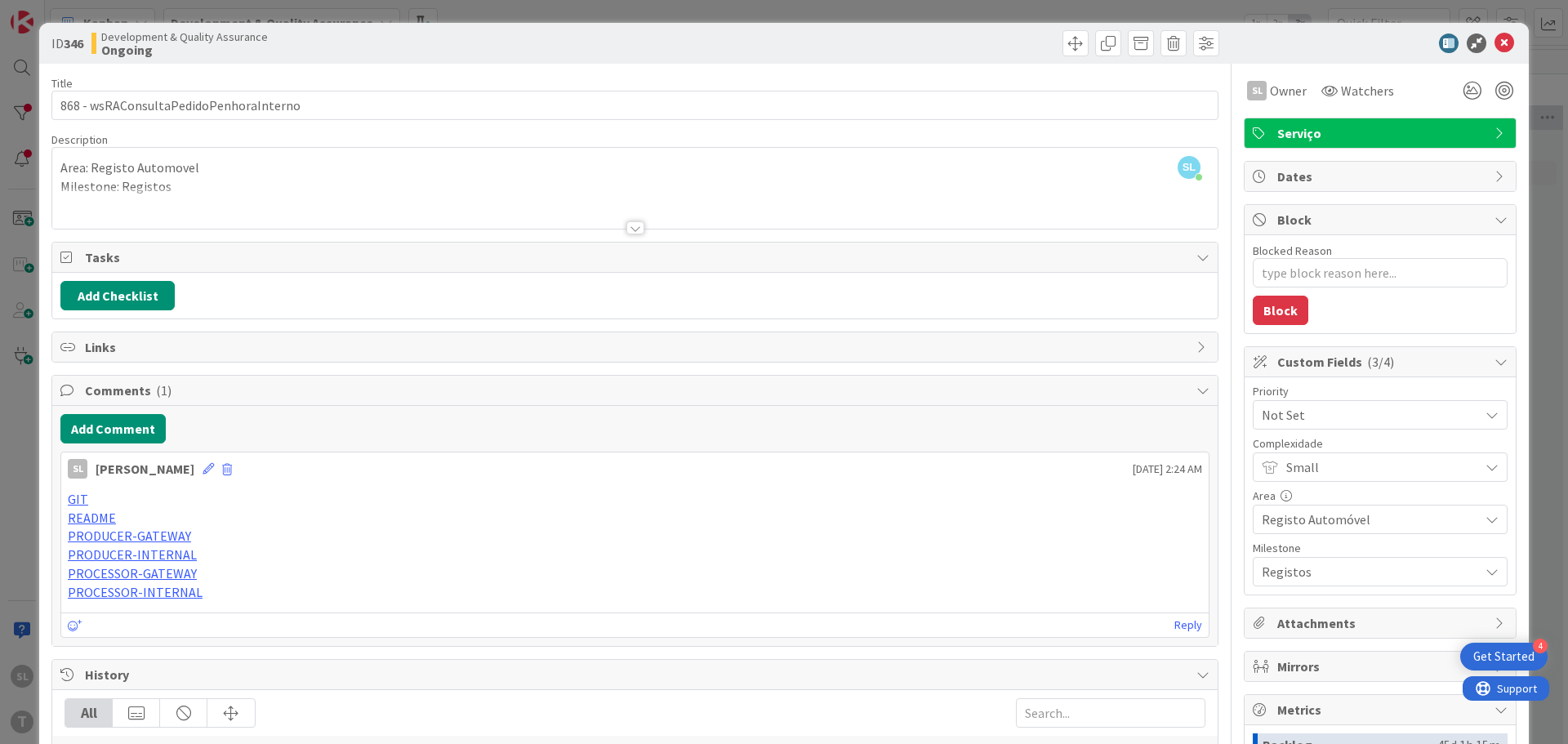
click at [0, 505] on div "ID 346 Development & Quality Assurance Ongoing Title 38 / 128 868 - wsRAConsult…" at bounding box center [784, 372] width 1568 height 744
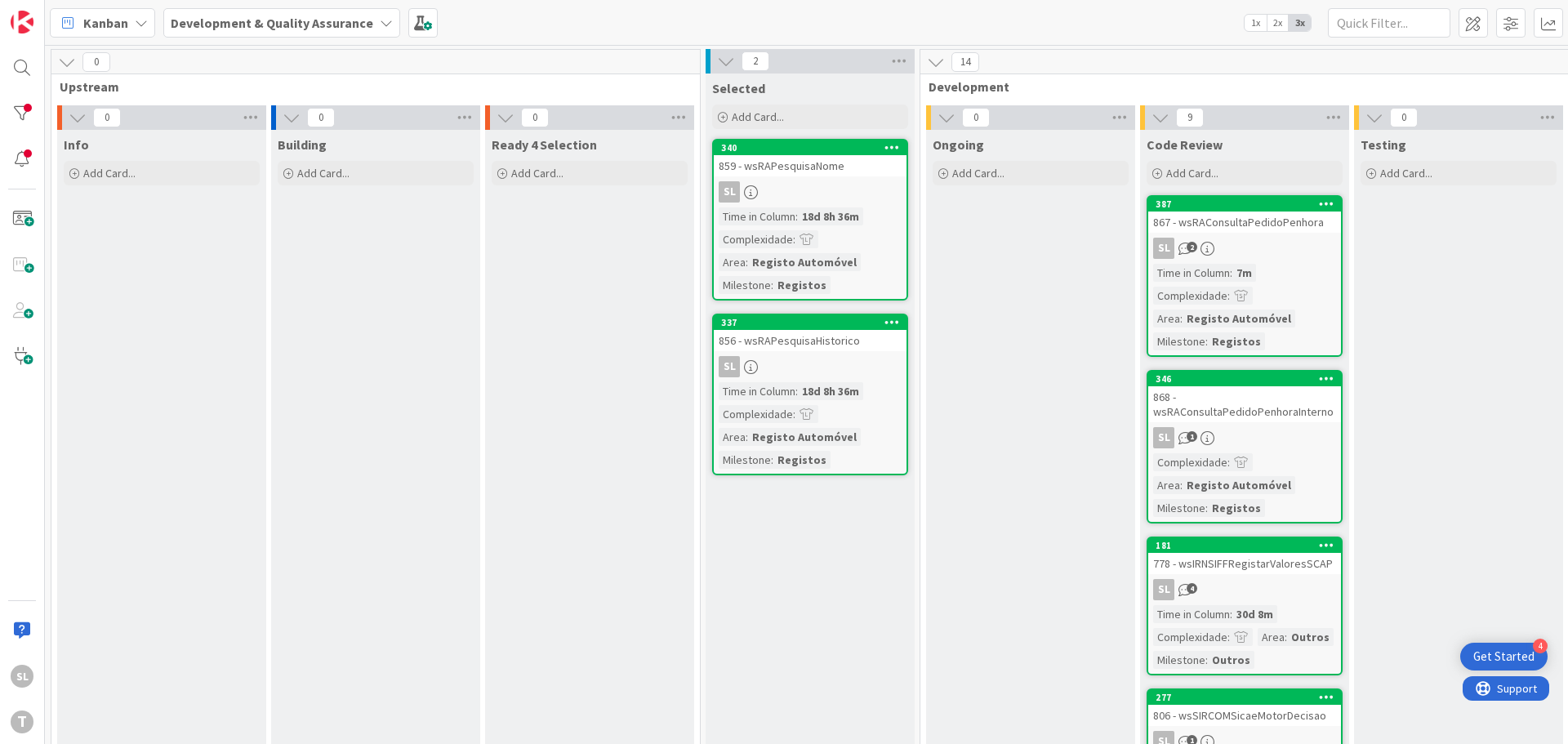
click at [873, 351] on link "337 856 - wsRAPesquisaHistorico SL Time in [GEOGRAPHIC_DATA] : 18d 8h 36m Compl…" at bounding box center [810, 394] width 196 height 161
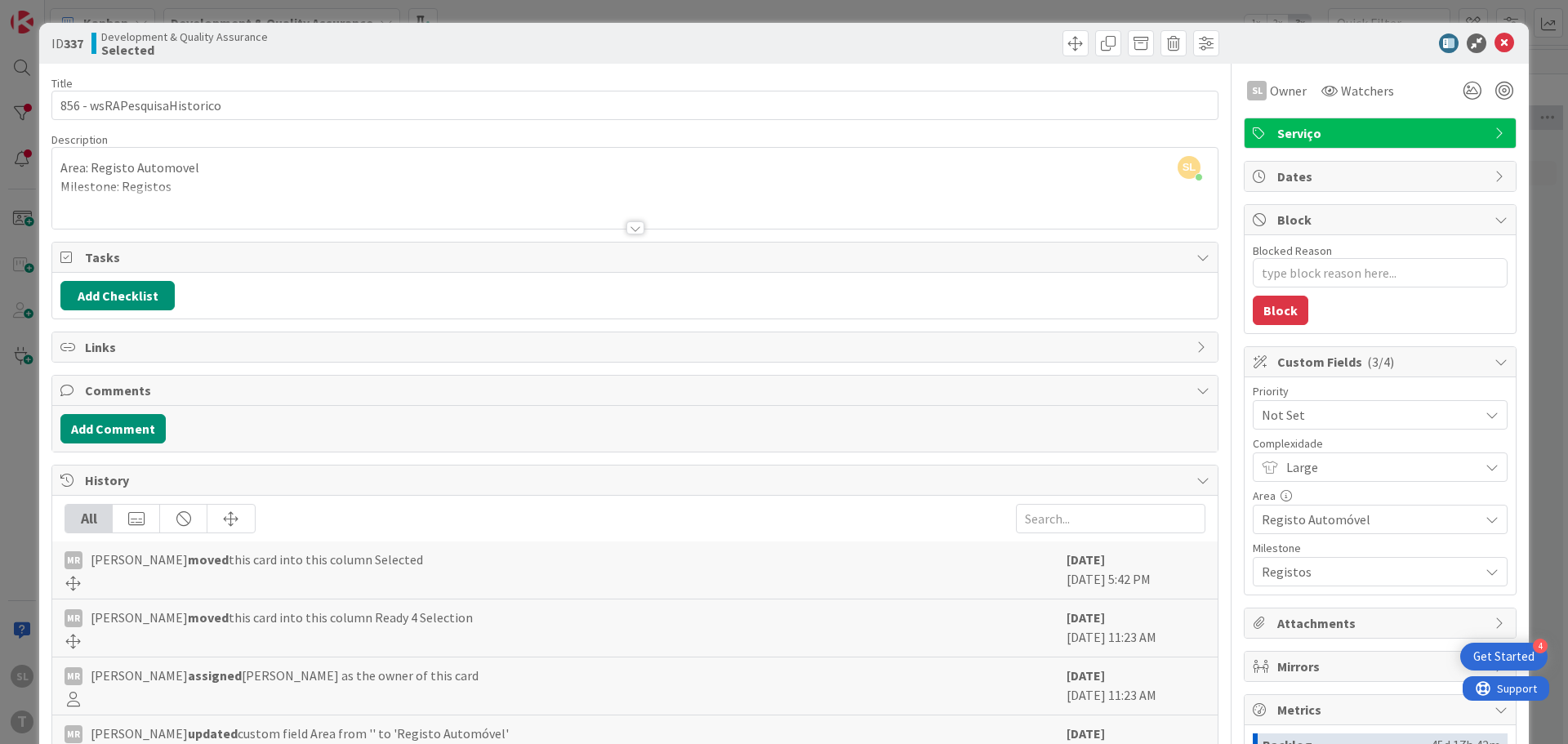
click at [164, 12] on div "ID 337 Development & Quality Assurance Selected Title 27 / 128 856 - wsRAPesqui…" at bounding box center [784, 372] width 1568 height 744
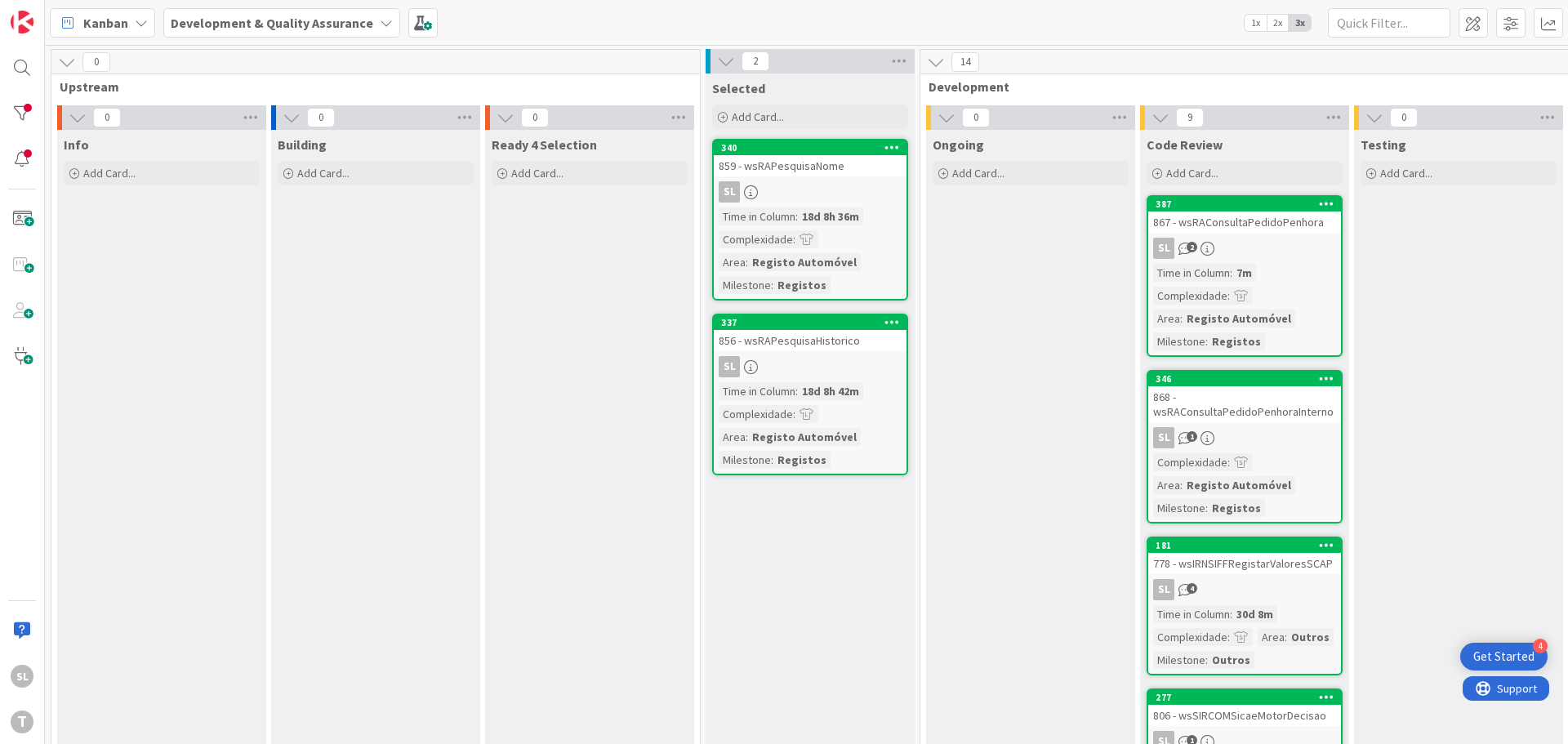
click at [852, 242] on div "Time in Column : 18d 8h 36m Complexidade : Area : Registo Automóvel Milestone :…" at bounding box center [810, 250] width 183 height 87
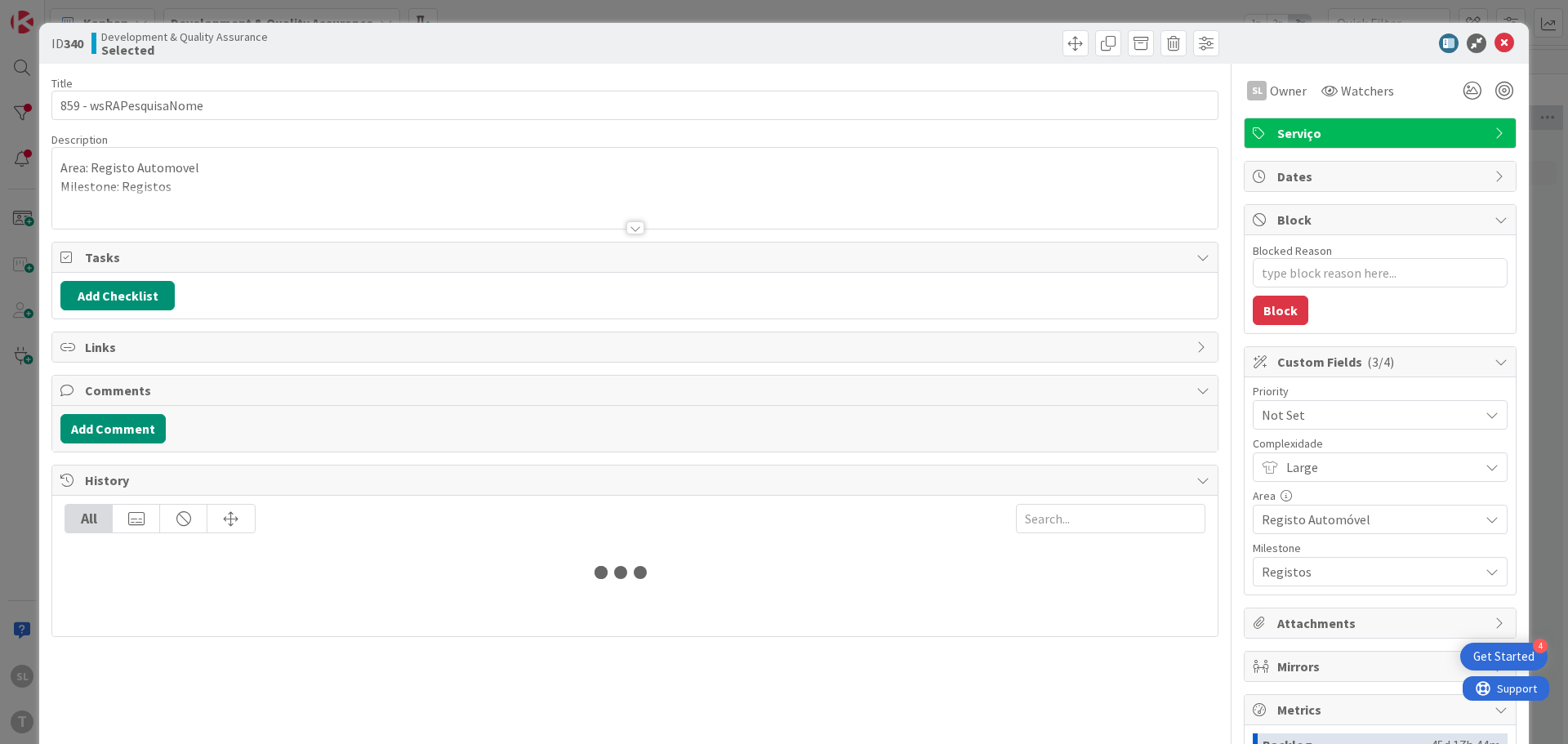
type textarea "x"
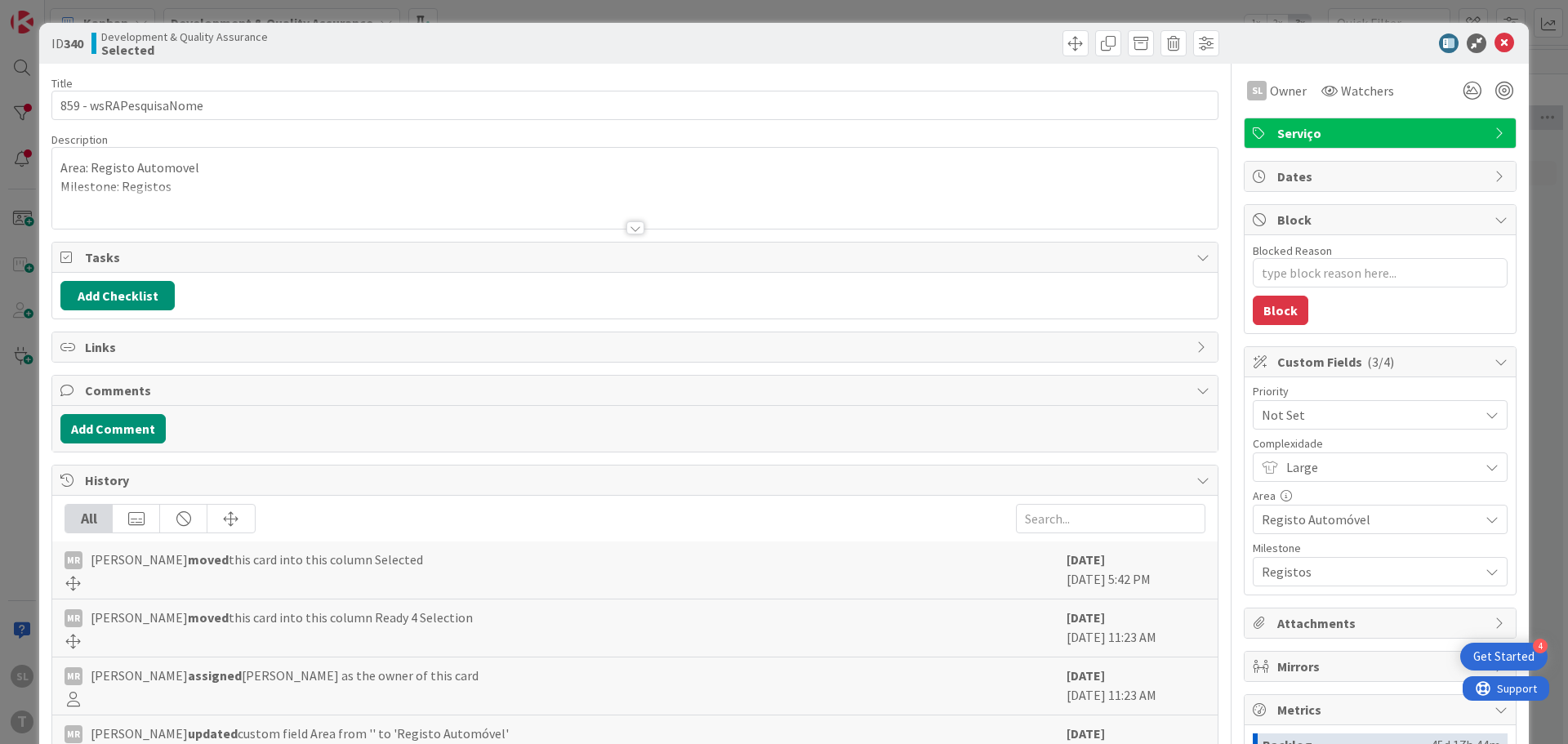
click at [271, 195] on div at bounding box center [634, 207] width 1165 height 42
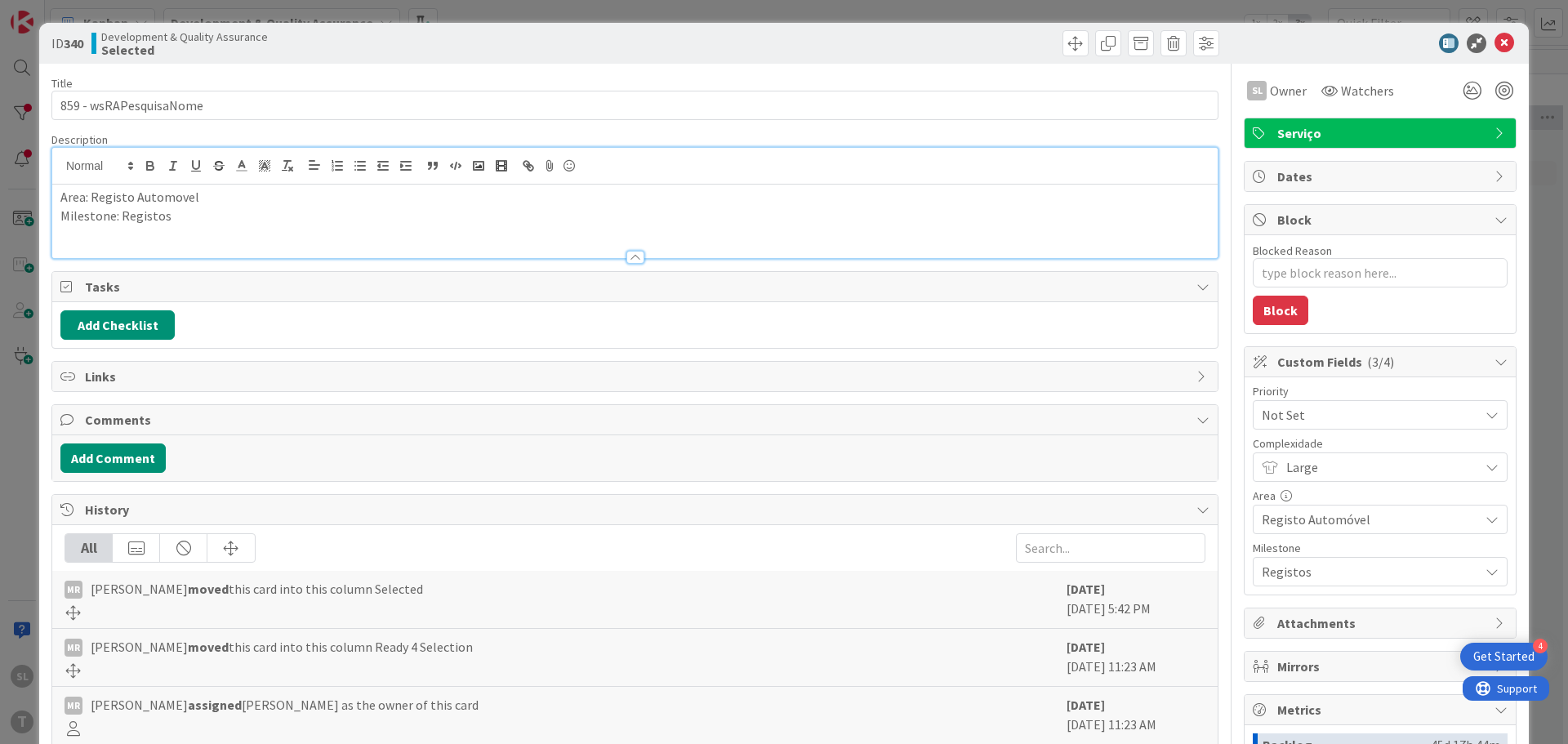
click at [264, 14] on div "ID 340 Development & Quality Assurance Selected Title 22 / 128 859 - wsRAPesqui…" at bounding box center [784, 372] width 1568 height 744
